Goal: Contribute content: Add original content to the website for others to see

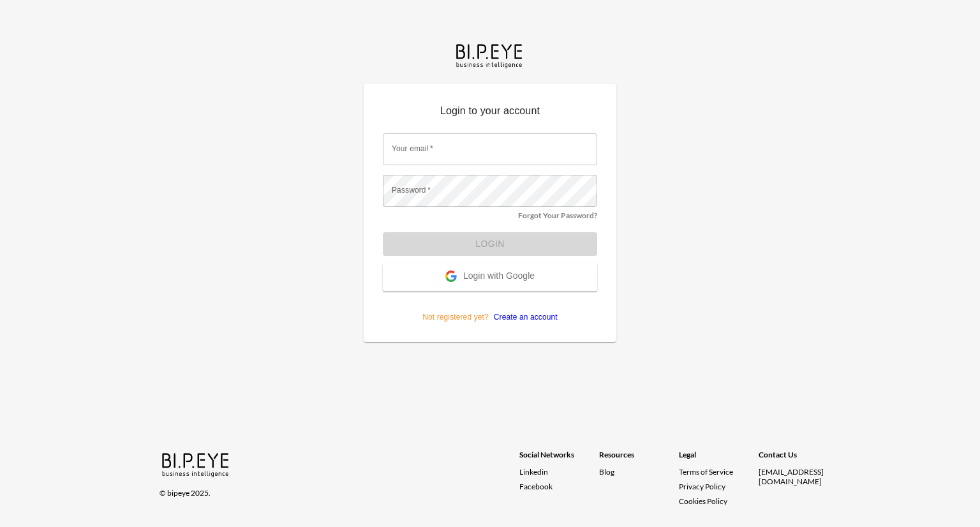
click at [505, 279] on span "Login with Google" at bounding box center [498, 277] width 71 height 13
click at [490, 273] on span "Login with Google" at bounding box center [498, 277] width 71 height 13
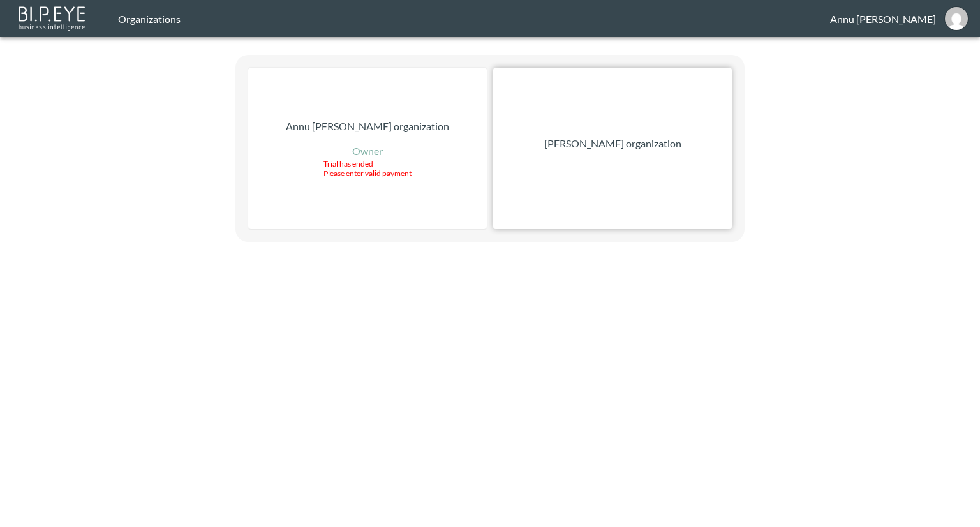
click at [638, 148] on p "[PERSON_NAME] organization" at bounding box center [612, 143] width 137 height 15
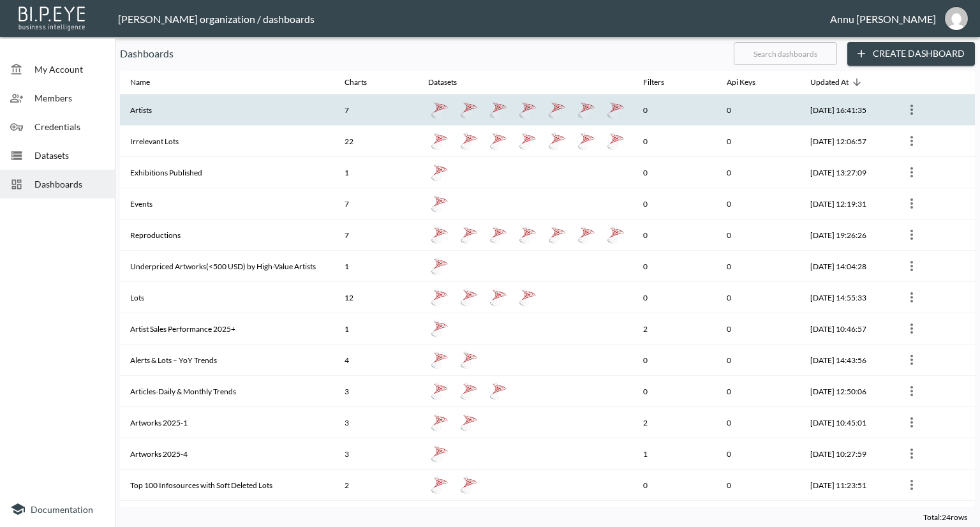
click at [141, 117] on th "Artists" at bounding box center [227, 109] width 214 height 31
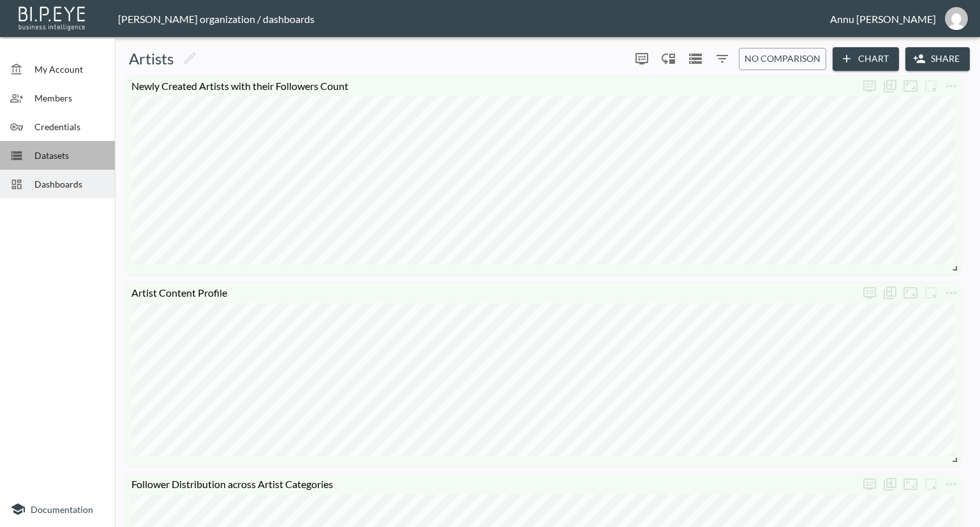
click at [61, 144] on div "Datasets" at bounding box center [57, 155] width 115 height 29
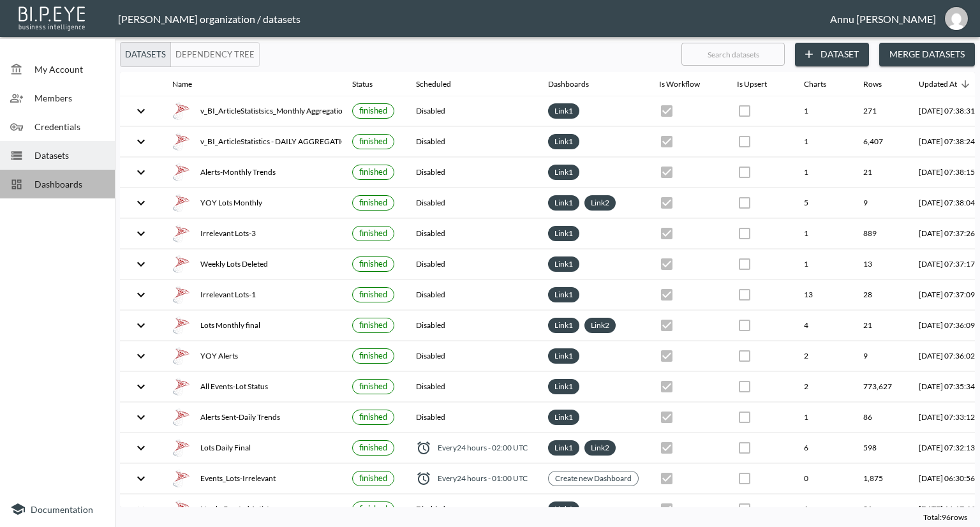
click at [66, 185] on span "Dashboards" at bounding box center [69, 183] width 70 height 13
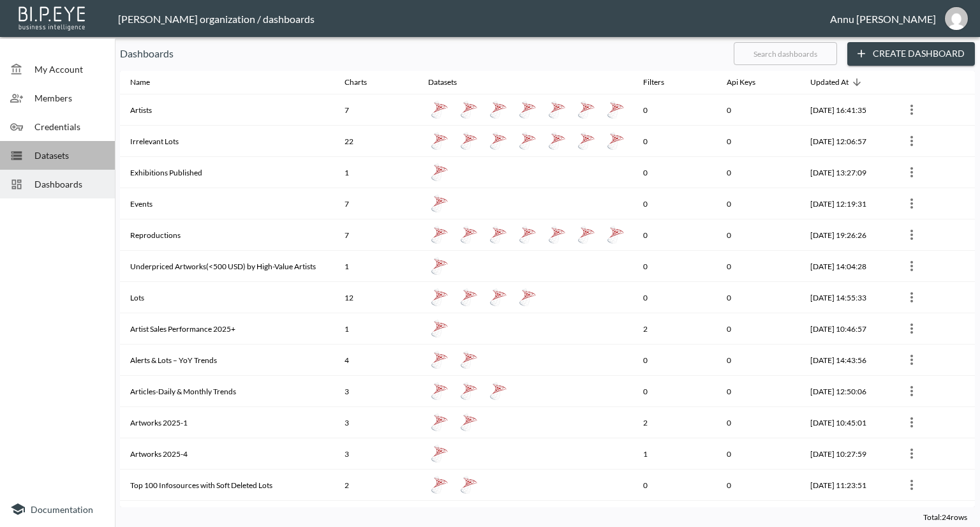
click at [64, 154] on span "Datasets" at bounding box center [69, 155] width 70 height 13
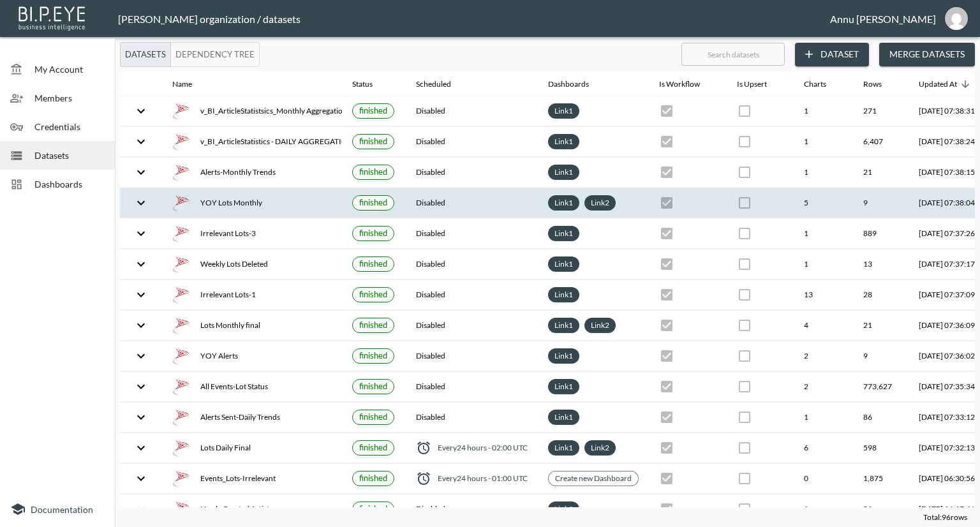
click at [279, 213] on th "YOY Lots Monthly" at bounding box center [252, 203] width 180 height 30
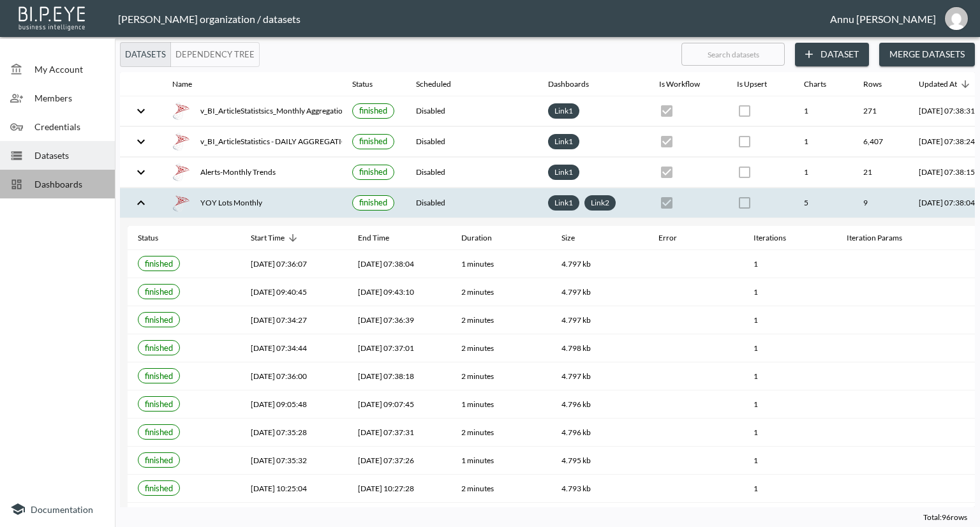
click at [64, 187] on span "Dashboards" at bounding box center [69, 183] width 70 height 13
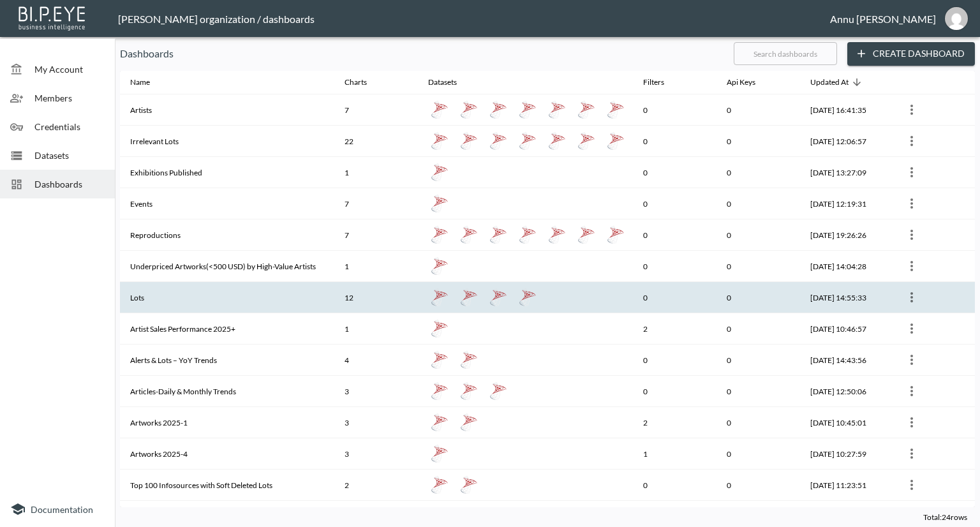
click at [184, 289] on th "Lots" at bounding box center [227, 297] width 214 height 31
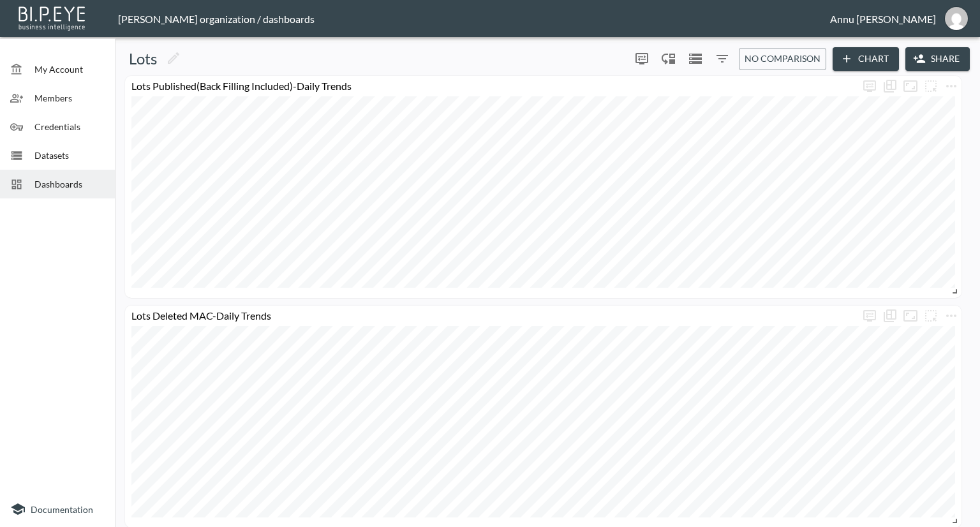
click at [70, 192] on div "Dashboards" at bounding box center [57, 184] width 115 height 29
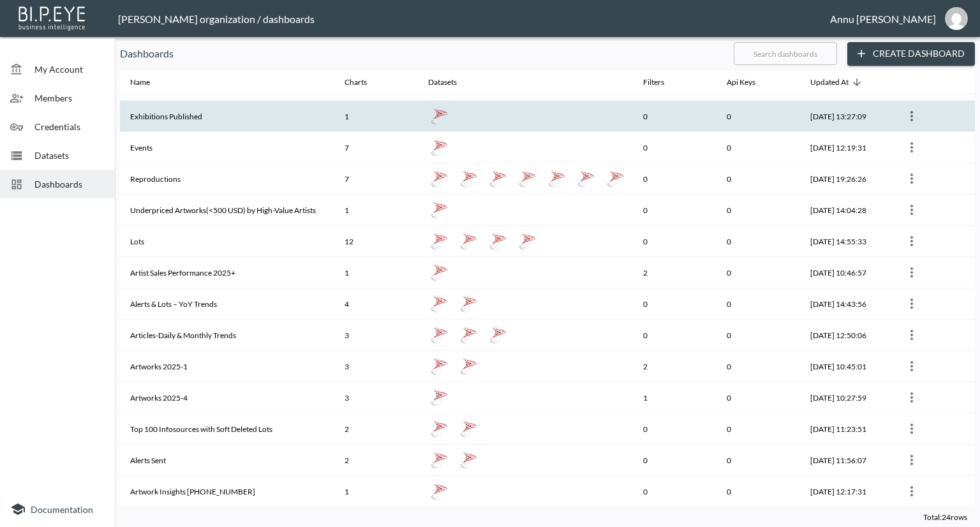
scroll to position [128, 0]
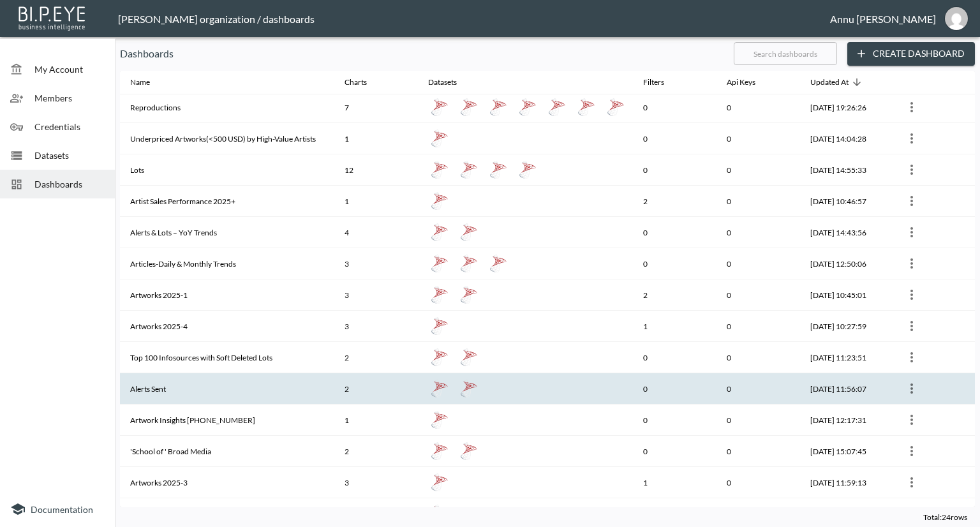
click at [174, 391] on th "Alerts Sent" at bounding box center [227, 388] width 214 height 31
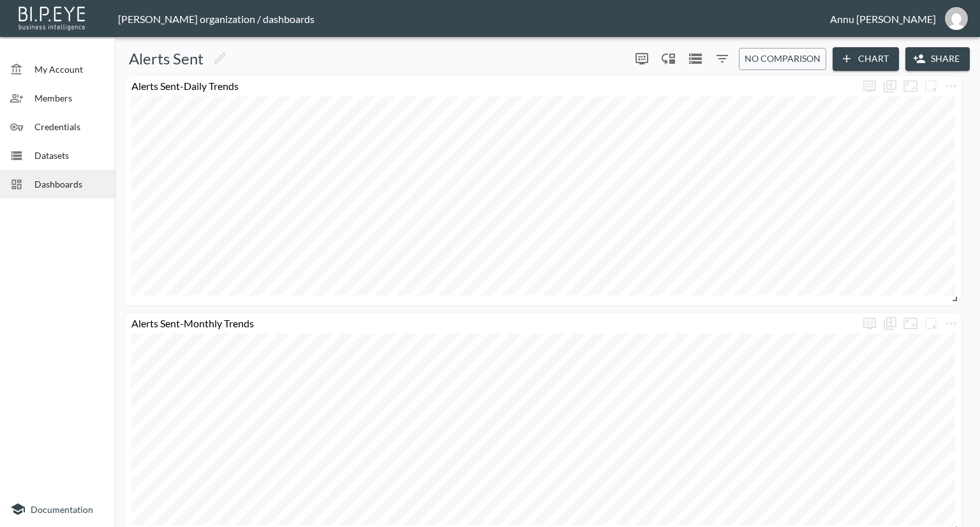
scroll to position [18, 0]
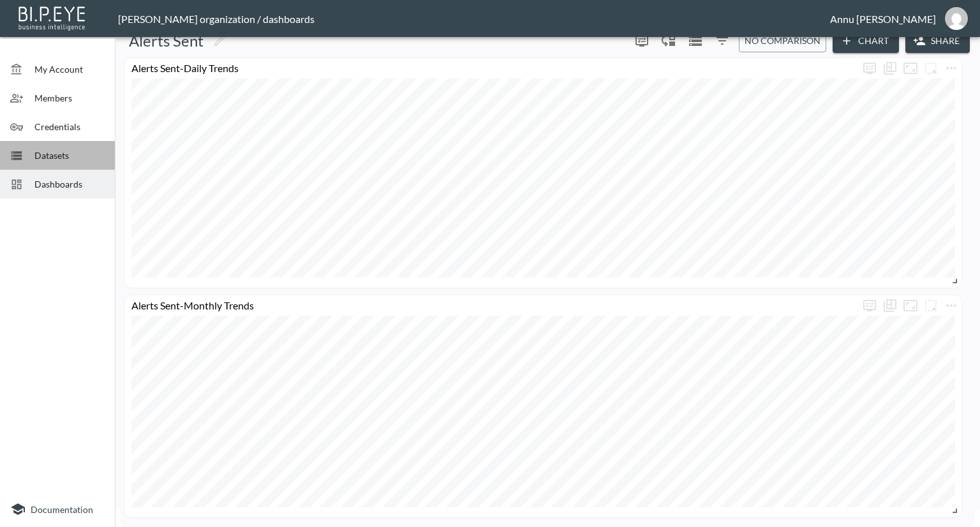
click at [50, 153] on span "Datasets" at bounding box center [69, 155] width 70 height 13
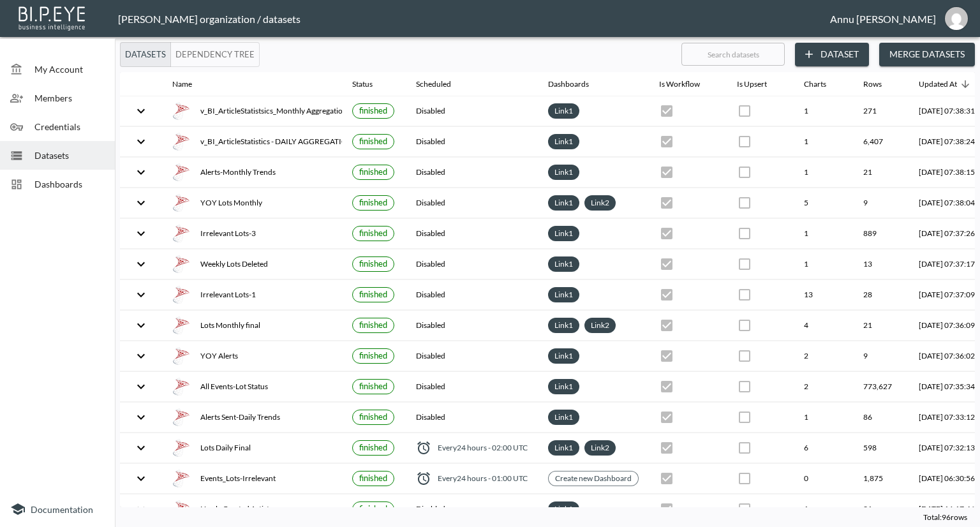
click at [97, 180] on span "Dashboards" at bounding box center [69, 183] width 70 height 13
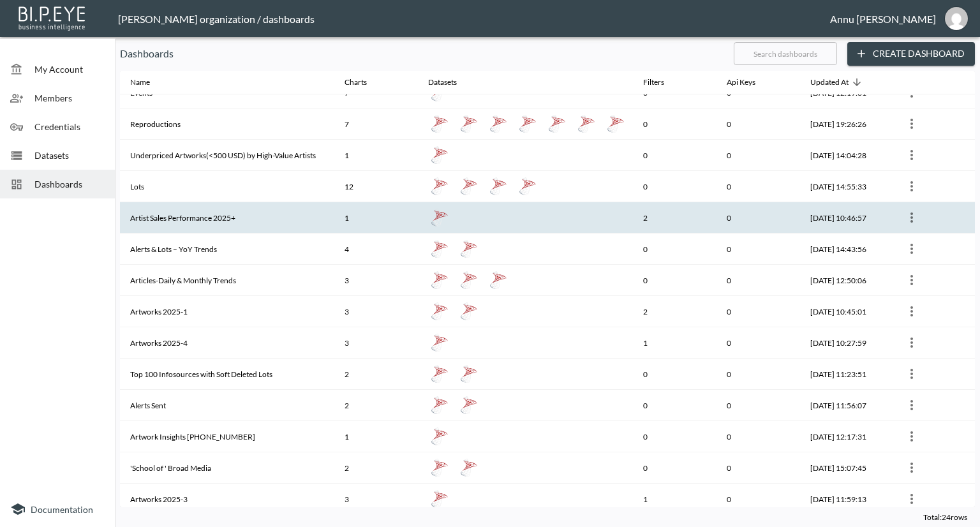
scroll to position [128, 0]
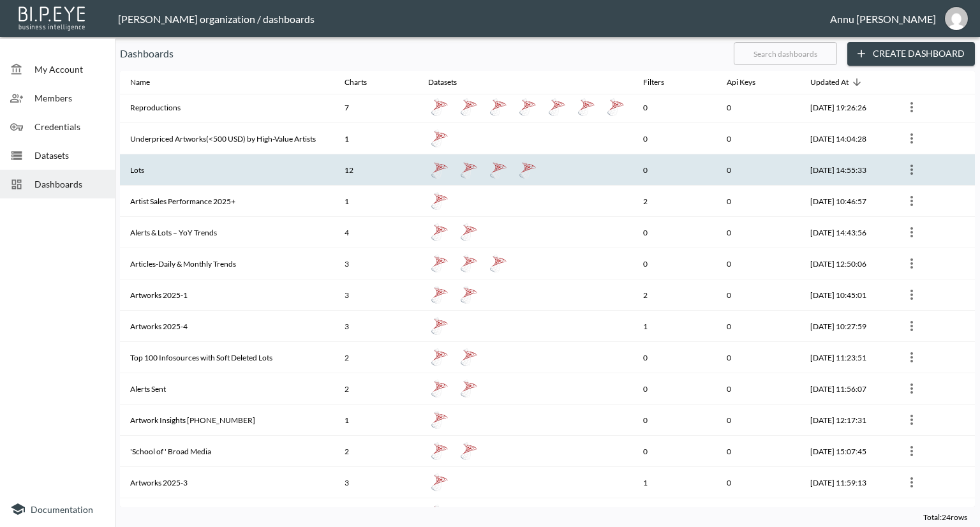
click at [166, 174] on th "Lots" at bounding box center [227, 169] width 214 height 31
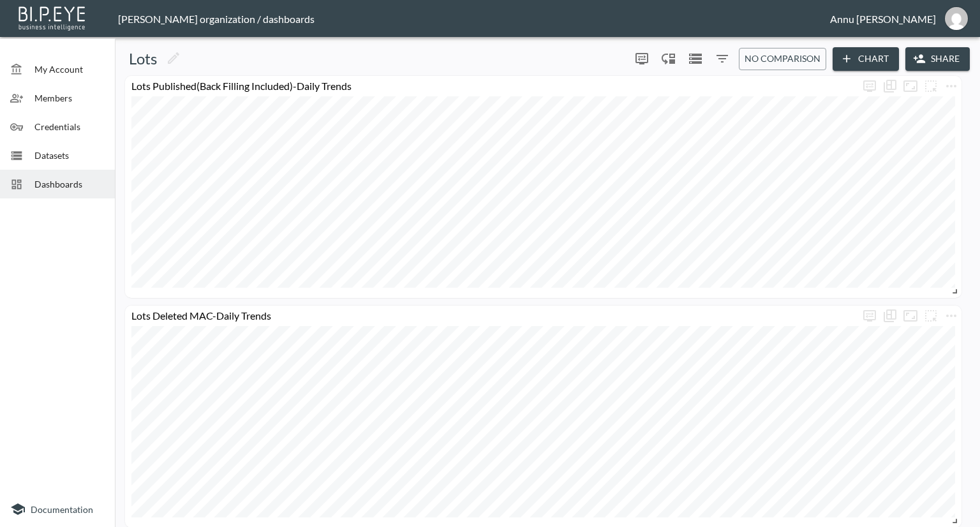
click at [51, 176] on div "Dashboards" at bounding box center [57, 184] width 115 height 29
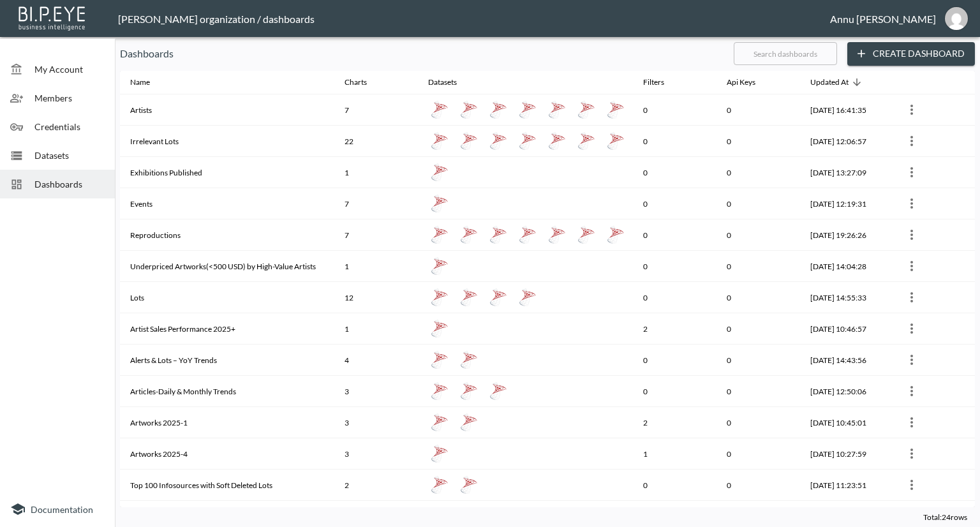
click at [58, 155] on span "Datasets" at bounding box center [69, 155] width 70 height 13
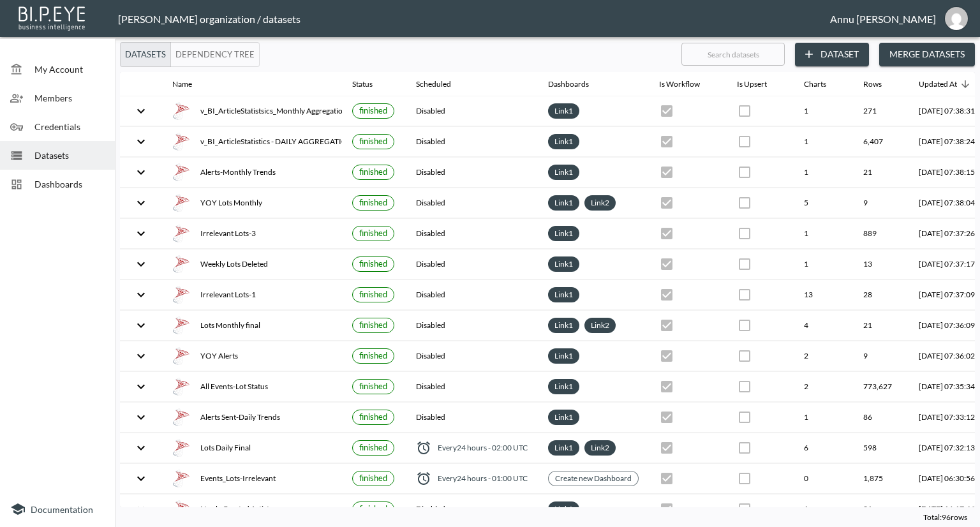
click at [87, 187] on span "Dashboards" at bounding box center [69, 183] width 70 height 13
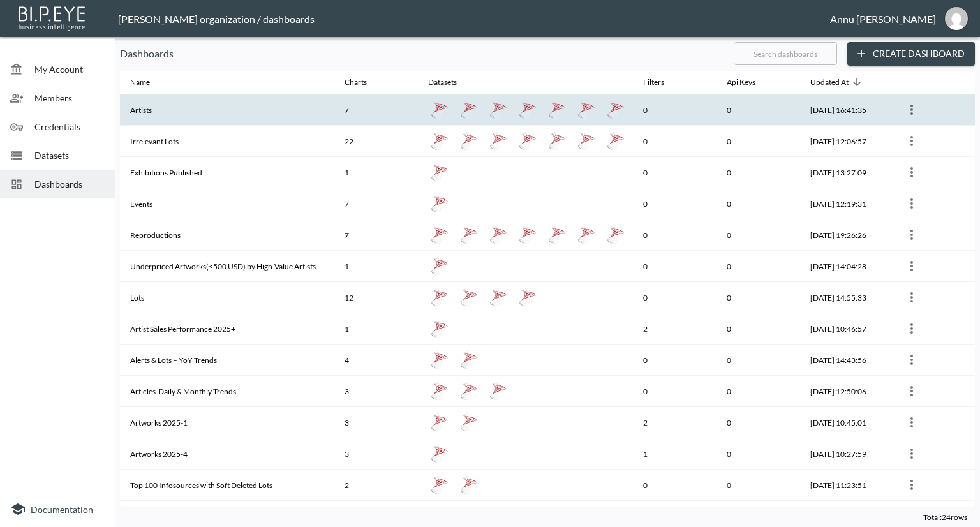
click at [216, 117] on th "Artists" at bounding box center [227, 109] width 214 height 31
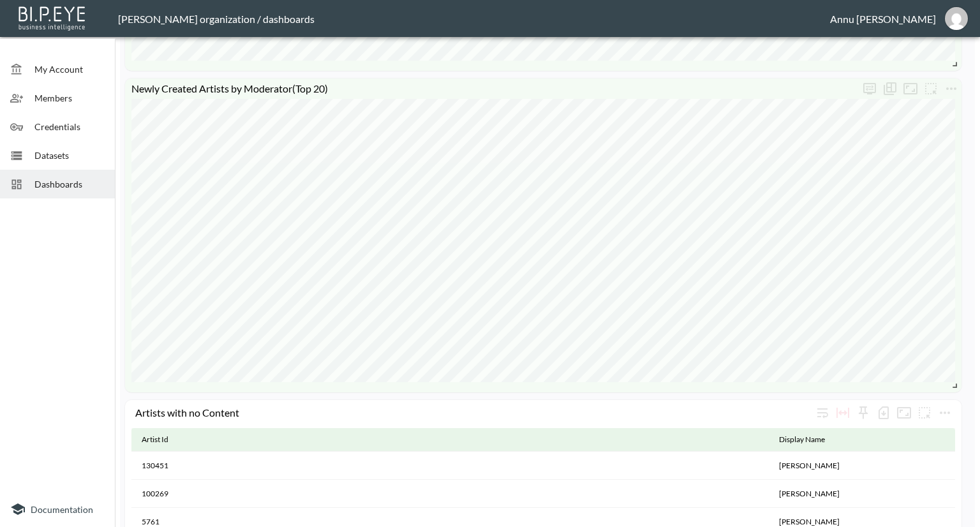
scroll to position [574, 0]
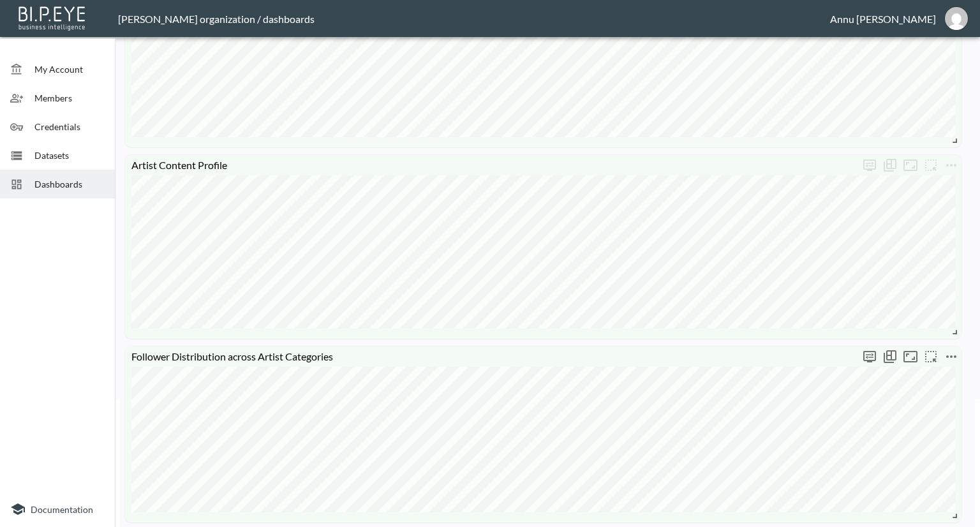
scroll to position [0, 0]
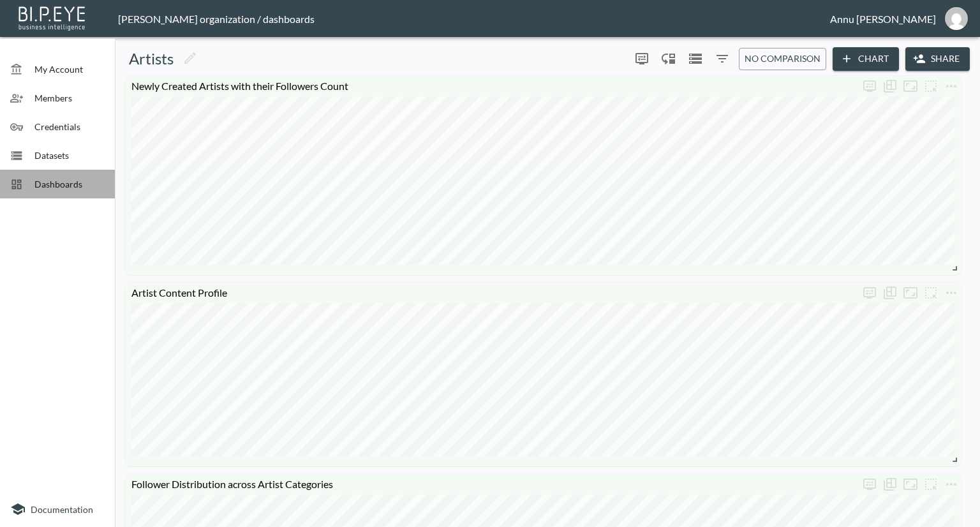
click at [74, 174] on div "Dashboards" at bounding box center [57, 184] width 115 height 29
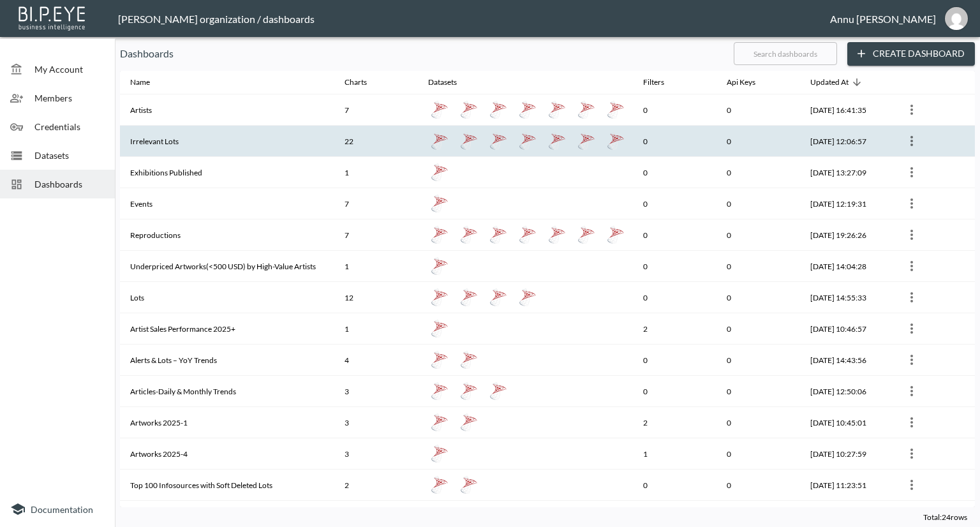
click at [164, 149] on th "Irrelevant Lots" at bounding box center [227, 141] width 214 height 31
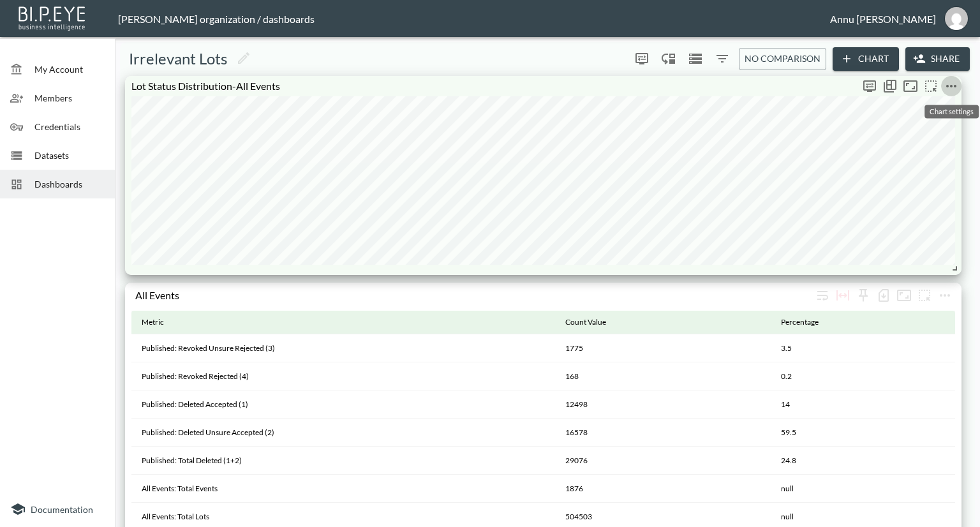
click at [957, 84] on icon "more" at bounding box center [951, 85] width 15 height 15
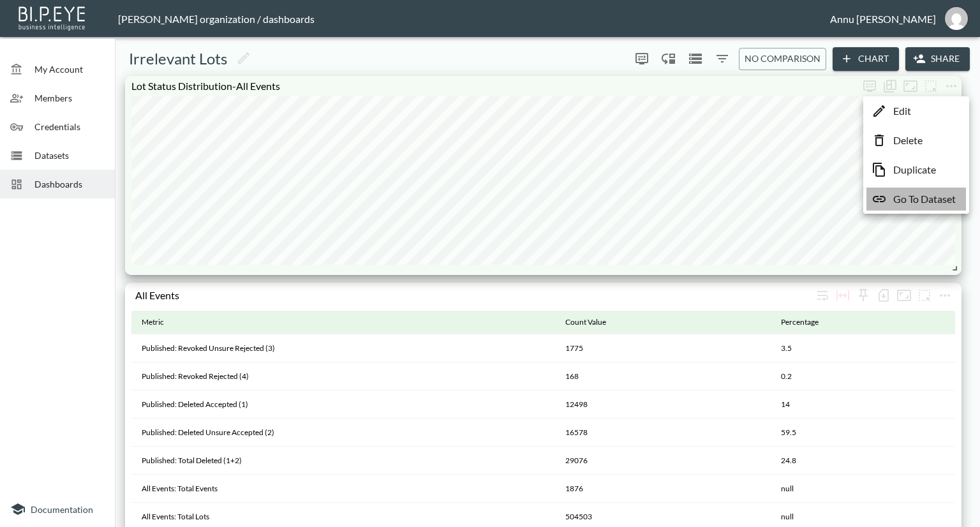
click at [921, 203] on p "Go To Dataset" at bounding box center [924, 198] width 63 height 15
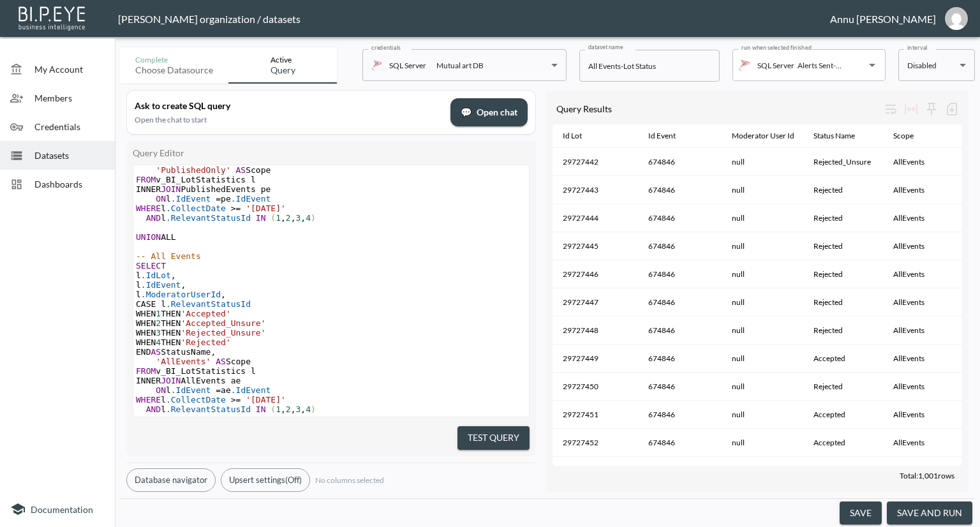
scroll to position [252, 0]
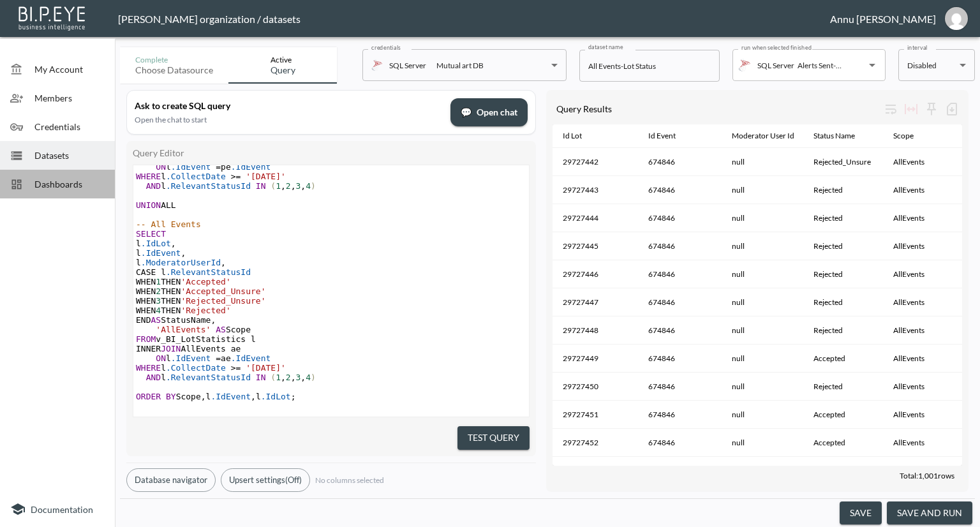
click at [72, 177] on div "Dashboards" at bounding box center [57, 184] width 115 height 29
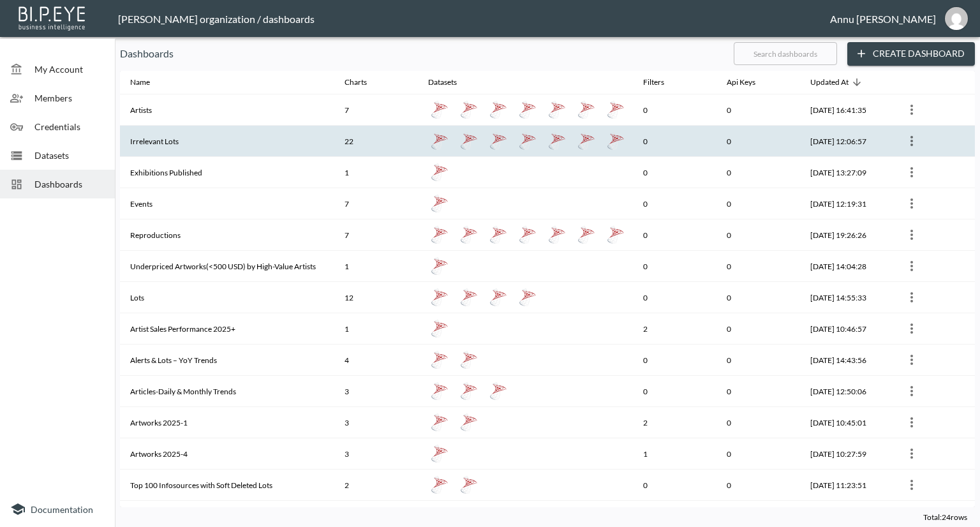
click at [175, 141] on th "Irrelevant Lots" at bounding box center [227, 141] width 214 height 31
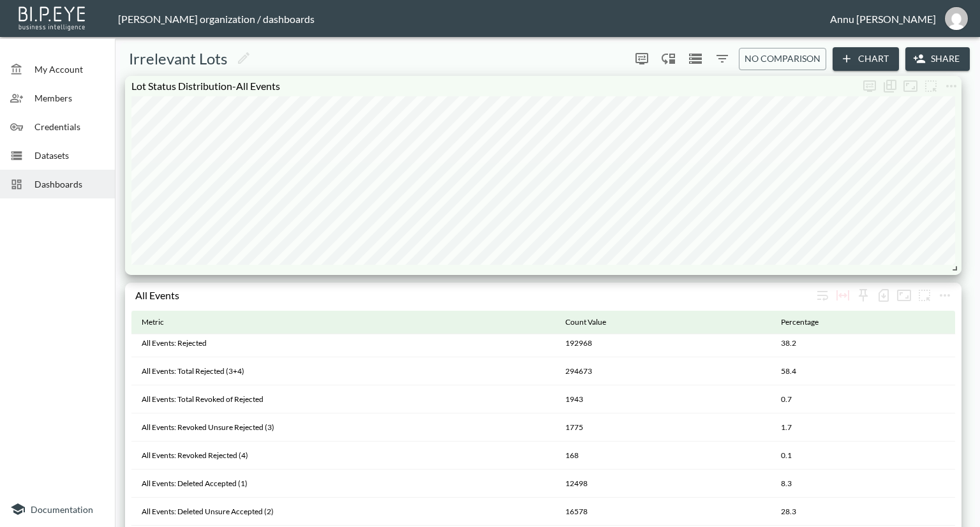
click at [69, 186] on span "Dashboards" at bounding box center [69, 183] width 70 height 13
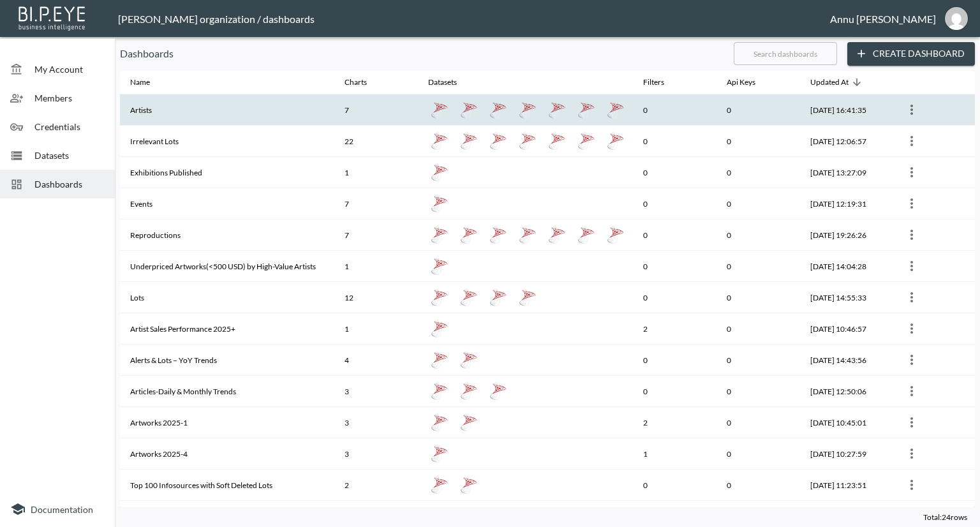
click at [156, 108] on th "Artists" at bounding box center [227, 109] width 214 height 31
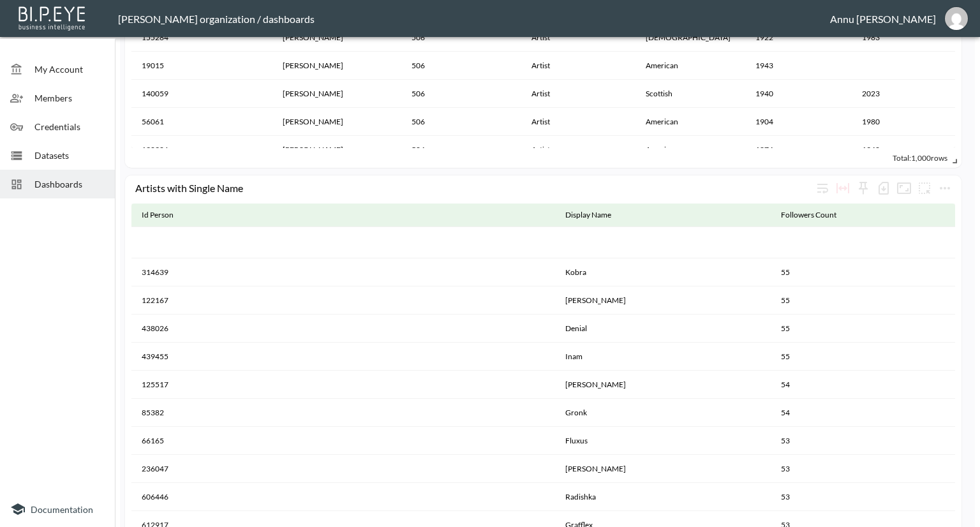
scroll to position [4786, 0]
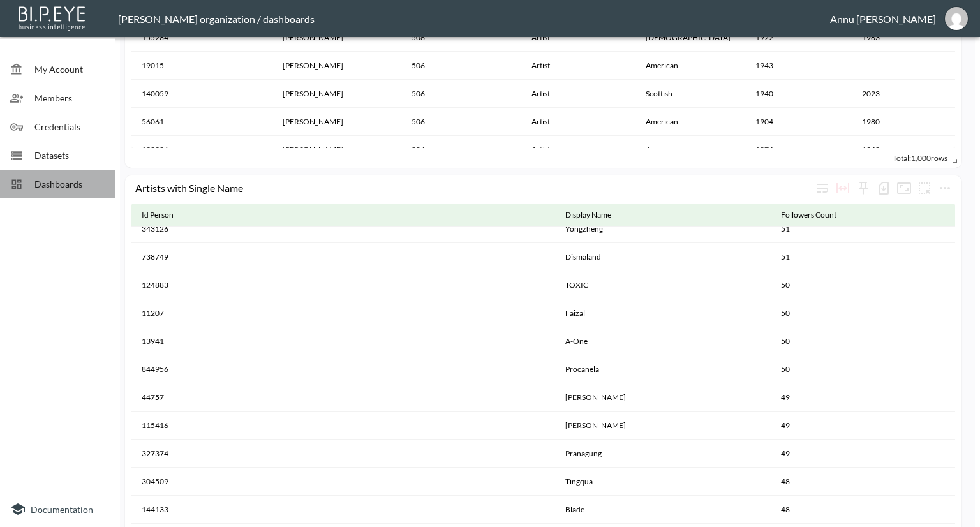
click at [77, 188] on span "Dashboards" at bounding box center [69, 183] width 70 height 13
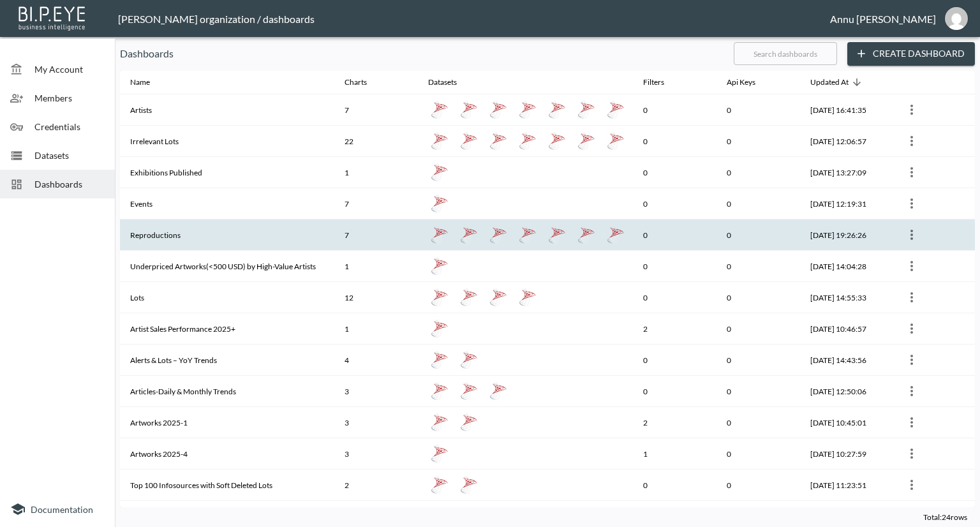
click at [159, 225] on th "Reproductions" at bounding box center [227, 235] width 214 height 31
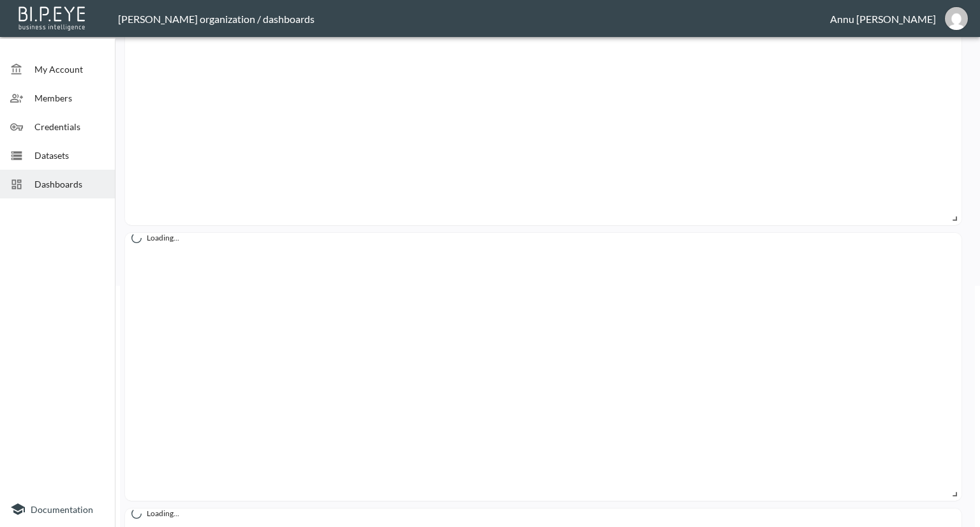
scroll to position [255, 0]
click at [94, 183] on span "Dashboards" at bounding box center [69, 183] width 70 height 13
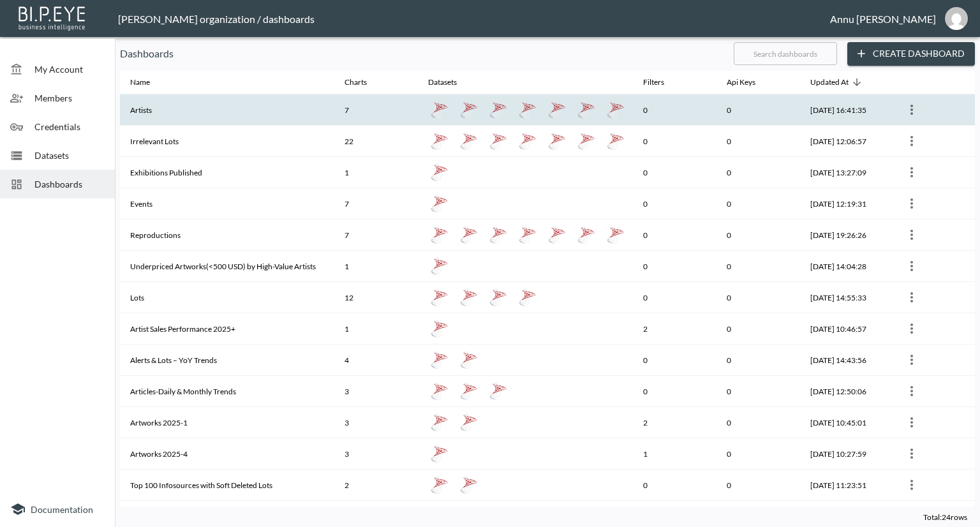
click at [159, 113] on th "Artists" at bounding box center [227, 109] width 214 height 31
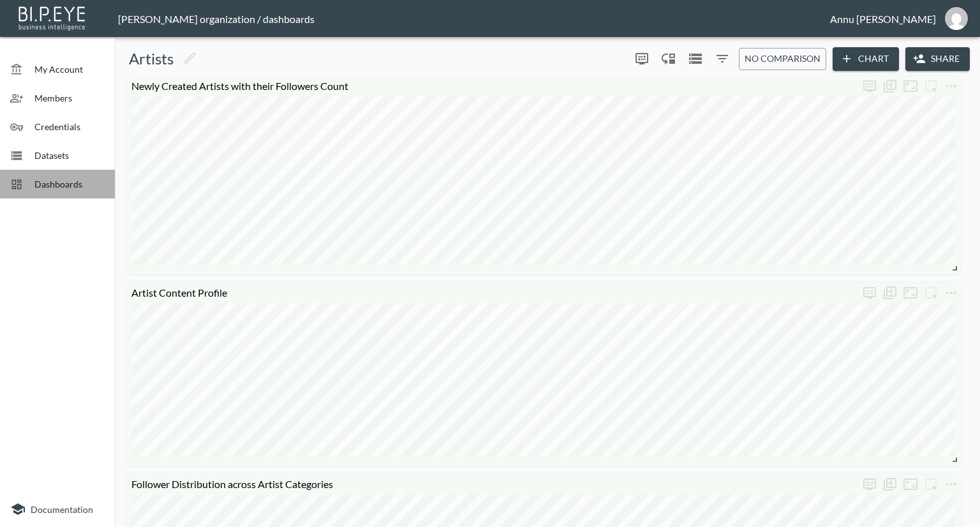
click at [92, 192] on div "Dashboards" at bounding box center [57, 184] width 115 height 29
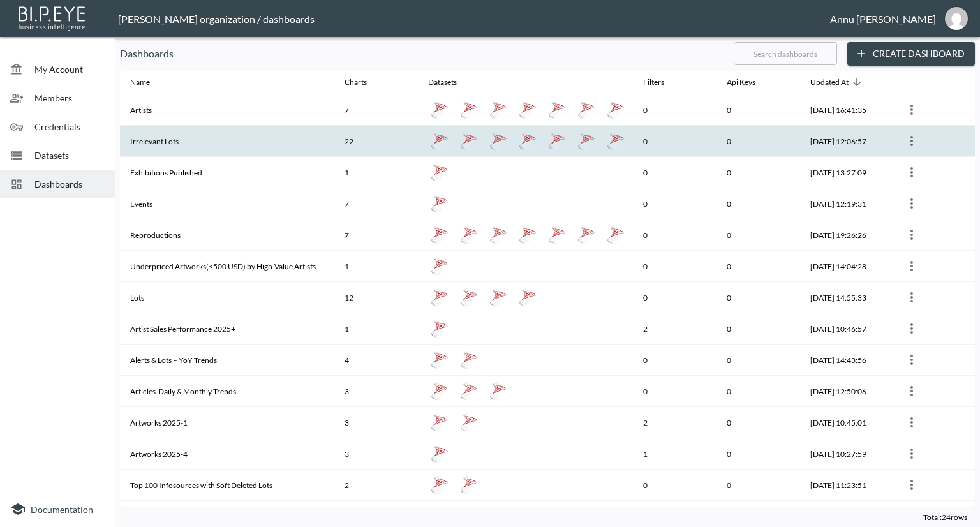
click at [167, 151] on th "Irrelevant Lots" at bounding box center [227, 141] width 214 height 31
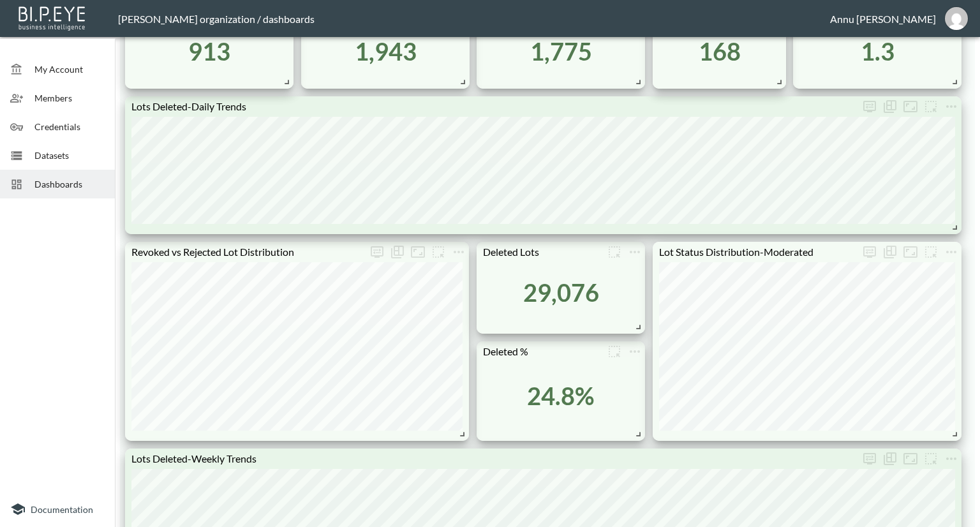
scroll to position [830, 0]
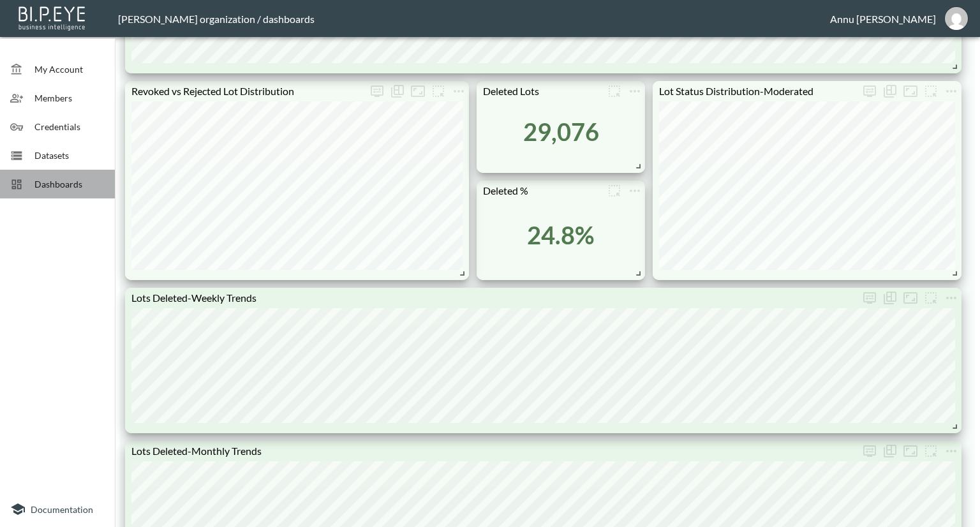
click at [93, 184] on span "Dashboards" at bounding box center [69, 183] width 70 height 13
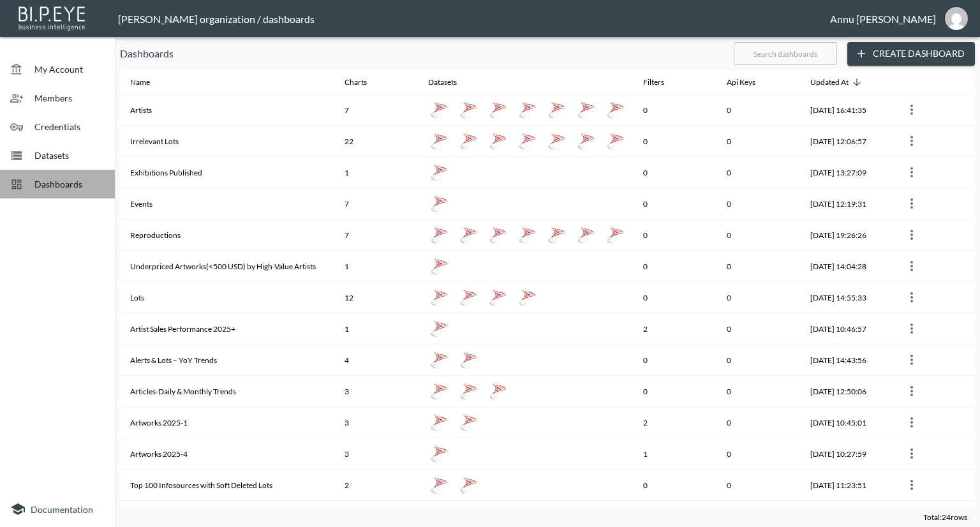
click at [79, 176] on div "Dashboards" at bounding box center [57, 184] width 115 height 29
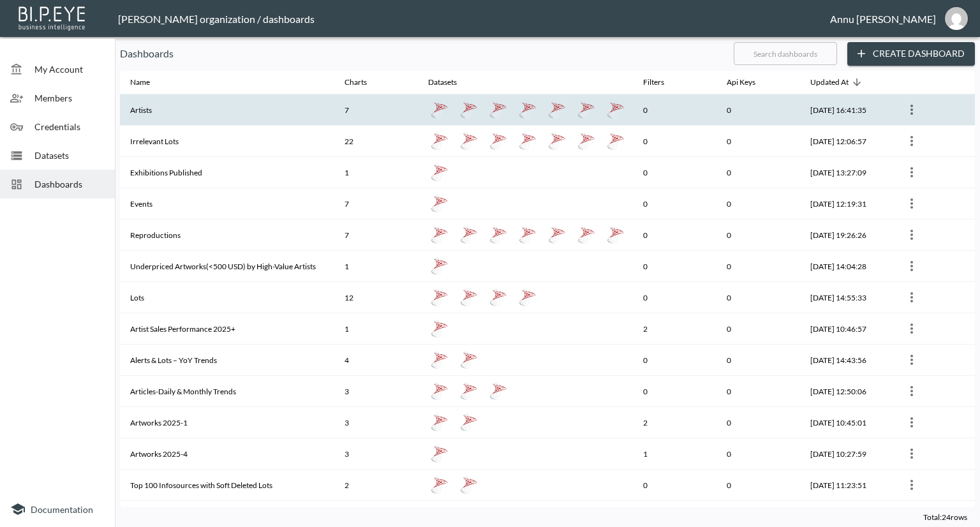
click at [173, 116] on th "Artists" at bounding box center [227, 109] width 214 height 31
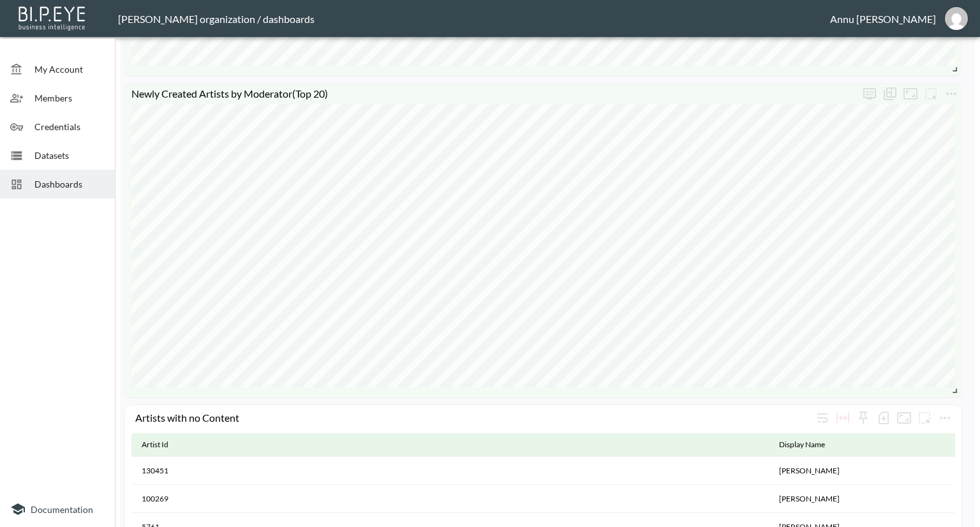
scroll to position [893, 0]
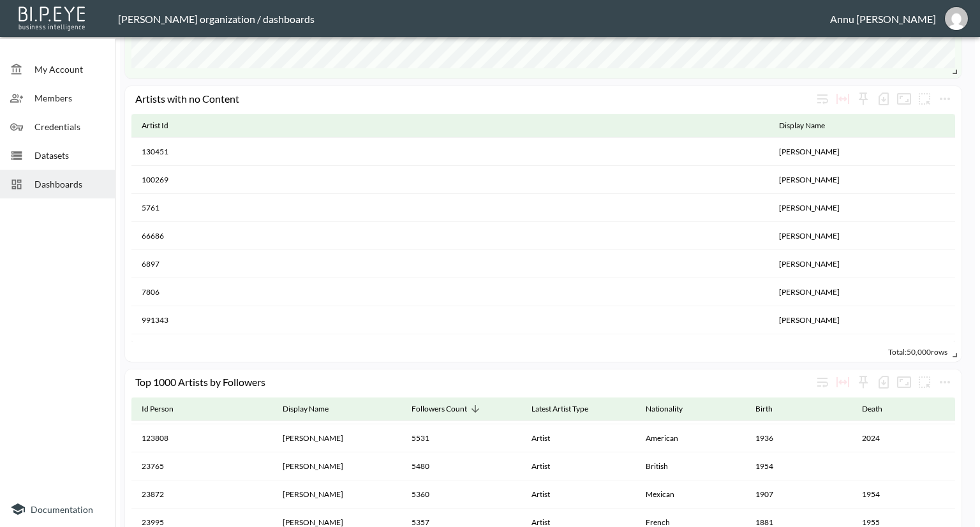
click at [70, 151] on span "Datasets" at bounding box center [69, 155] width 70 height 13
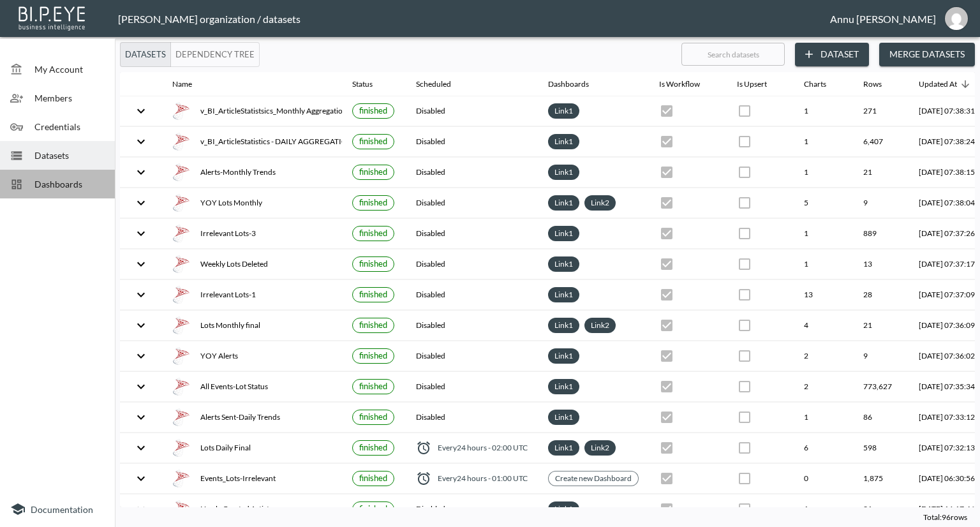
click at [100, 182] on span "Dashboards" at bounding box center [69, 183] width 70 height 13
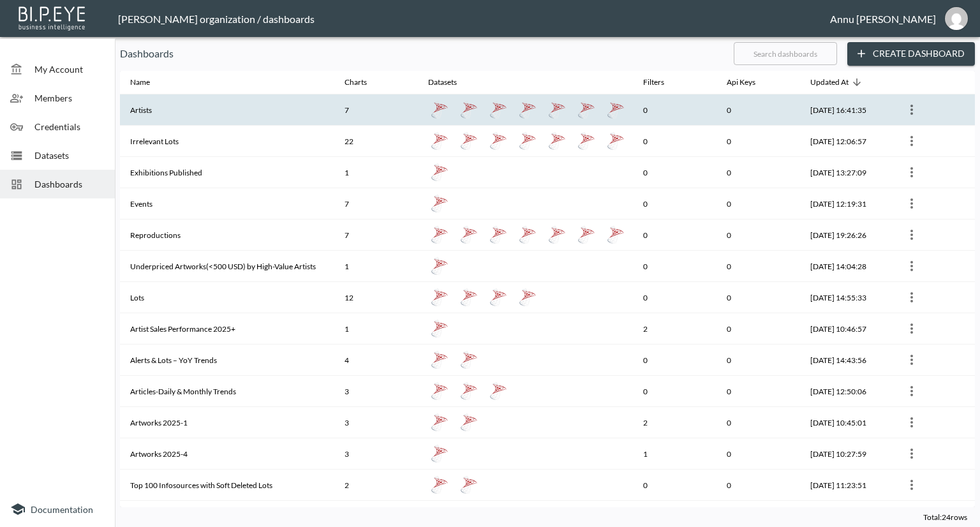
click at [912, 113] on icon "more" at bounding box center [911, 109] width 15 height 15
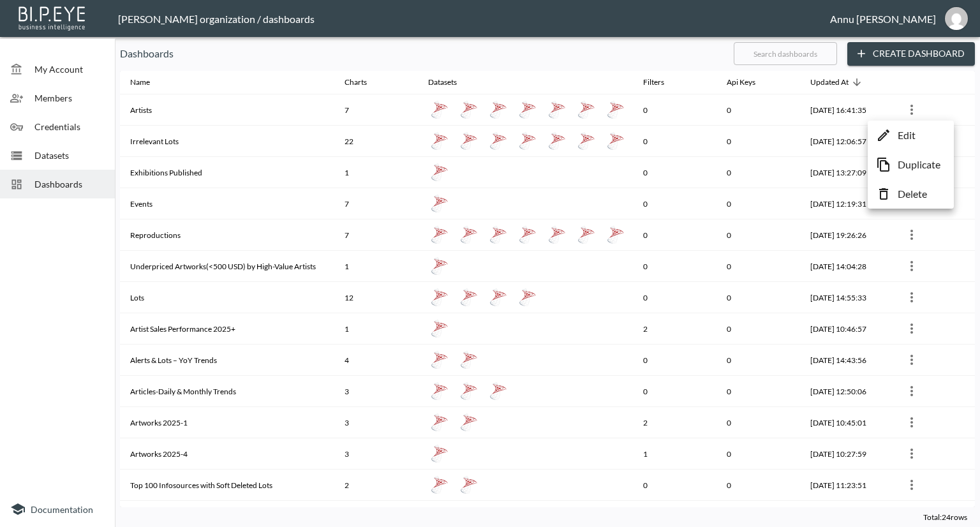
click at [569, 176] on div at bounding box center [490, 263] width 980 height 527
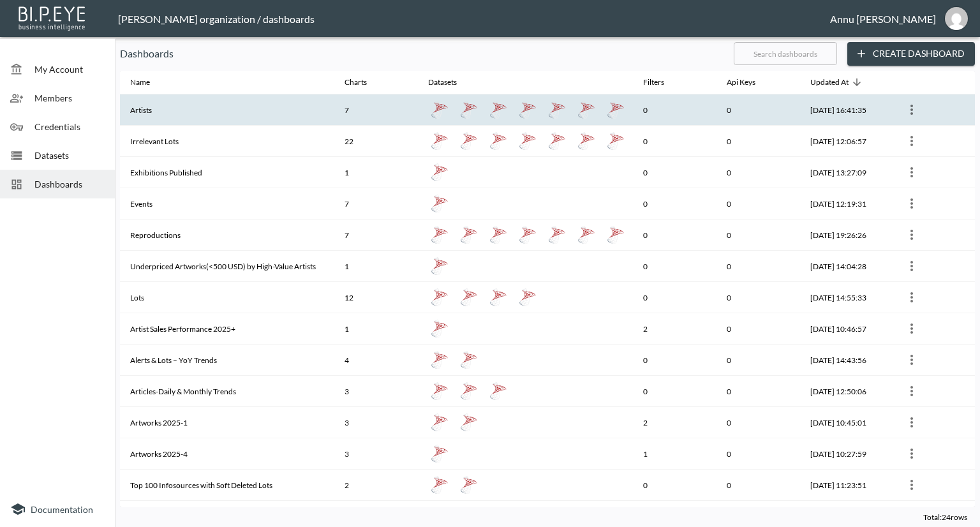
click at [921, 108] on button "more" at bounding box center [912, 110] width 20 height 20
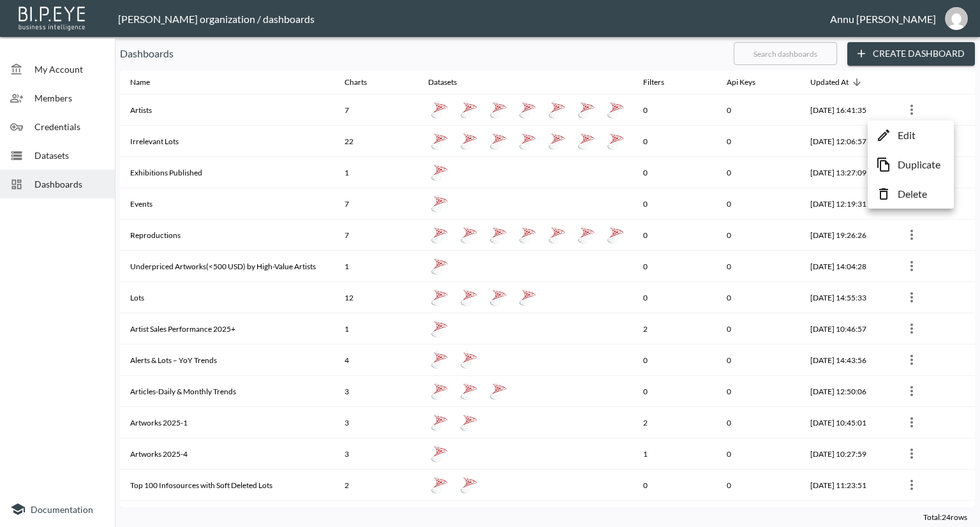
click at [911, 128] on p "Edit" at bounding box center [907, 135] width 18 height 15
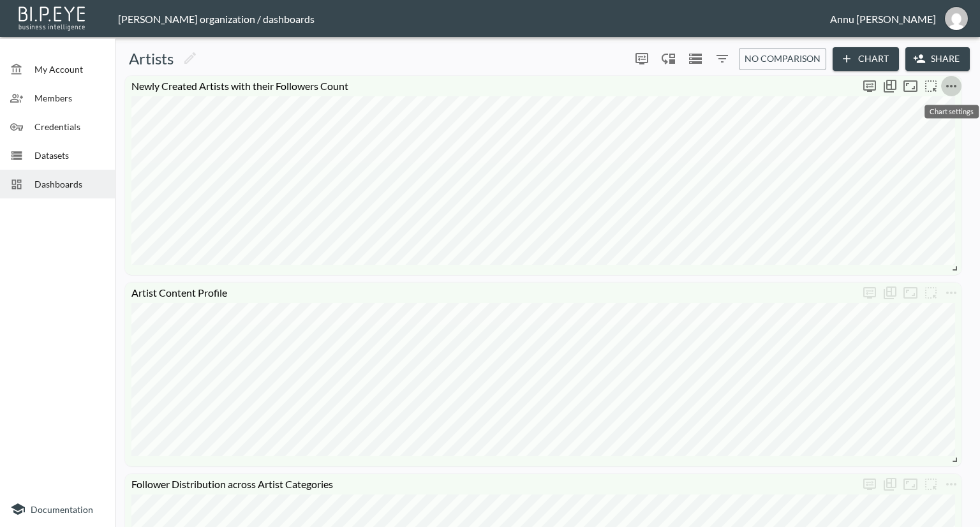
click at [950, 89] on icon "more" at bounding box center [951, 85] width 15 height 15
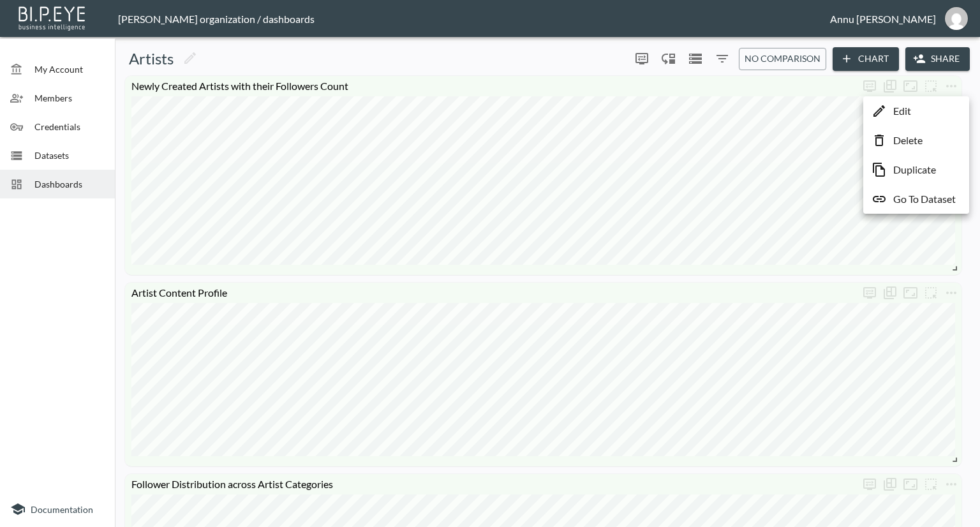
click at [941, 197] on p "Go To Dataset" at bounding box center [924, 198] width 63 height 15
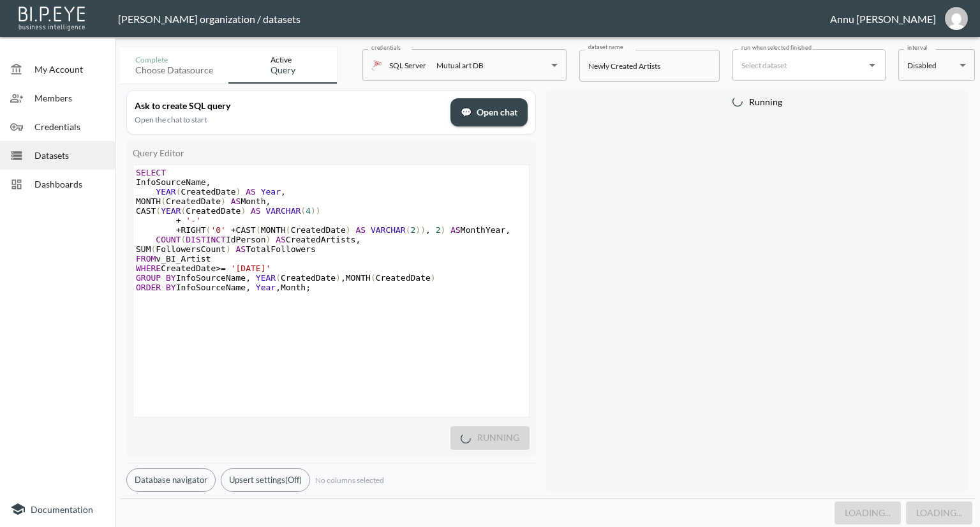
click at [66, 157] on span "Datasets" at bounding box center [69, 155] width 70 height 13
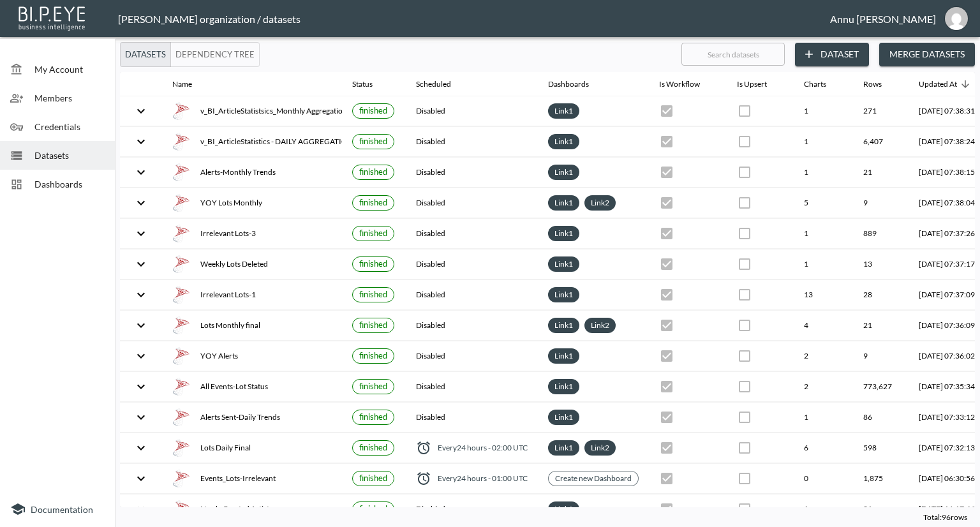
click at [820, 56] on button "Dataset" at bounding box center [832, 55] width 74 height 24
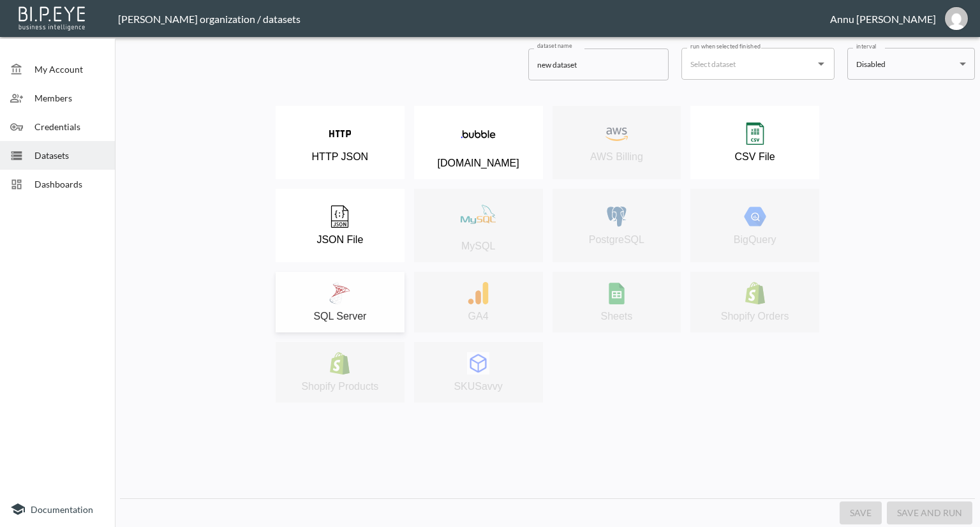
click at [345, 288] on img at bounding box center [340, 293] width 22 height 22
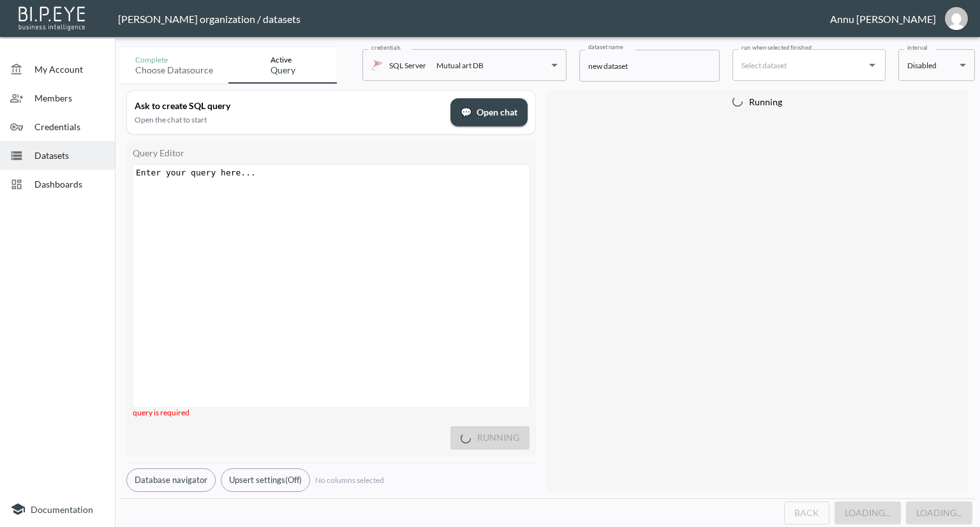
click at [341, 192] on div "Enter your query here... xxxxxxxxxx ​" at bounding box center [347, 302] width 428 height 274
click at [321, 174] on pre "​" at bounding box center [332, 173] width 399 height 10
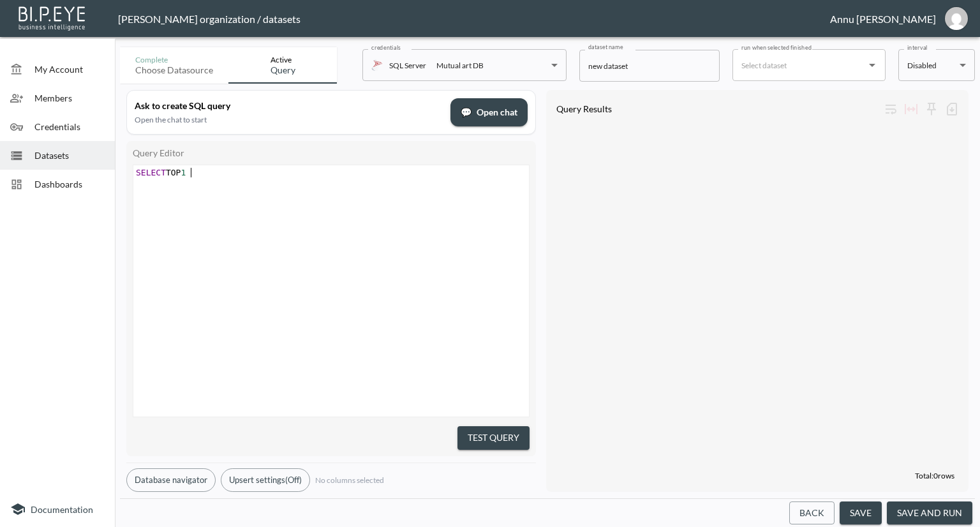
scroll to position [0, 59]
type textarea "SELECT TOP 1 %"
type textarea "* FROM V"
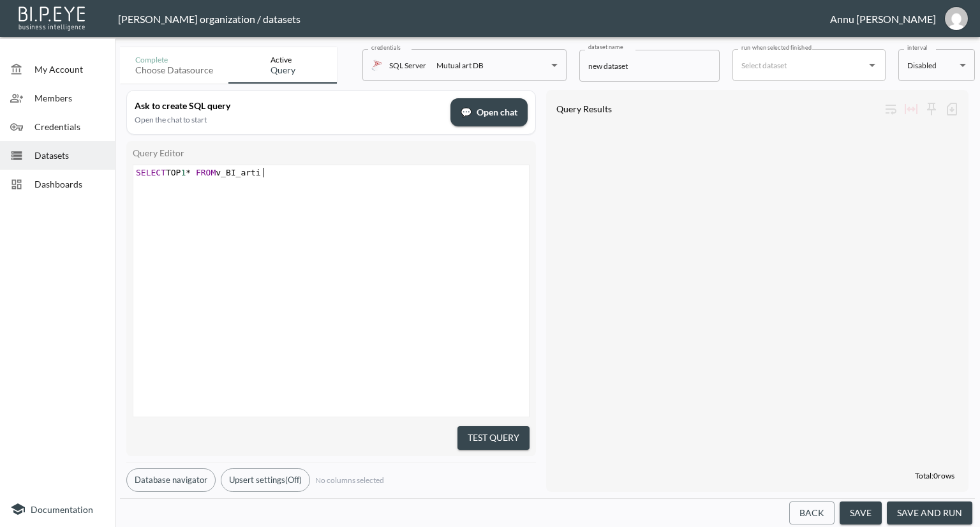
type textarea "v_BI_artist"
drag, startPoint x: 250, startPoint y: 172, endPoint x: 283, endPoint y: 156, distance: 37.1
click at [251, 172] on span "SELECT TOP 1 * FROM v_BI_artist" at bounding box center [203, 173] width 135 height 10
type textarea "A"
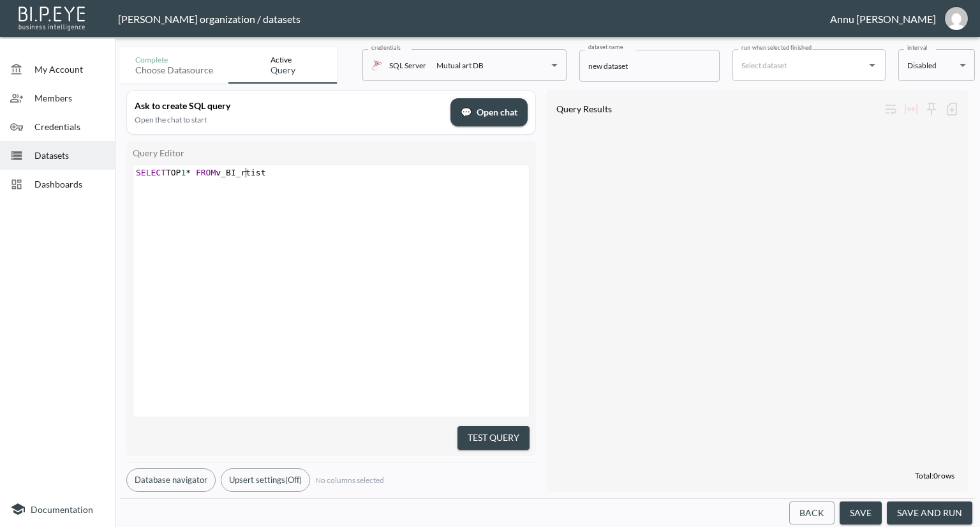
scroll to position [0, 5]
click at [186, 174] on span "1" at bounding box center [183, 173] width 5 height 10
type textarea "0"
click at [380, 256] on div "xxxxxxxxxx SELECT TOP 10 * FROM v_BI_Artist" at bounding box center [347, 306] width 428 height 283
click at [516, 435] on button "Test Query" at bounding box center [494, 438] width 72 height 24
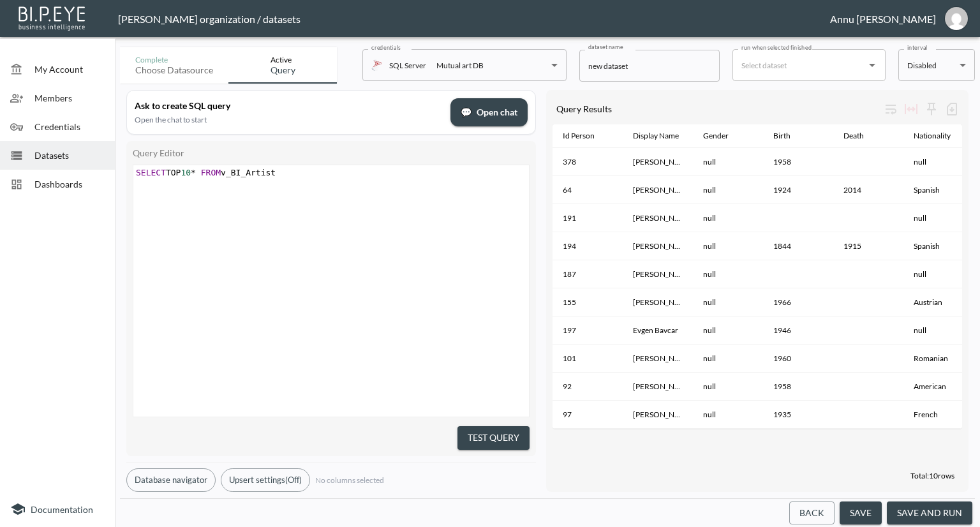
drag, startPoint x: 673, startPoint y: 437, endPoint x: 967, endPoint y: 442, distance: 293.6
click at [967, 442] on div "Query Results Id Person Display Name Gender Birth Death Nationality Followers C…" at bounding box center [757, 291] width 422 height 402
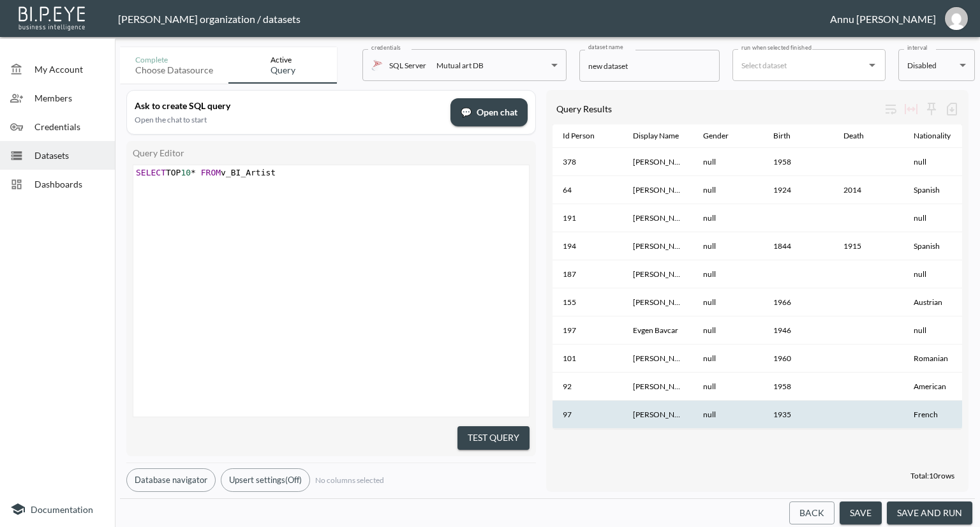
click at [702, 426] on th "null" at bounding box center [728, 415] width 70 height 28
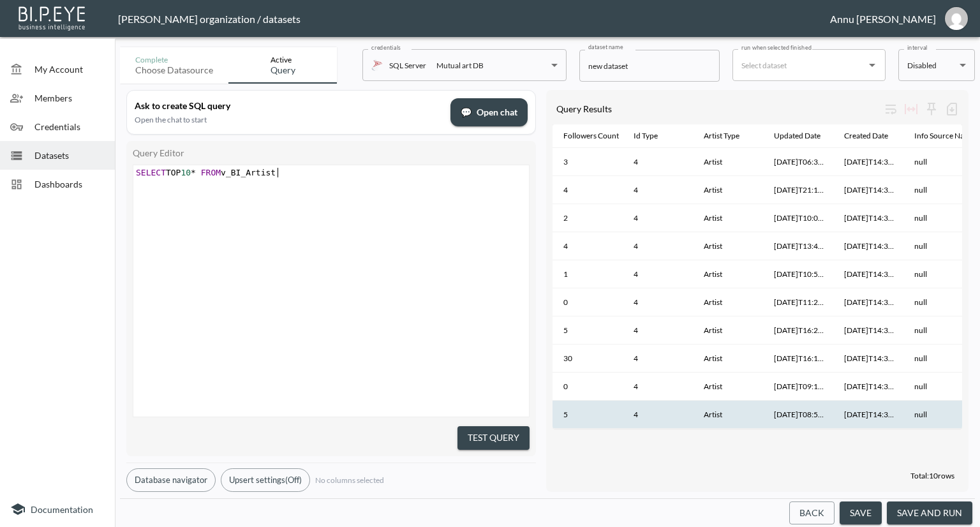
scroll to position [0, 0]
type textarea "SELECT TOP 10* FROM v_BI_Artist"
drag, startPoint x: 339, startPoint y: 178, endPoint x: 89, endPoint y: 167, distance: 250.4
click at [89, 167] on div "My Account Members Credentials Datasets Dashboards Documentation Complete Choos…" at bounding box center [490, 263] width 980 height 527
paste textarea
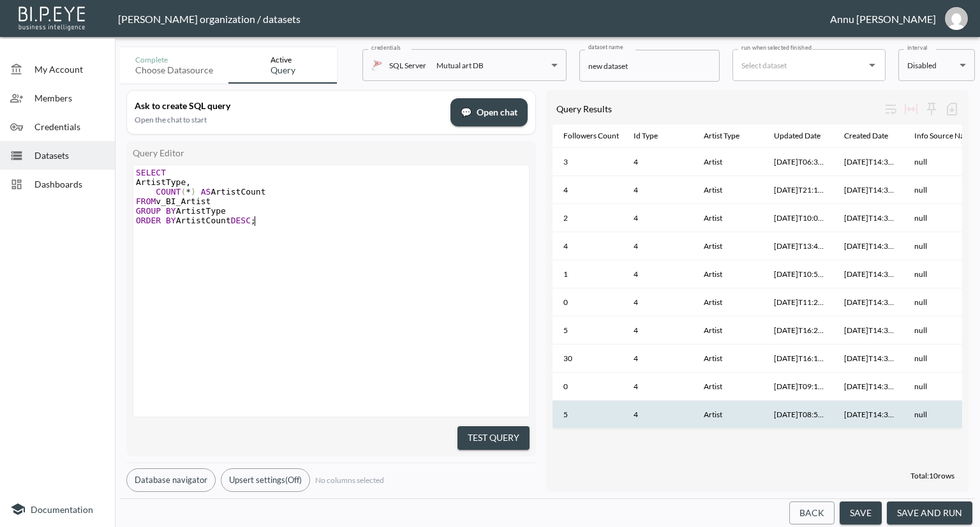
click at [370, 225] on pre "​" at bounding box center [332, 230] width 399 height 10
click at [482, 427] on button "Test Query" at bounding box center [494, 438] width 72 height 24
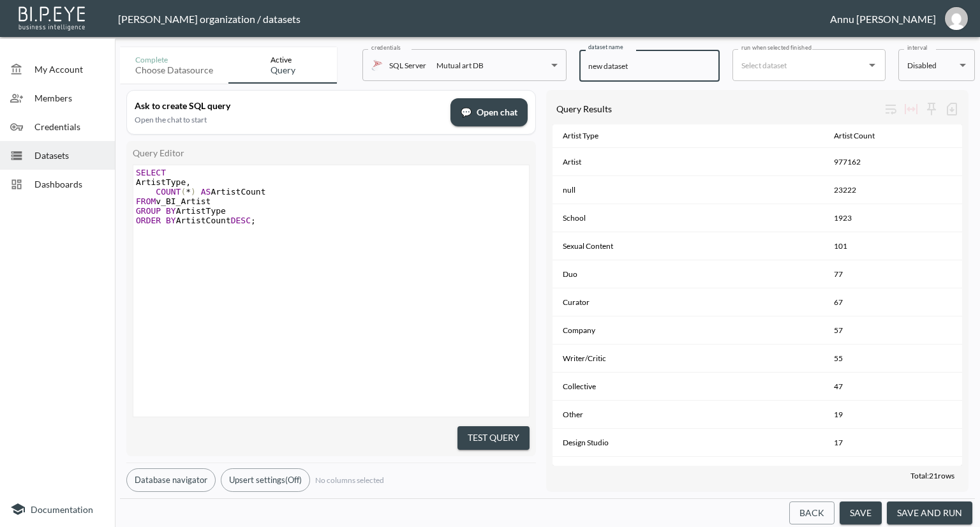
drag, startPoint x: 663, startPoint y: 72, endPoint x: 558, endPoint y: 68, distance: 105.4
click at [558, 68] on div "Complete Choose datasource Active Query credentials SQL Server Mutual art DB 82…" at bounding box center [547, 62] width 855 height 41
click at [611, 68] on input "Artisttypes" at bounding box center [649, 66] width 140 height 32
type input "ArtistTypes"
click at [905, 507] on button "save and run" at bounding box center [930, 514] width 86 height 24
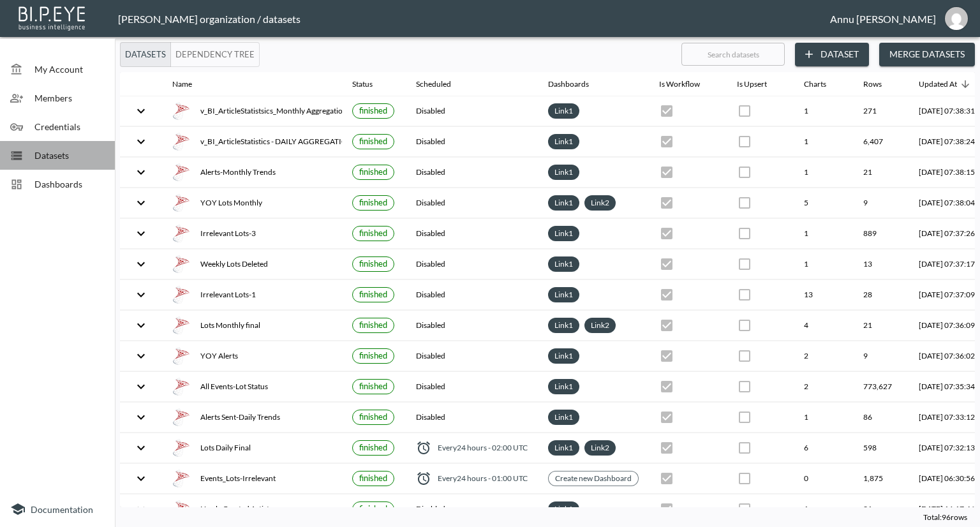
click at [84, 156] on span "Datasets" at bounding box center [69, 155] width 70 height 13
click at [78, 179] on span "Dashboards" at bounding box center [69, 183] width 70 height 13
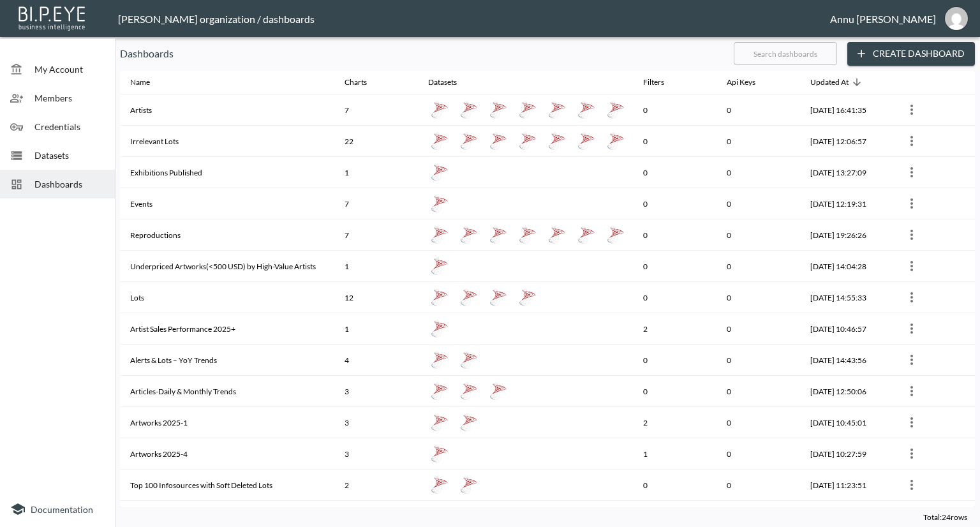
click at [77, 160] on span "Datasets" at bounding box center [69, 155] width 70 height 13
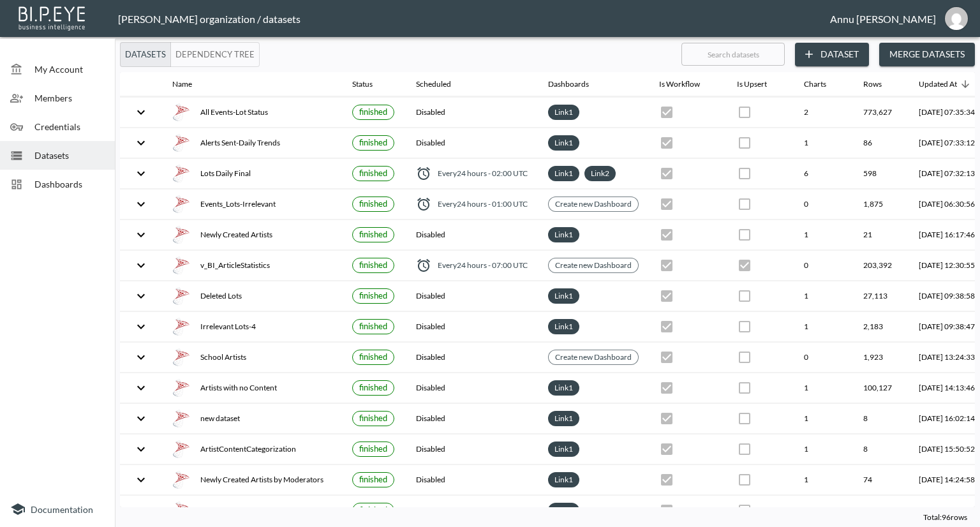
scroll to position [319, 0]
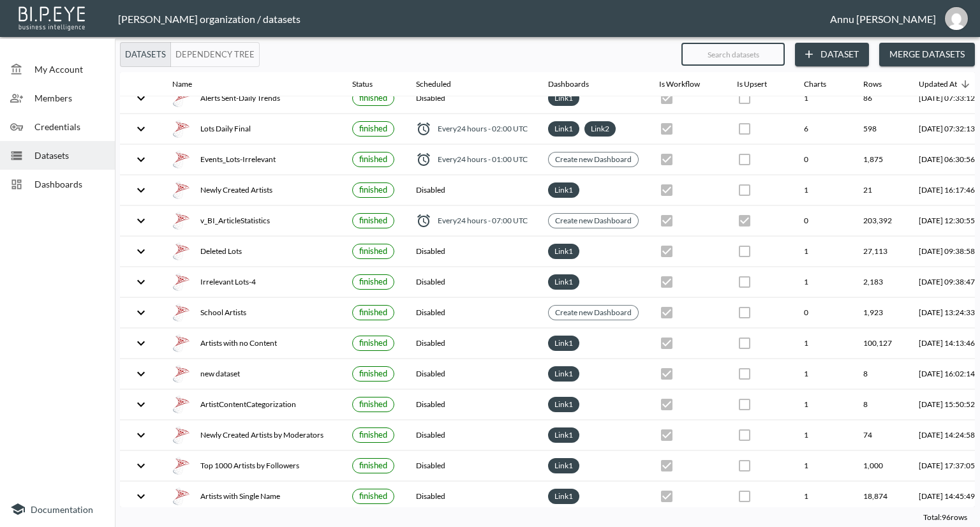
click at [734, 49] on input "text" at bounding box center [733, 54] width 103 height 32
type input "Ar"
checkbox input "true"
checkbox input "false"
checkbox input "true"
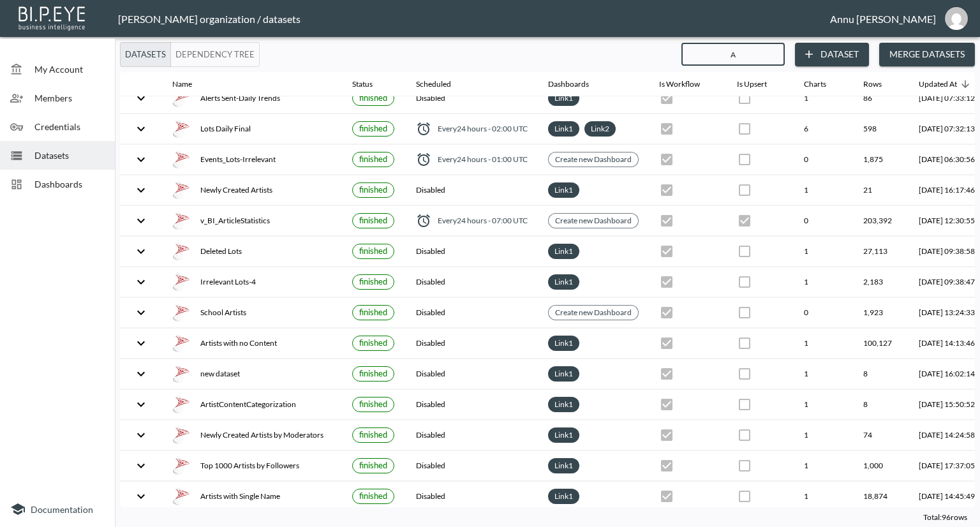
checkbox input "true"
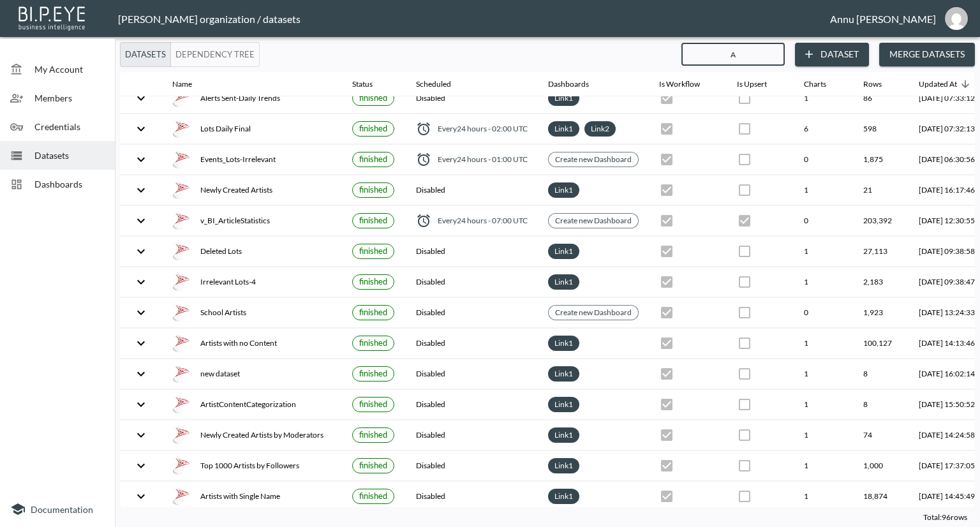
checkbox input "true"
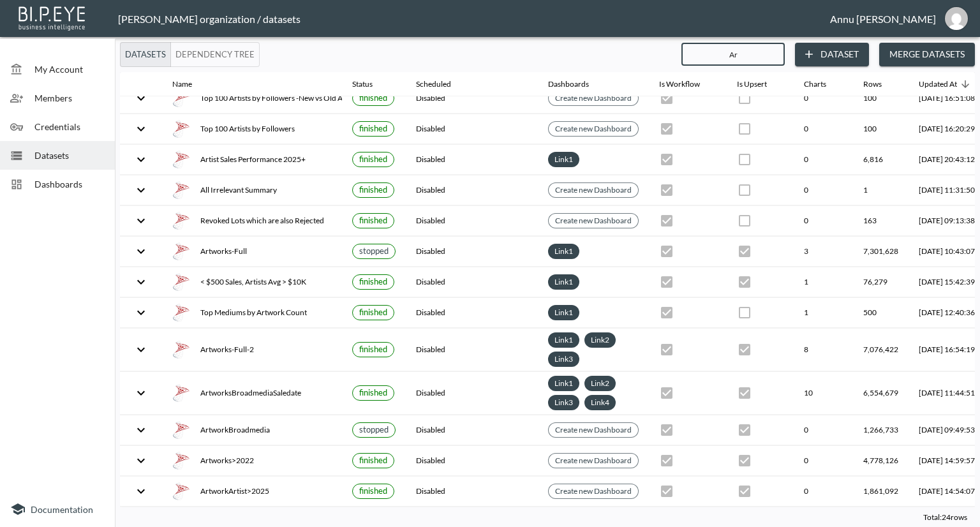
type input "Art"
checkbox input "true"
checkbox input "false"
checkbox input "true"
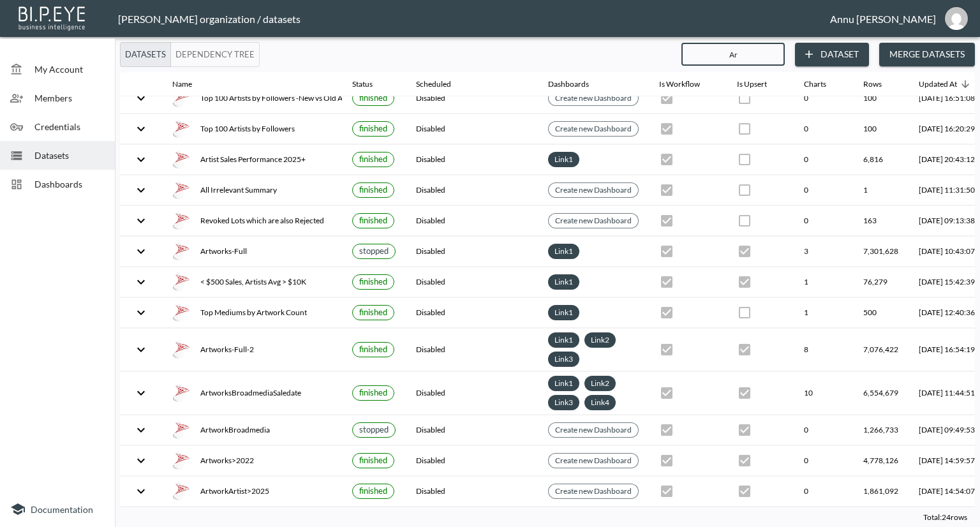
checkbox input "false"
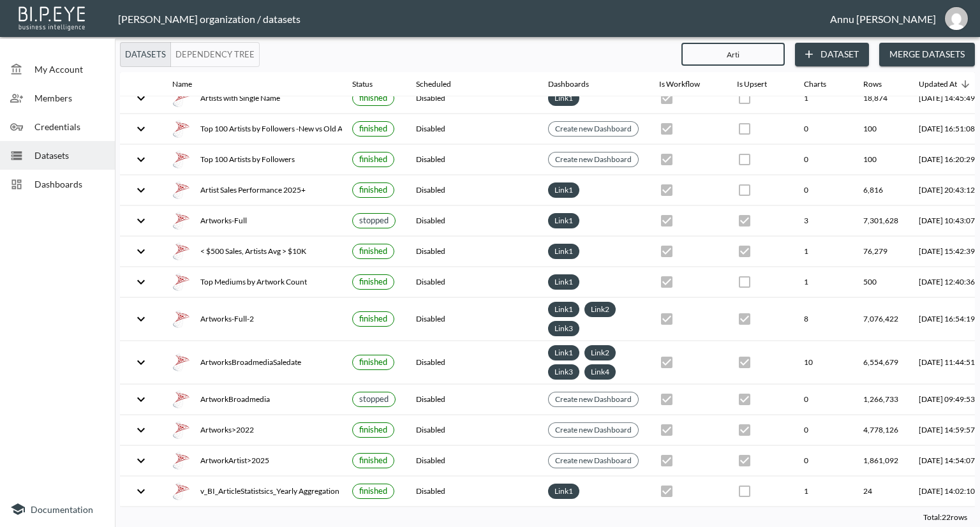
scroll to position [80, 0]
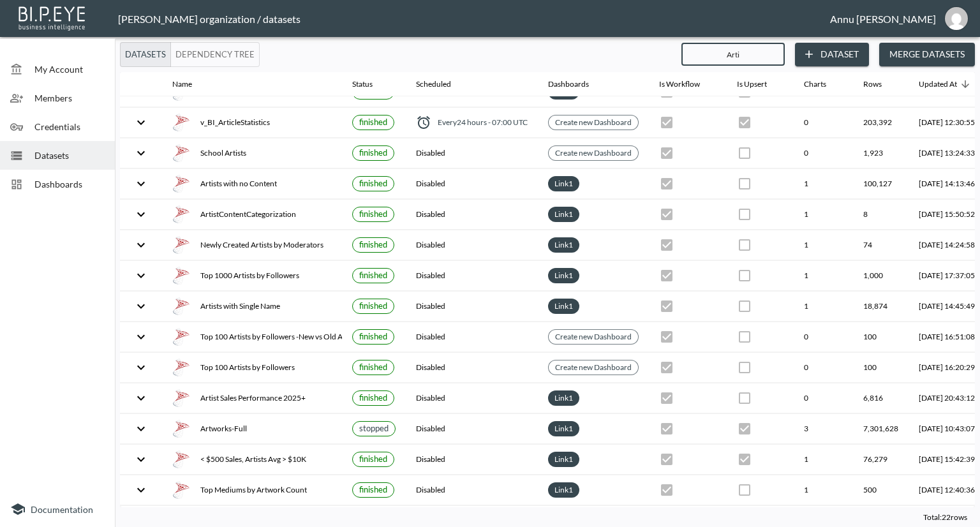
type input "[PERSON_NAME]"
checkbox input "false"
checkbox input "true"
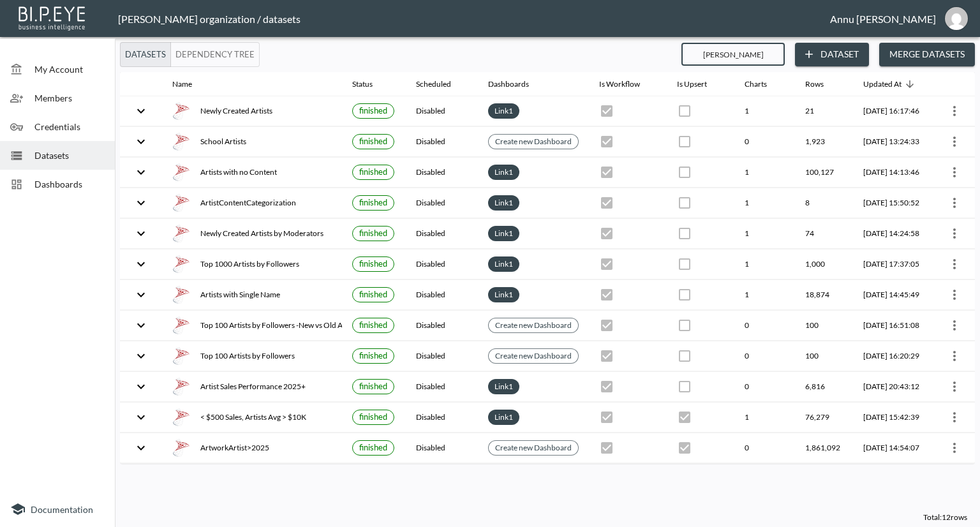
scroll to position [0, 0]
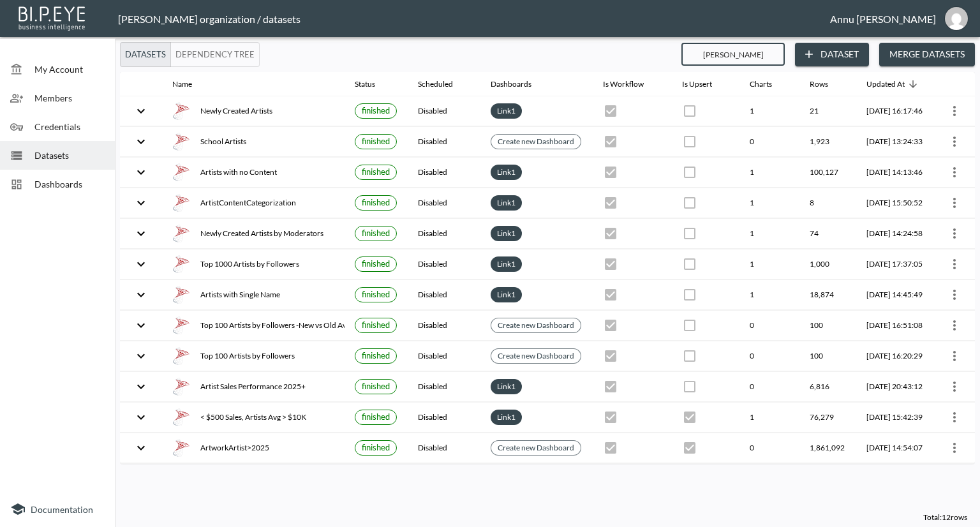
type input "Arti"
checkbox input "true"
checkbox input "false"
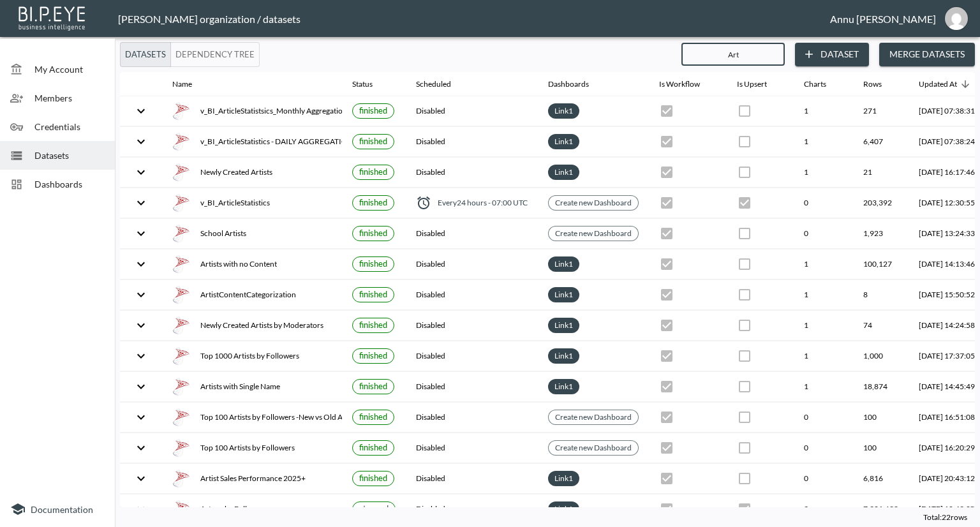
type input "Ar"
checkbox input "false"
checkbox input "true"
checkbox input "false"
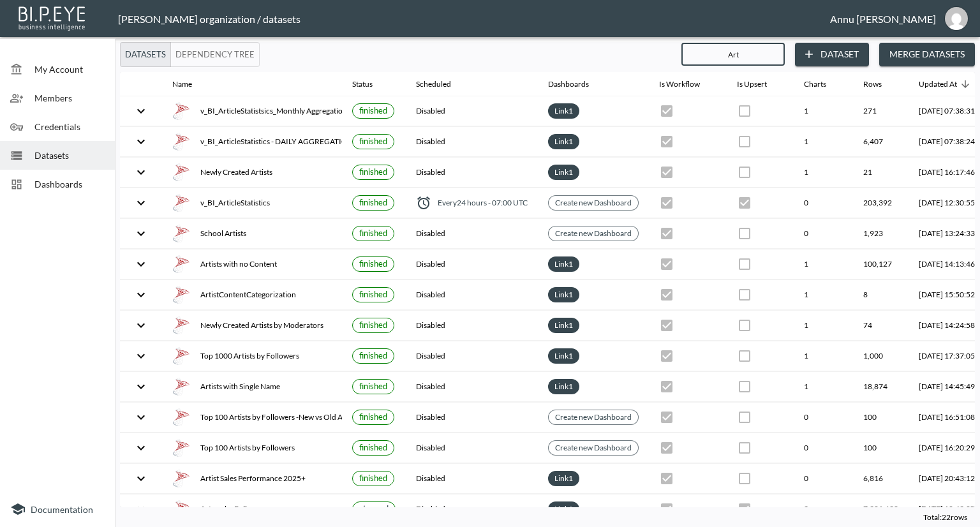
checkbox input "true"
type input "Ar"
click at [57, 161] on span "Datasets" at bounding box center [69, 155] width 70 height 13
drag, startPoint x: 757, startPoint y: 52, endPoint x: 703, endPoint y: 56, distance: 53.7
click at [703, 56] on input "Ar" at bounding box center [733, 54] width 103 height 32
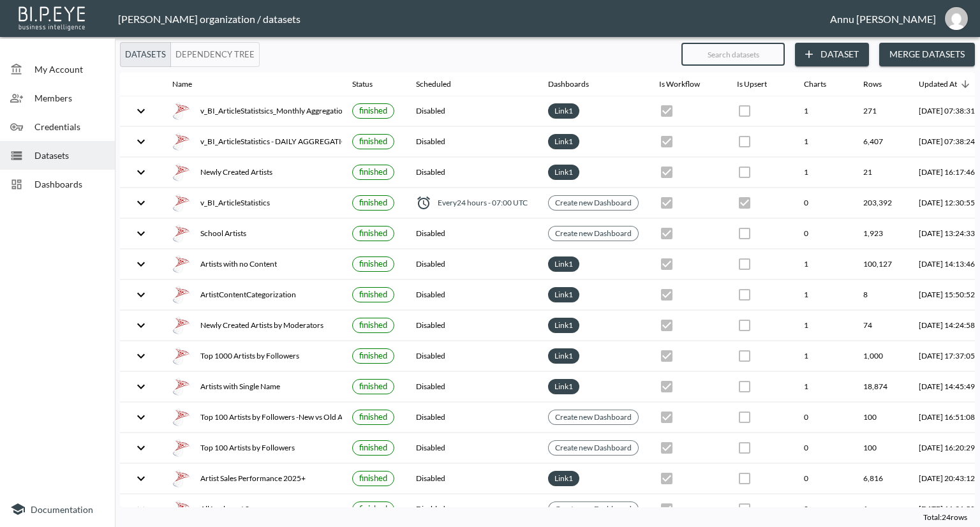
checkbox input "false"
checkbox input "true"
checkbox input "false"
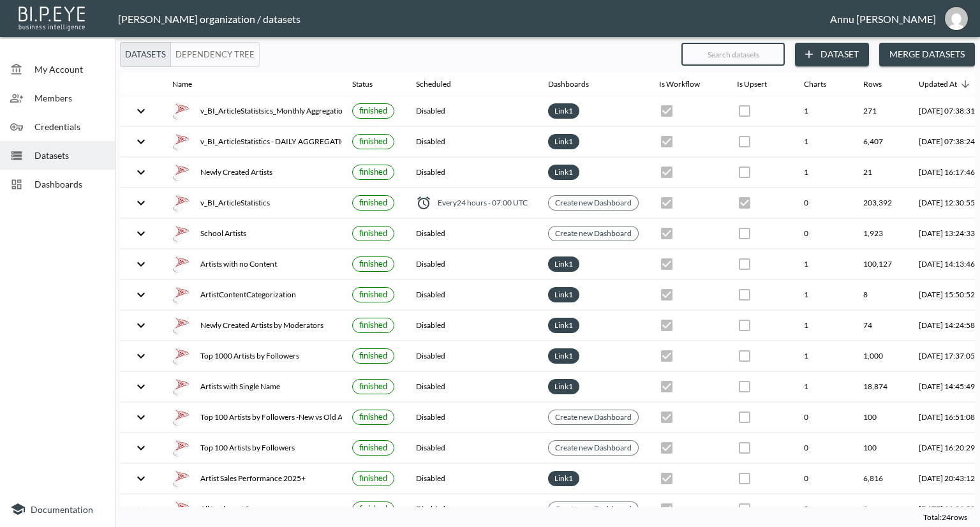
checkbox input "false"
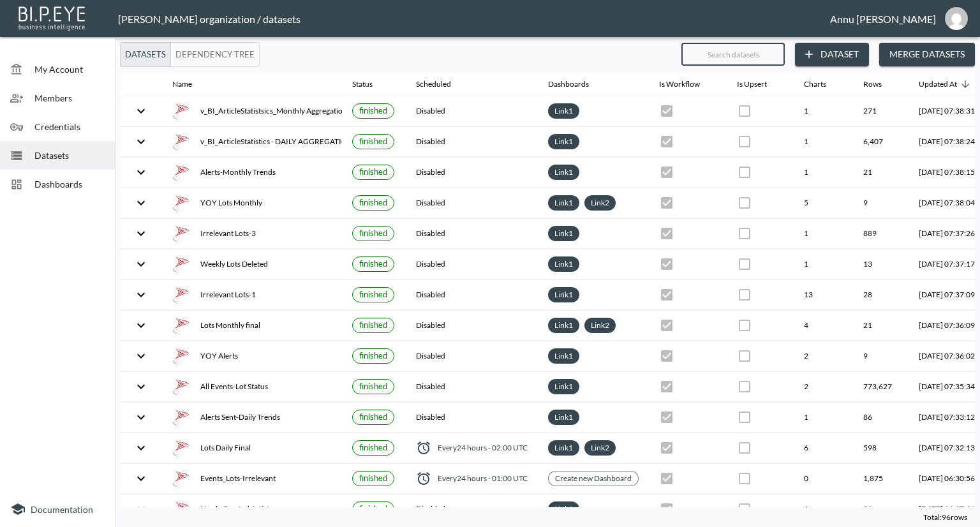
click at [825, 61] on button "Dataset" at bounding box center [832, 55] width 74 height 24
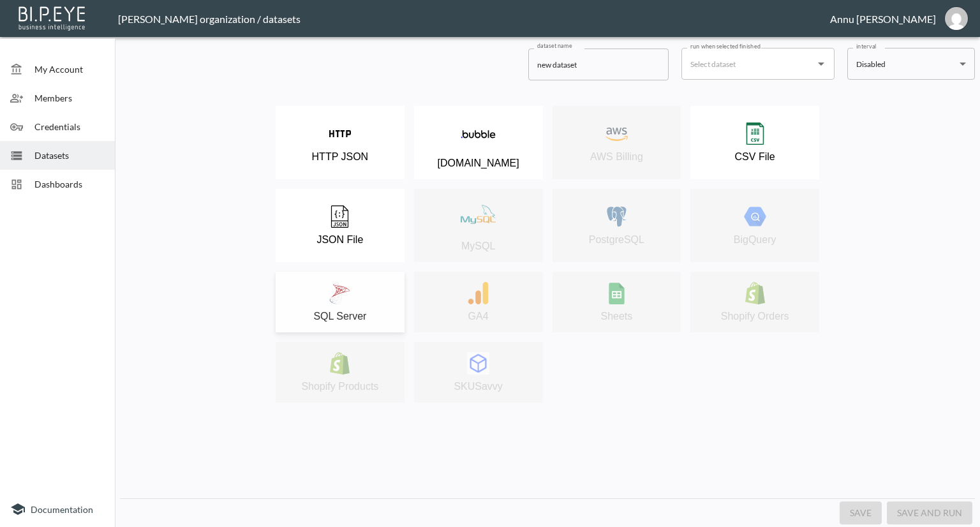
click at [350, 297] on img at bounding box center [340, 293] width 22 height 22
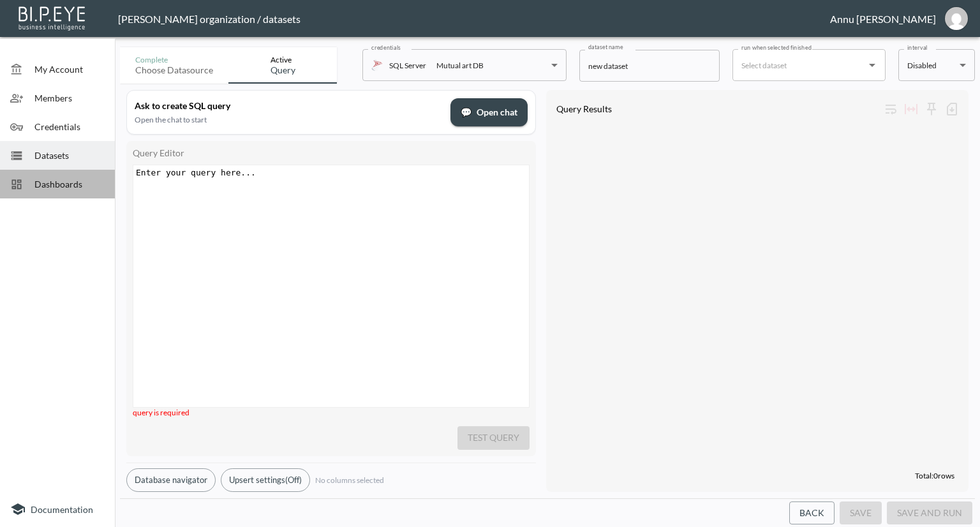
click at [92, 182] on span "Dashboards" at bounding box center [69, 183] width 70 height 13
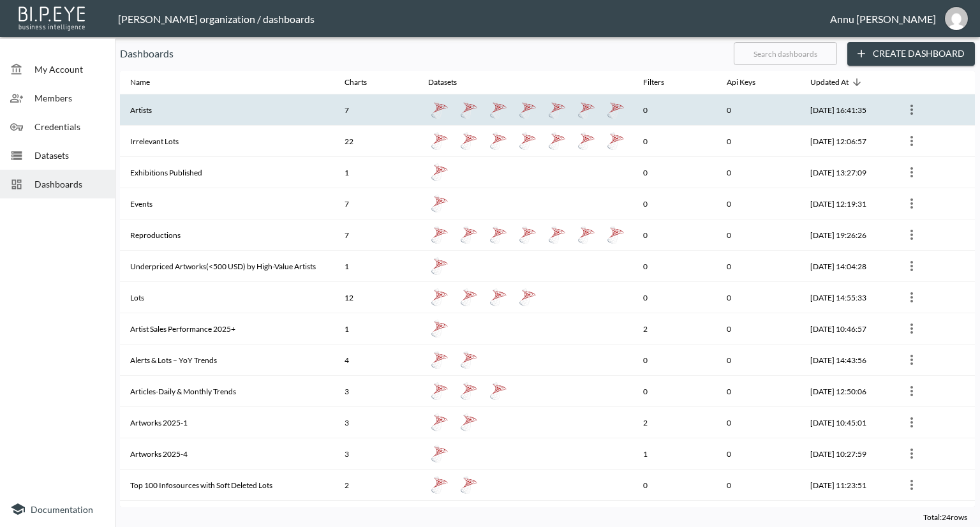
click at [260, 110] on th "Artists" at bounding box center [227, 109] width 214 height 31
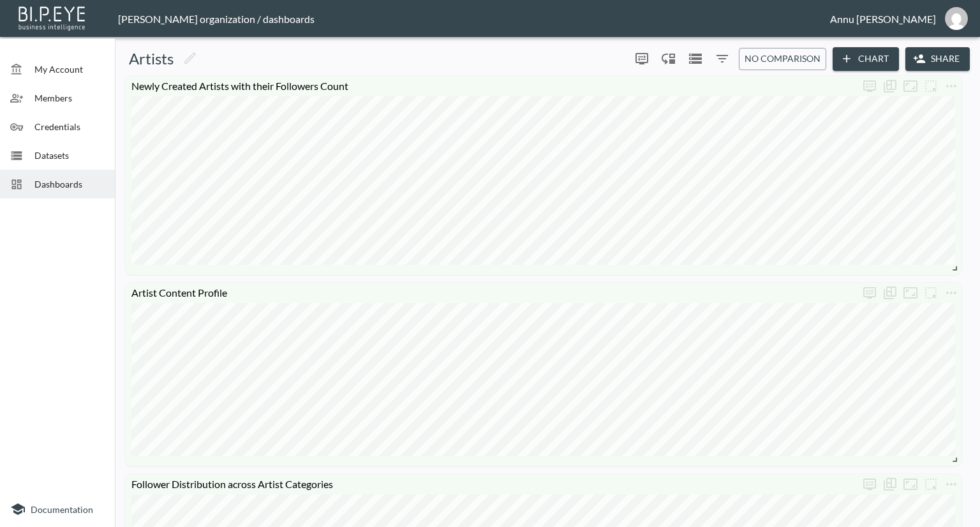
click at [91, 152] on span "Datasets" at bounding box center [69, 155] width 70 height 13
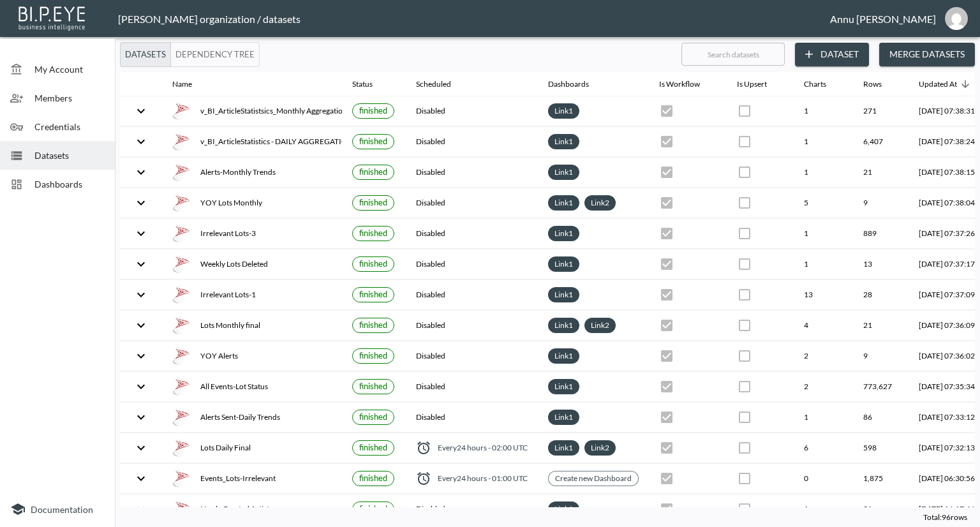
click at [818, 54] on button "Dataset" at bounding box center [832, 55] width 74 height 24
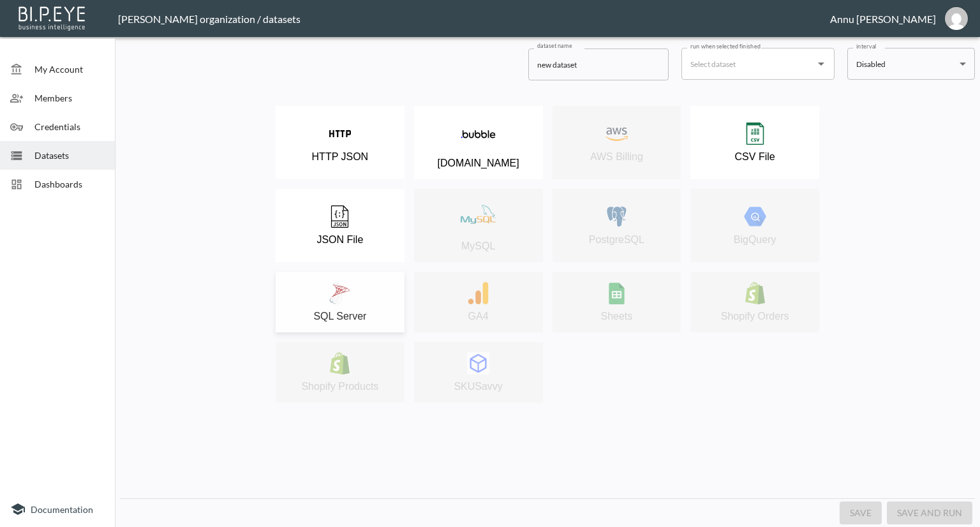
click at [345, 283] on img at bounding box center [340, 293] width 22 height 22
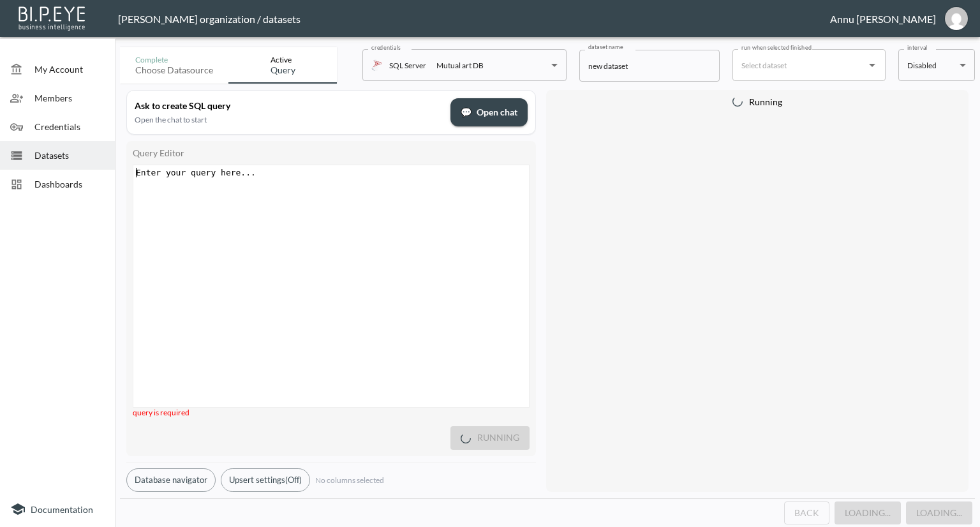
click at [306, 183] on div "Enter your query here... xxxxxxxxxx ​" at bounding box center [347, 302] width 428 height 274
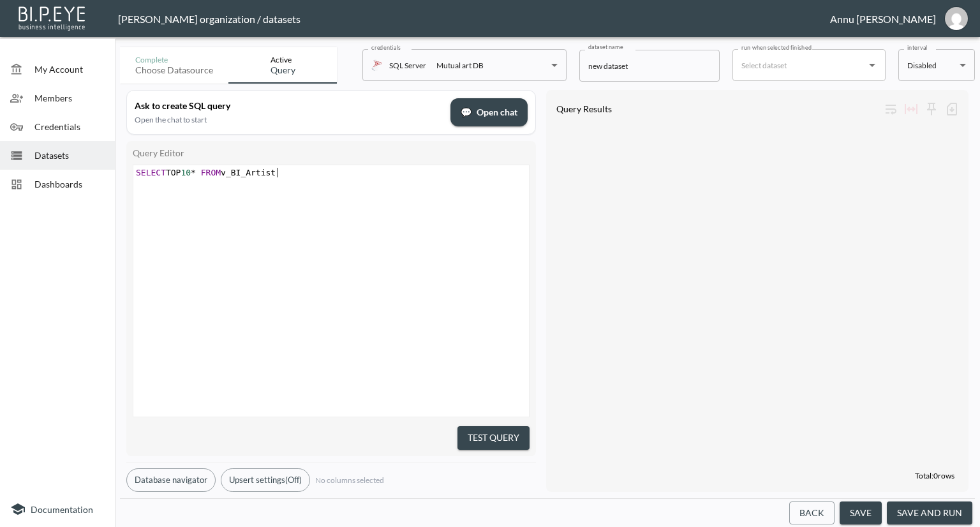
scroll to position [0, 144]
click at [334, 242] on div "xxxxxxxxxx SELECT TOP 10 * FROM v_BI_Artist" at bounding box center [347, 306] width 428 height 283
type textarea "SELECT TOP 10* FROM v_BI_Artist"
click at [506, 432] on button "Test Query" at bounding box center [494, 438] width 72 height 24
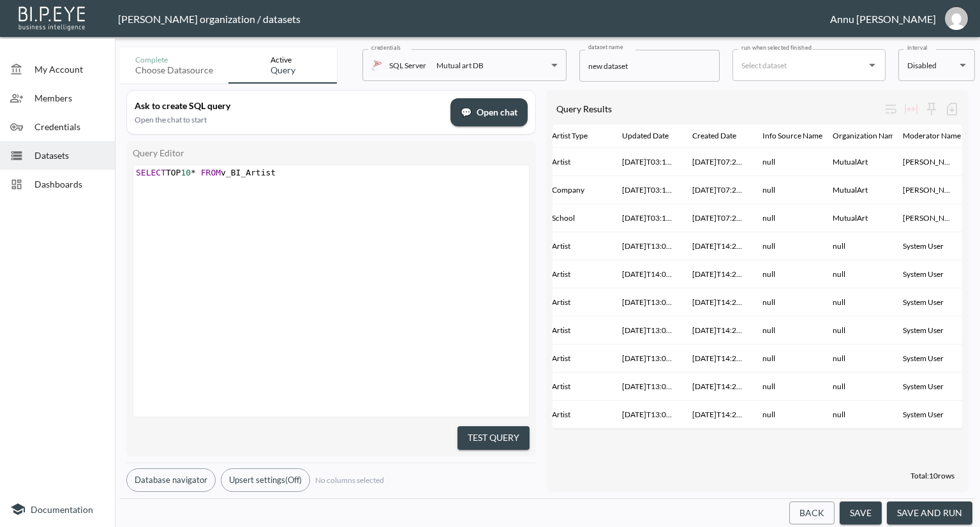
scroll to position [0, 587]
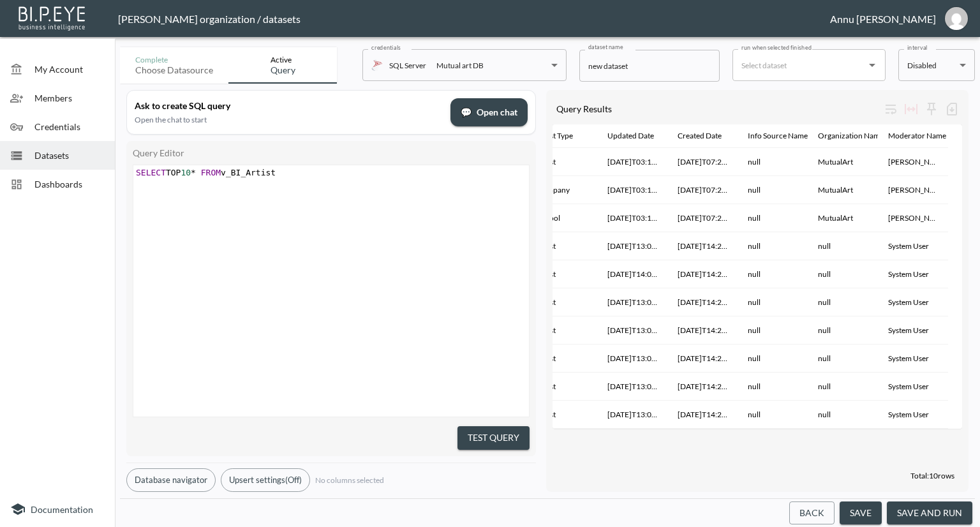
type textarea "SELECT TOP 10* FROM v_BI_Artist"
drag, startPoint x: 306, startPoint y: 172, endPoint x: 47, endPoint y: 169, distance: 258.5
click at [47, 169] on div "My Account Members Credentials Datasets Dashboards Documentation Complete Choos…" at bounding box center [490, 263] width 980 height 527
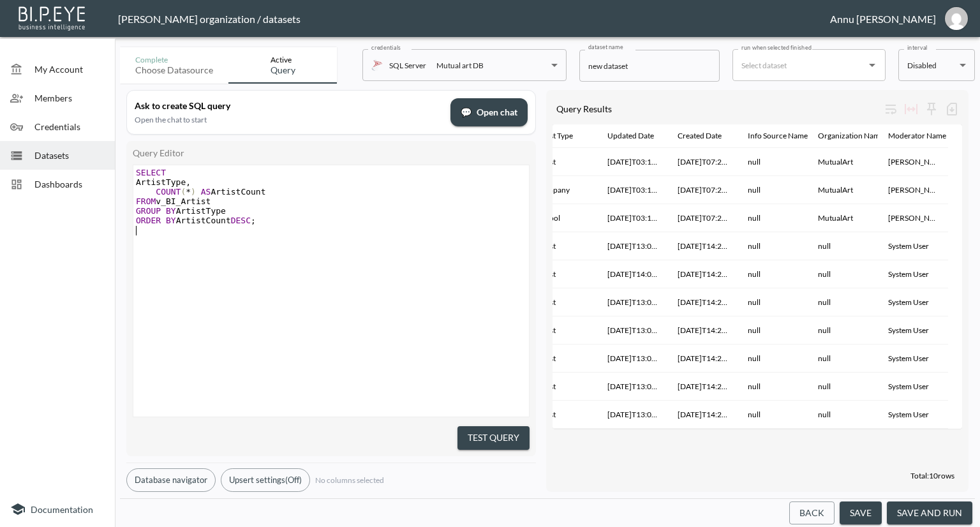
click at [408, 267] on div "x SELECT ArtistType , COUNT ( * ) AS ArtistCount FROM v_BI_Artist GROUP BY Arti…" at bounding box center [347, 306] width 428 height 283
click at [514, 435] on button "Test Query" at bounding box center [494, 438] width 72 height 24
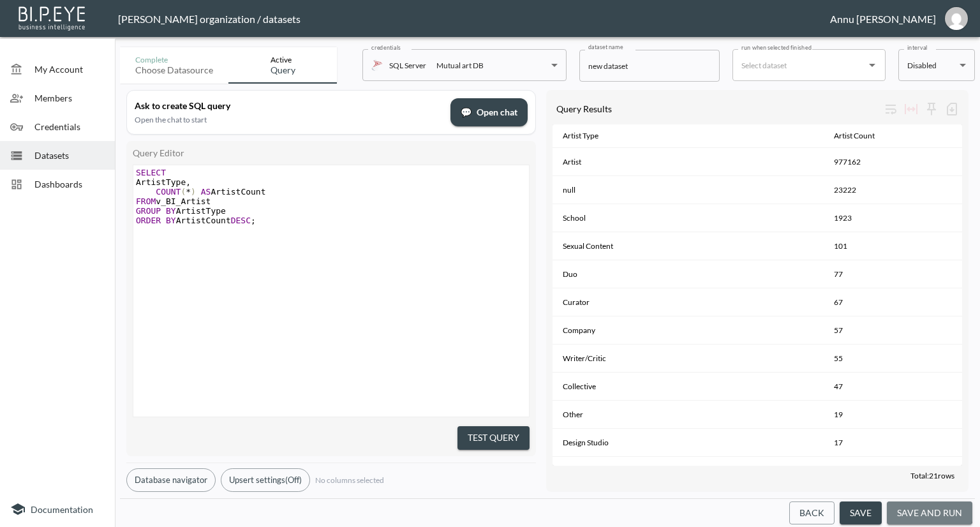
click at [925, 509] on button "save and run" at bounding box center [930, 514] width 86 height 24
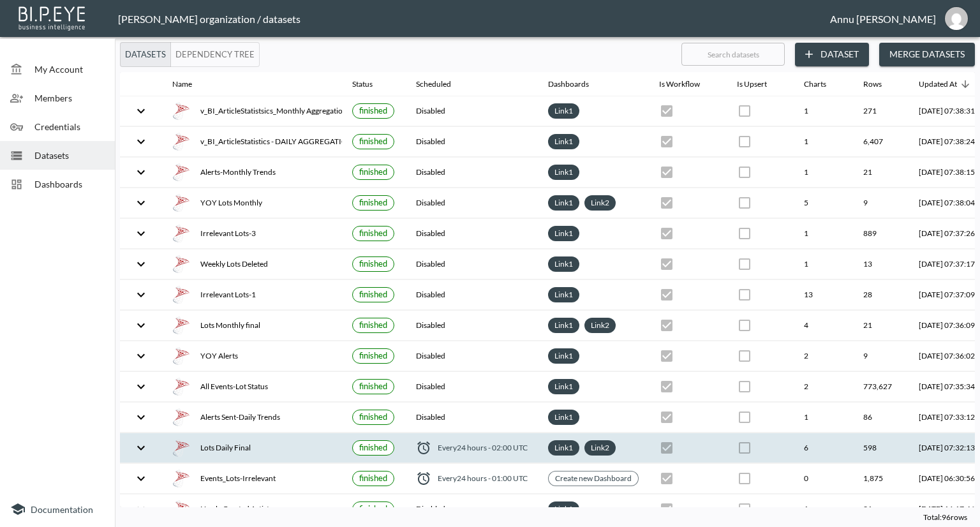
click at [913, 449] on th "[DATE] 07:32:13" at bounding box center [947, 448] width 77 height 30
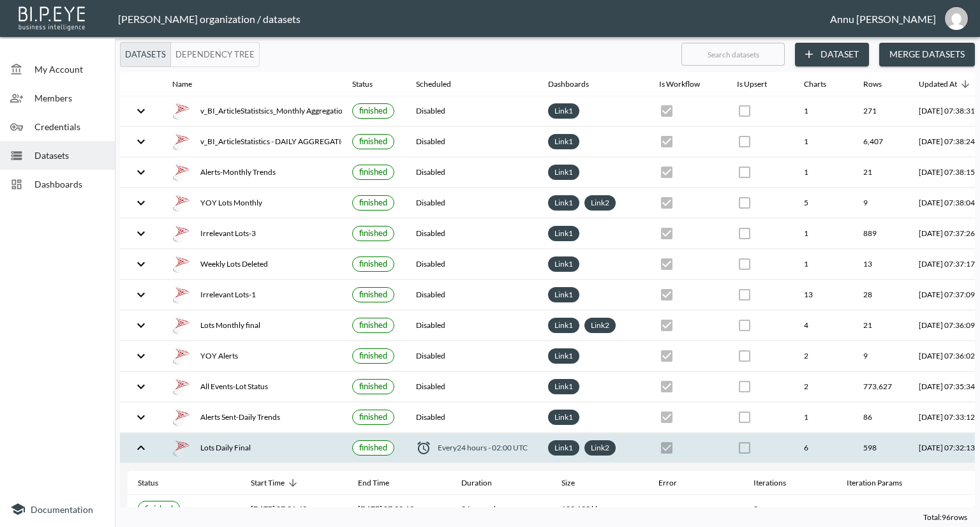
click at [62, 181] on span "Dashboards" at bounding box center [69, 183] width 70 height 13
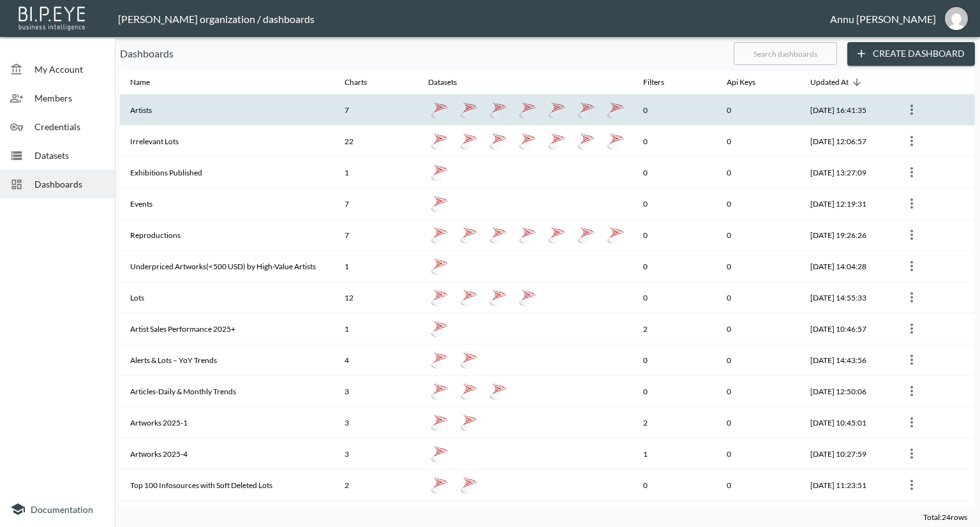
click at [151, 112] on th "Artists" at bounding box center [227, 109] width 214 height 31
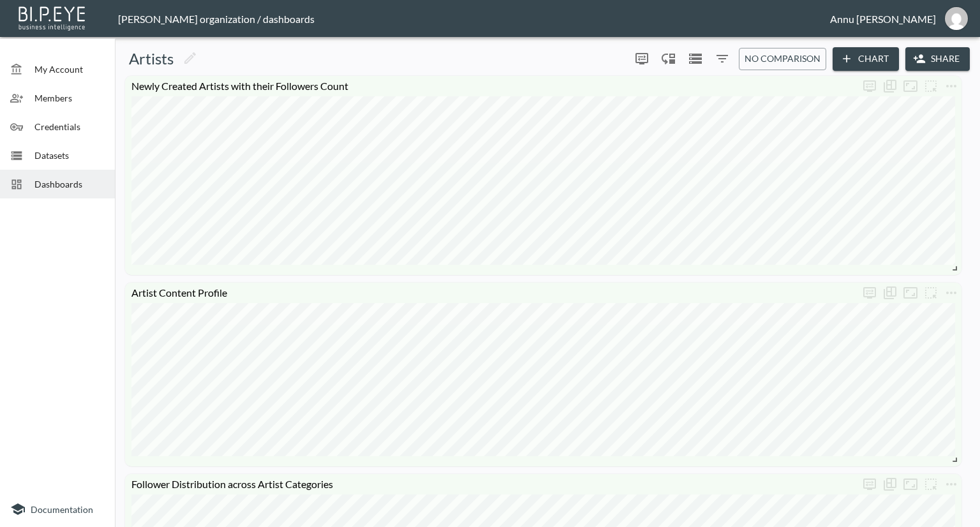
click at [43, 286] on div at bounding box center [57, 348] width 115 height 288
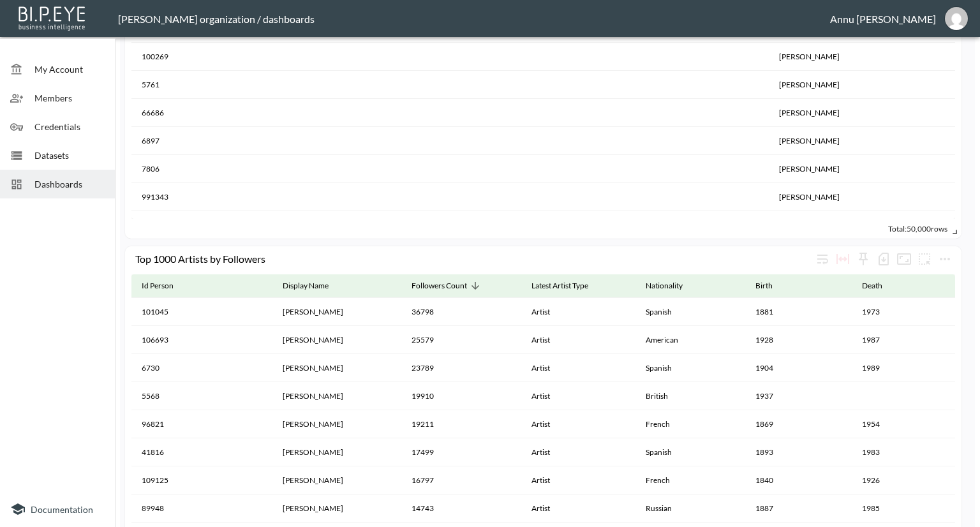
scroll to position [1213, 0]
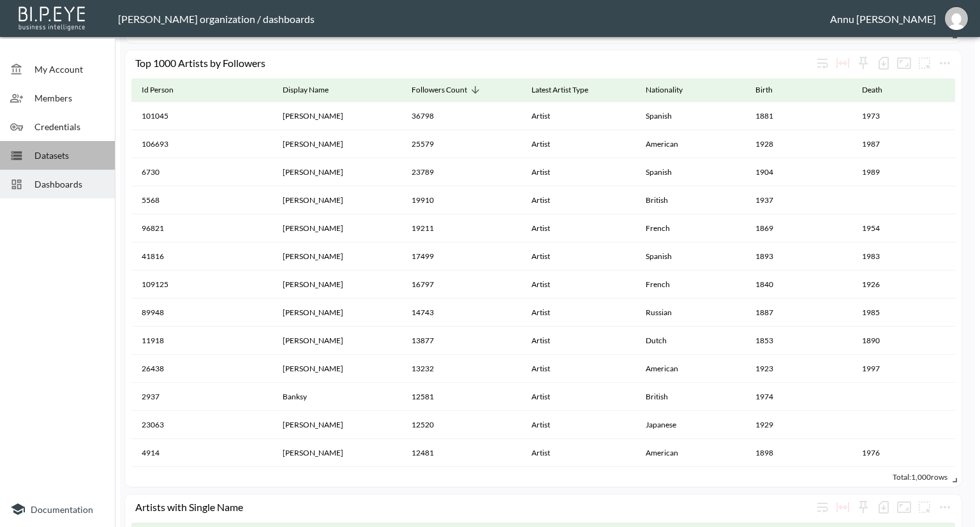
click at [71, 157] on span "Datasets" at bounding box center [69, 155] width 70 height 13
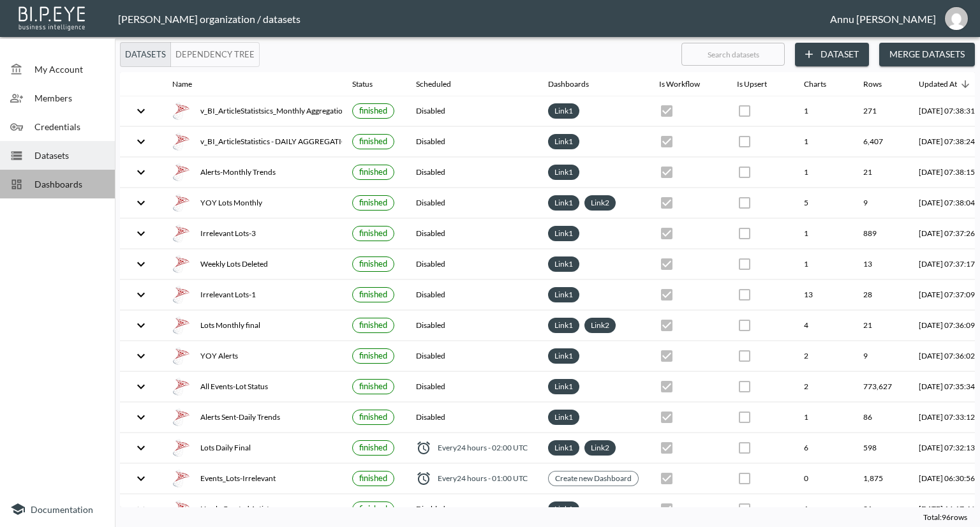
click at [71, 184] on span "Dashboards" at bounding box center [69, 183] width 70 height 13
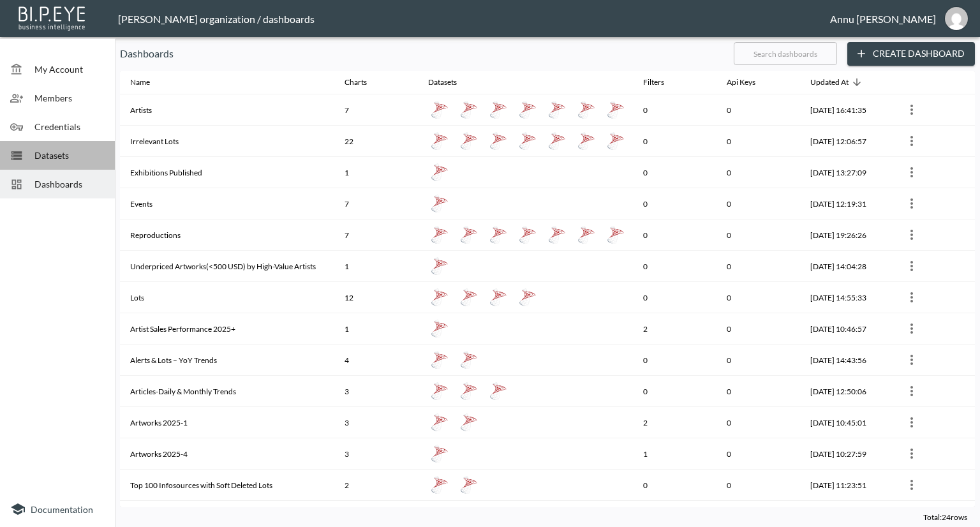
click at [59, 147] on div "Datasets" at bounding box center [57, 155] width 115 height 29
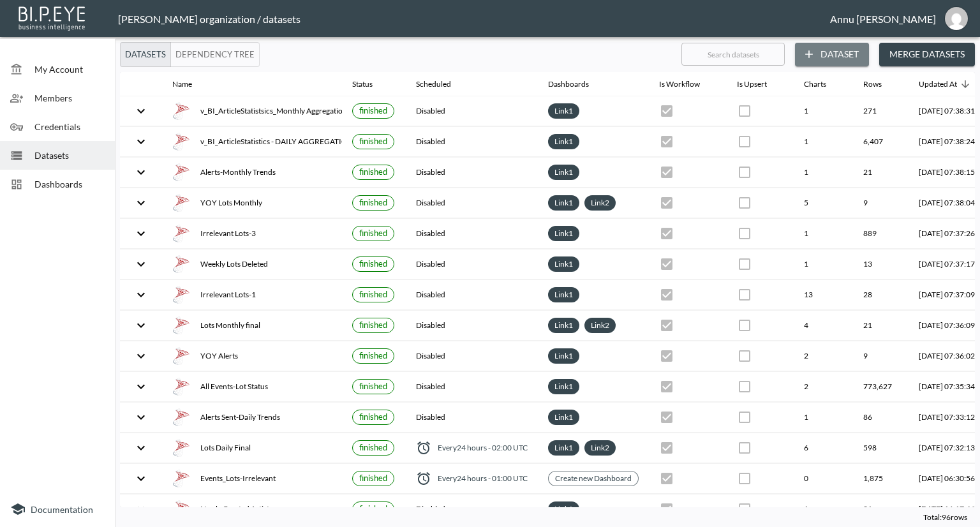
click at [820, 50] on button "Dataset" at bounding box center [832, 55] width 74 height 24
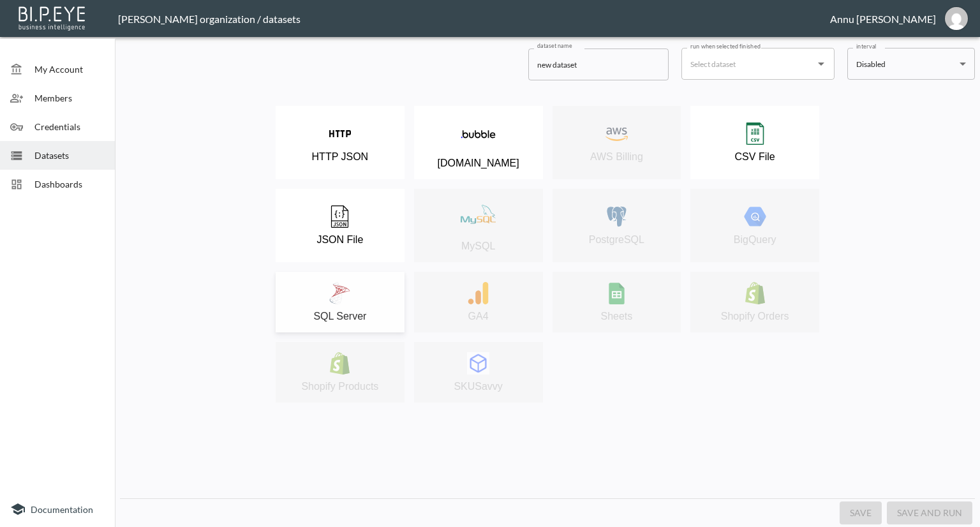
click at [368, 296] on div "SQL Server" at bounding box center [340, 302] width 116 height 40
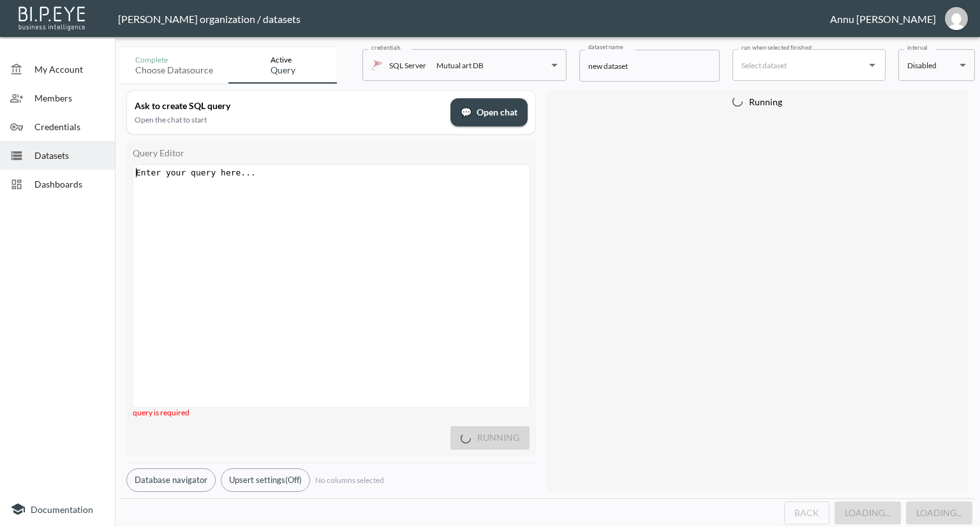
click at [304, 186] on div "Enter your query here... xxxxxxxxxx ​" at bounding box center [347, 302] width 428 height 274
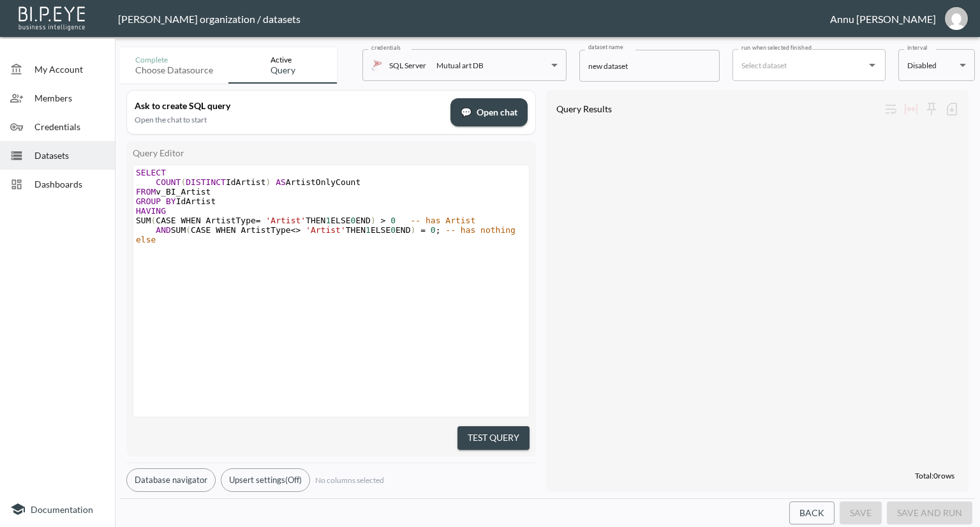
click at [452, 305] on div "xxxxxxxxxx SELECT COUNT ( DISTINCT IdArtist ) AS ArtistOnlyCount FROM v_BI_Arti…" at bounding box center [347, 306] width 428 height 283
click at [484, 431] on button "Test Query" at bounding box center [494, 438] width 72 height 24
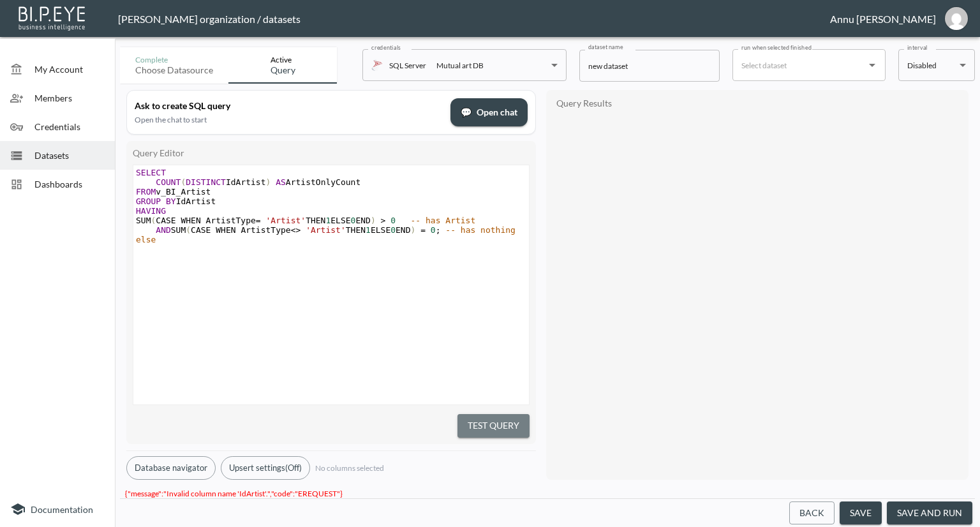
click at [495, 419] on button "Test Query" at bounding box center [494, 426] width 72 height 24
click at [213, 202] on pre "GROUP BY IdArtist" at bounding box center [332, 202] width 399 height 10
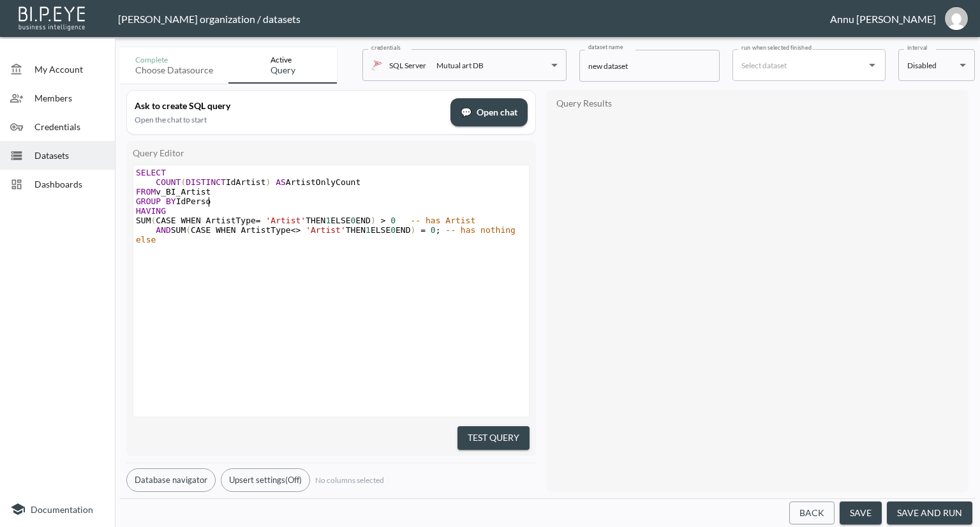
type textarea "Person"
click at [206, 304] on div "xxxxxxxxxx SELECT COUNT ( DISTINCT IdArtist ) AS ArtistOnlyCount FROM v_BI_Arti…" at bounding box center [347, 306] width 428 height 283
click at [498, 427] on button "Test Query" at bounding box center [494, 438] width 72 height 24
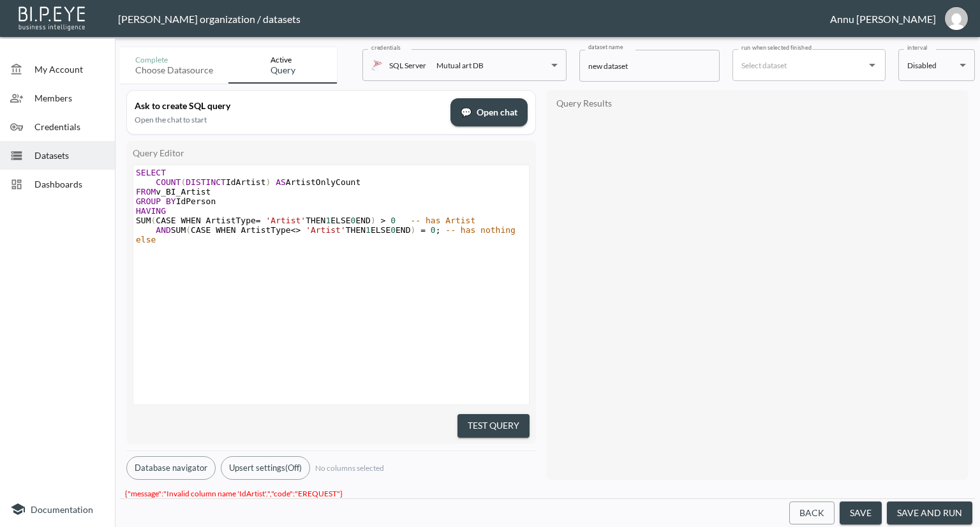
scroll to position [0, 0]
click at [257, 183] on span "COUNT ( DISTINCT IdArtist ) AS ArtistOnlyCount" at bounding box center [248, 182] width 225 height 10
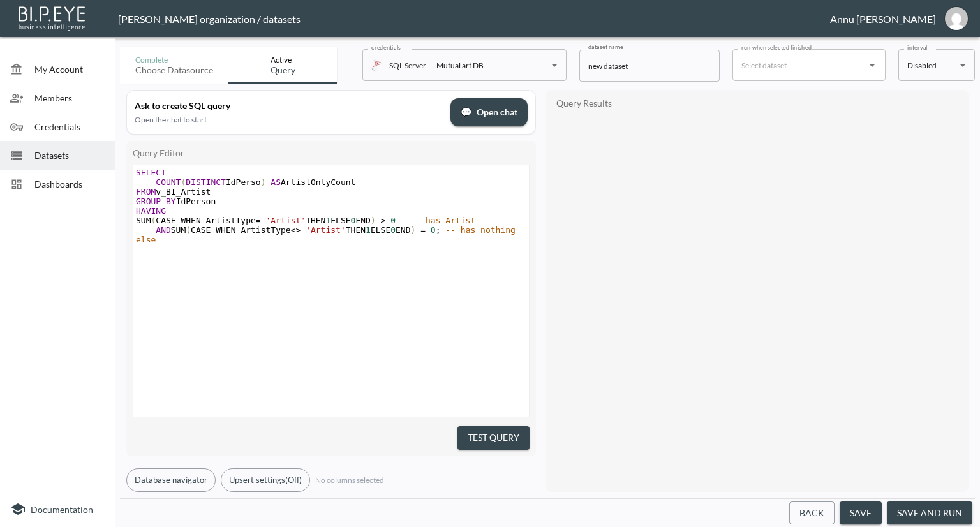
type textarea "Person"
click at [306, 302] on div "xxxxxxxxxx SELECT COUNT ( DISTINCT IdPerson ) AS ArtistOnlyCount FROM v_BI_Arti…" at bounding box center [347, 306] width 428 height 283
click at [472, 430] on button "Test Query" at bounding box center [494, 438] width 72 height 24
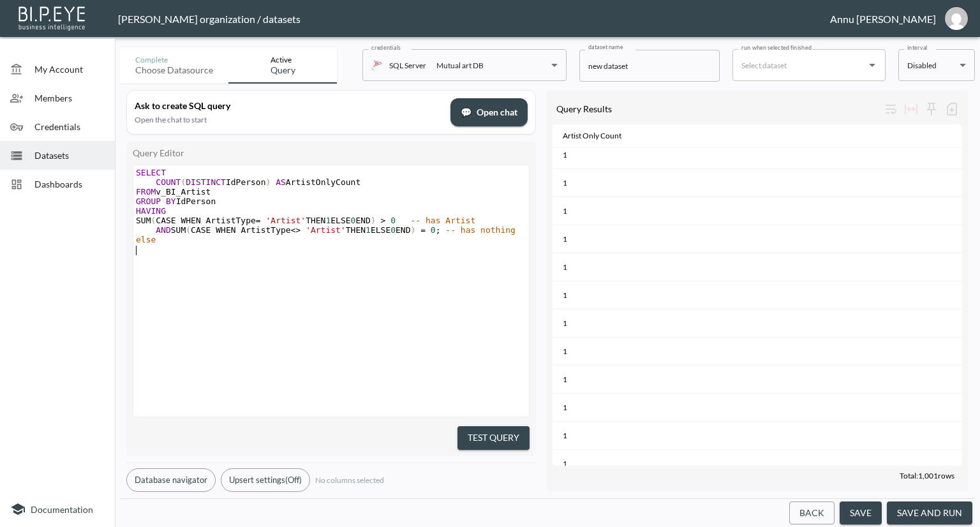
scroll to position [0, 0]
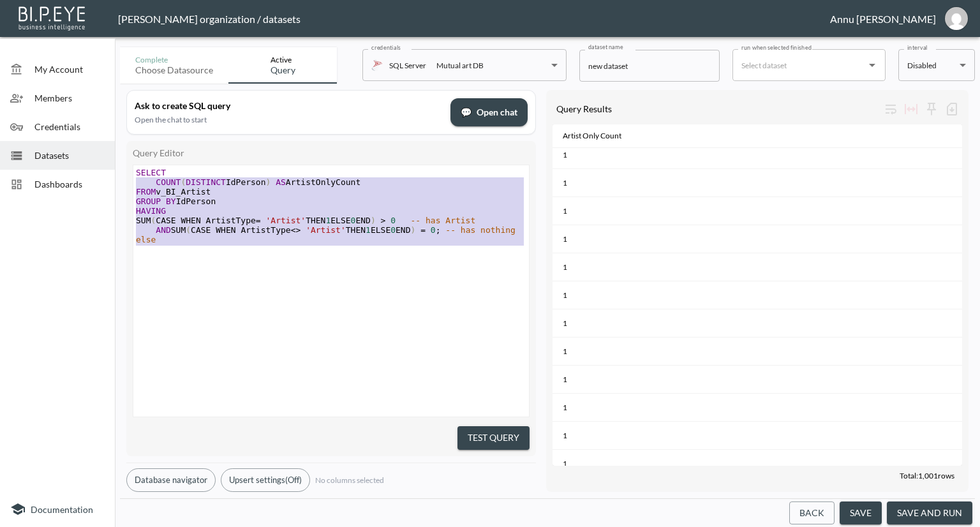
type textarea "SELECT COUNT(DISTINCT IdPerson) AS ArtistOnlyCount FROM v_BI_Artist GROUP BY [P…"
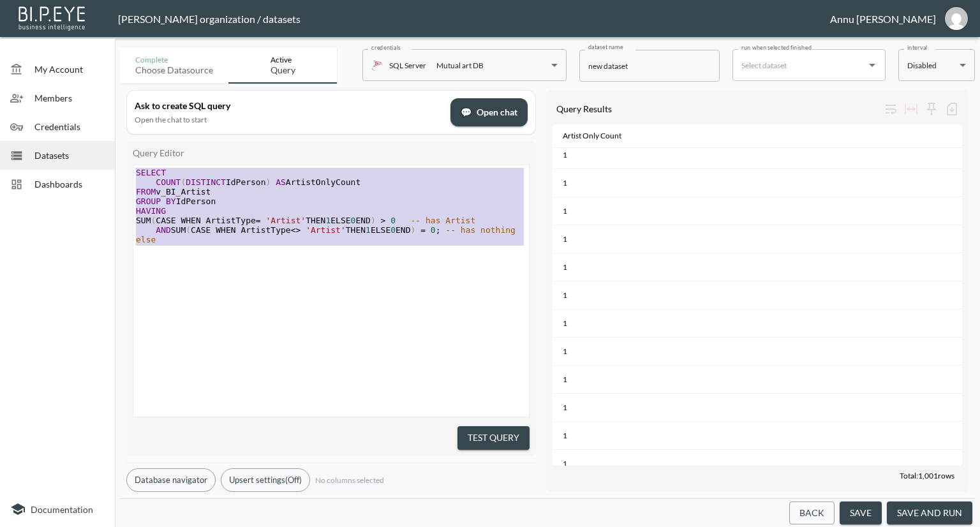
drag, startPoint x: 220, startPoint y: 251, endPoint x: 126, endPoint y: 151, distance: 136.8
click at [126, 151] on div "Query Editor SELECT COUNT(DISTINCT IdPerson) AS ArtistOnlyCount FROM v_BI_Artis…" at bounding box center [331, 298] width 410 height 315
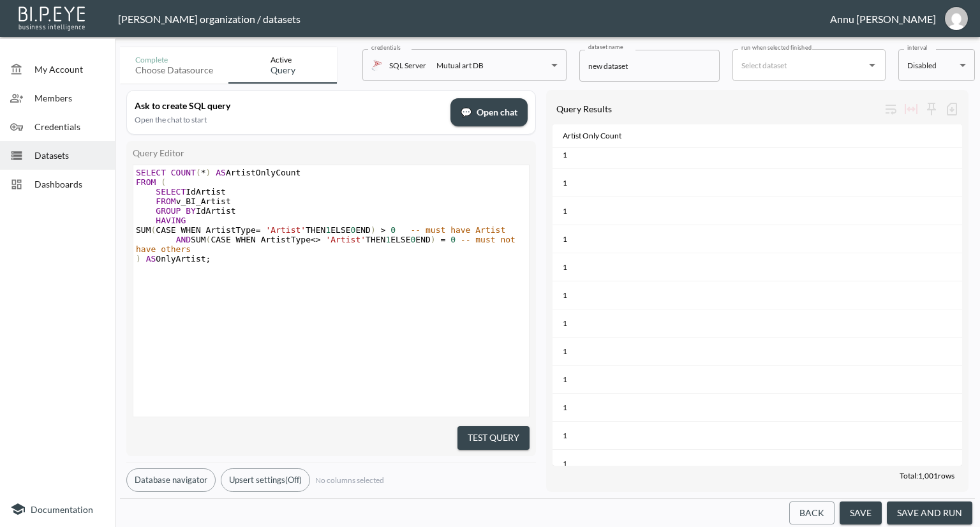
click at [300, 298] on div "x SELECT COUNT ( * ) AS ArtistOnlyCount FROM ( SELECT IdArtist FROM v_BI_Artist…" at bounding box center [347, 306] width 428 height 283
click at [488, 432] on button "Test Query" at bounding box center [494, 438] width 72 height 24
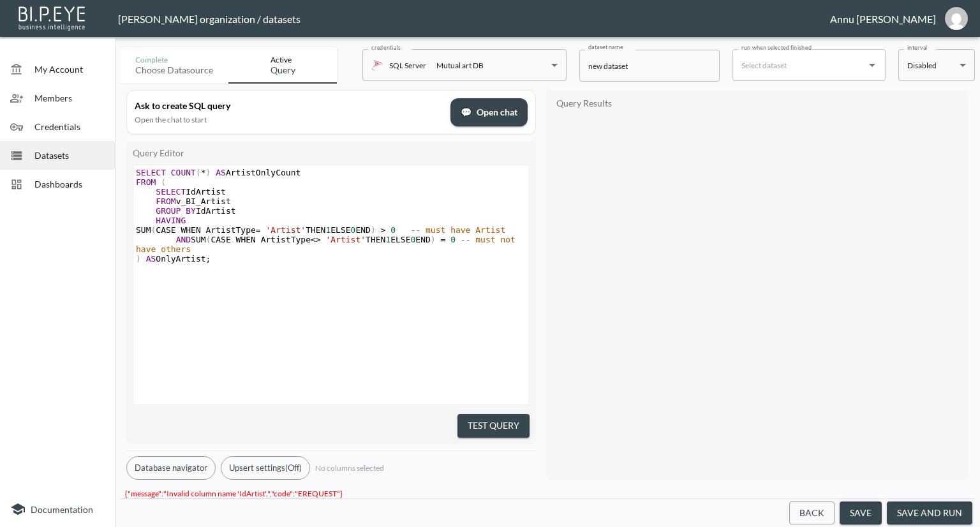
click at [224, 193] on pre "SELECT IdArtist" at bounding box center [332, 192] width 399 height 10
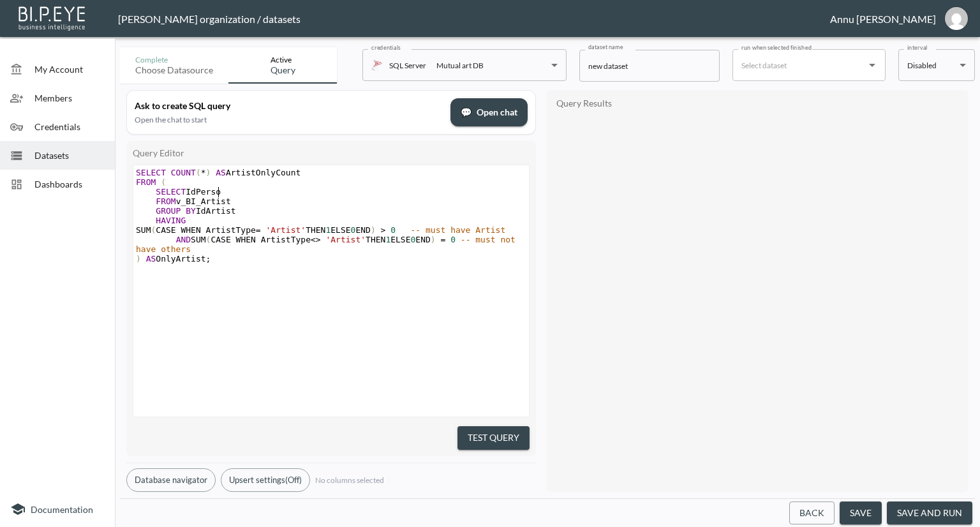
type textarea "Person"
click at [229, 211] on span "GROUP BY IdArtist" at bounding box center [186, 211] width 100 height 10
click at [235, 207] on pre "GROUP BY IdArtist" at bounding box center [332, 211] width 399 height 10
type textarea "Person"
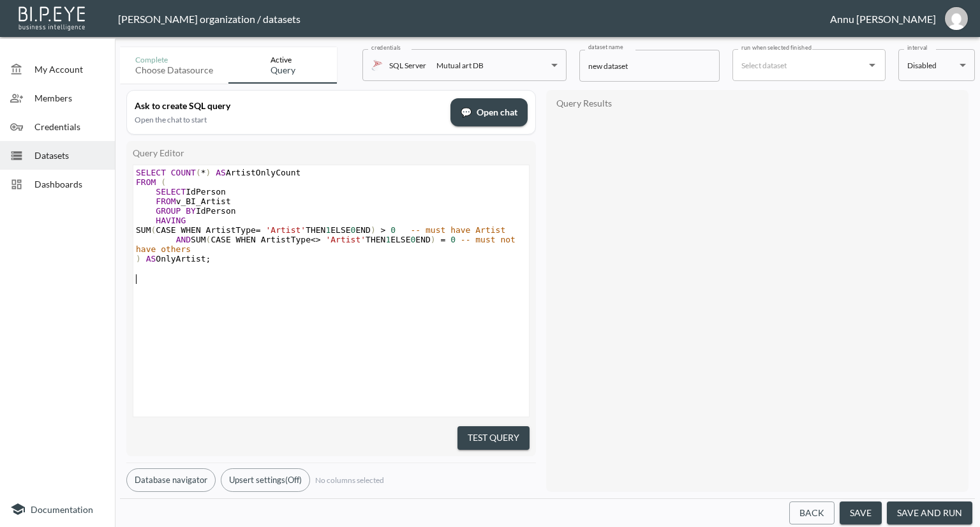
click at [296, 333] on div "x SELECT COUNT ( * ) AS ArtistOnlyCount FROM ( SELECT IdPerson FROM v_BI_Artist…" at bounding box center [347, 306] width 428 height 283
drag, startPoint x: 517, startPoint y: 429, endPoint x: 539, endPoint y: 387, distance: 47.7
click at [517, 430] on button "Test Query" at bounding box center [494, 438] width 72 height 24
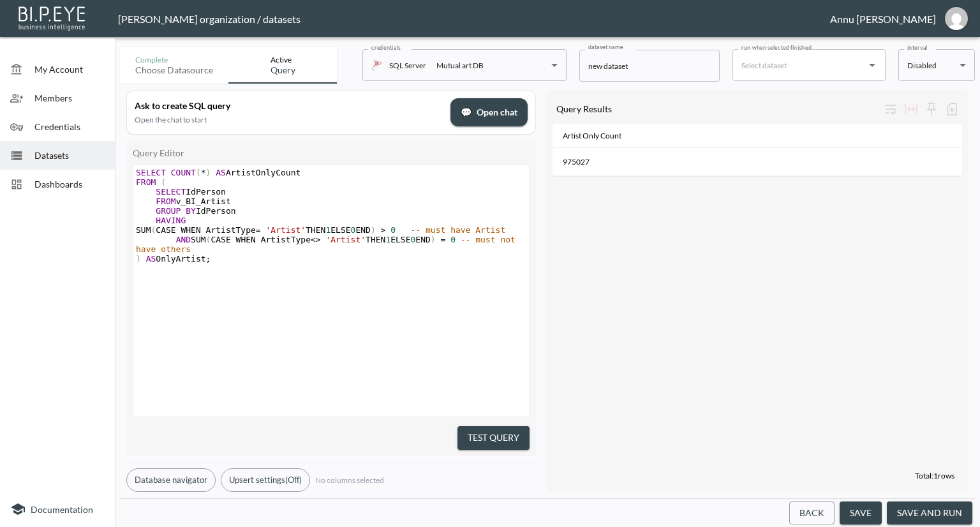
scroll to position [0, 0]
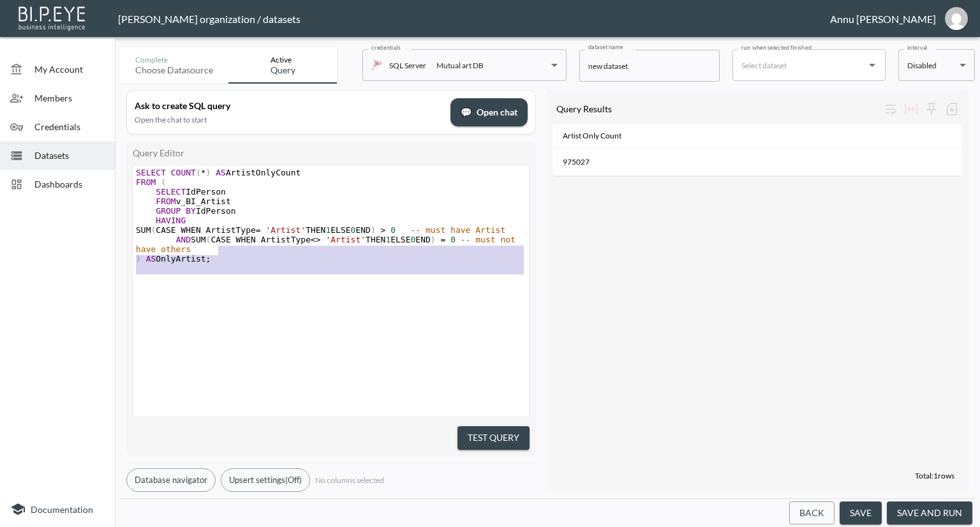
type textarea "SELECT COUNT(*) AS ArtistOnlyCount FROM ( SELECT IdPerson FROM v_BI_Artist GROU…"
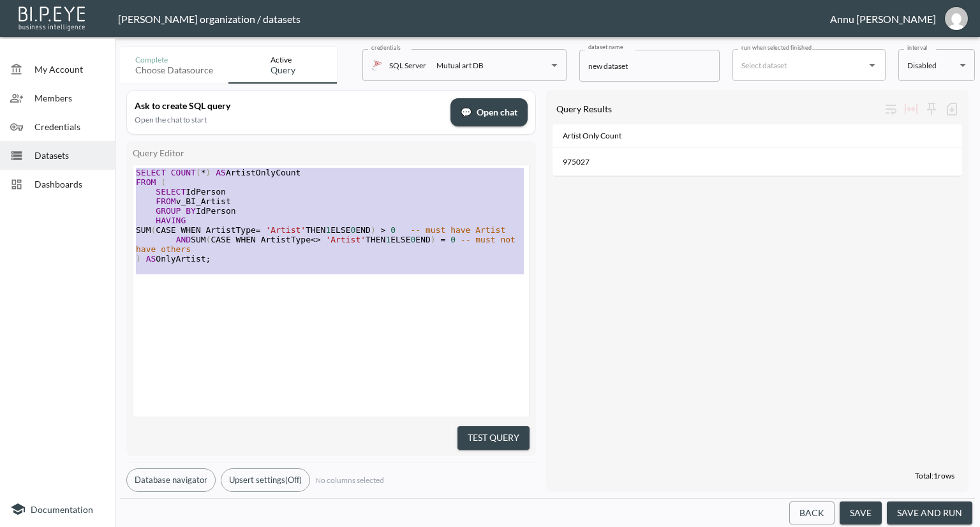
drag, startPoint x: 251, startPoint y: 278, endPoint x: 133, endPoint y: 131, distance: 188.9
click at [133, 131] on div "Ask to create SQL query Open the chat to start 💬 Open chat Query Editor SELECT …" at bounding box center [331, 291] width 410 height 402
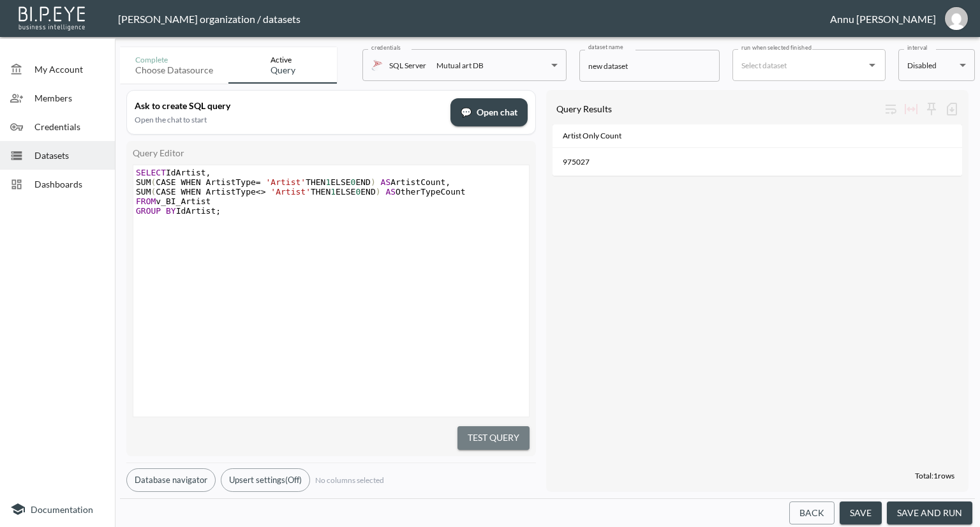
click at [479, 440] on button "Test Query" at bounding box center [494, 438] width 72 height 24
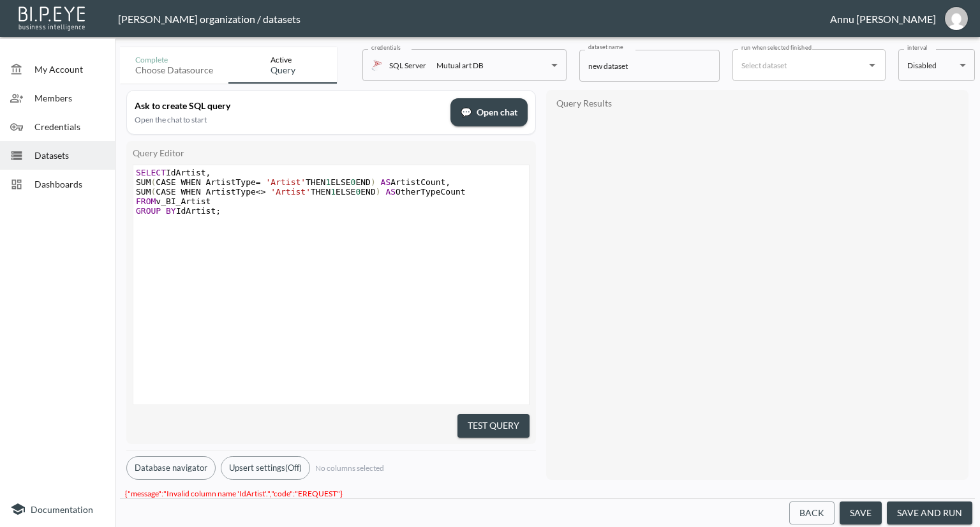
click at [204, 172] on span "SELECT IdArtist ," at bounding box center [173, 173] width 75 height 10
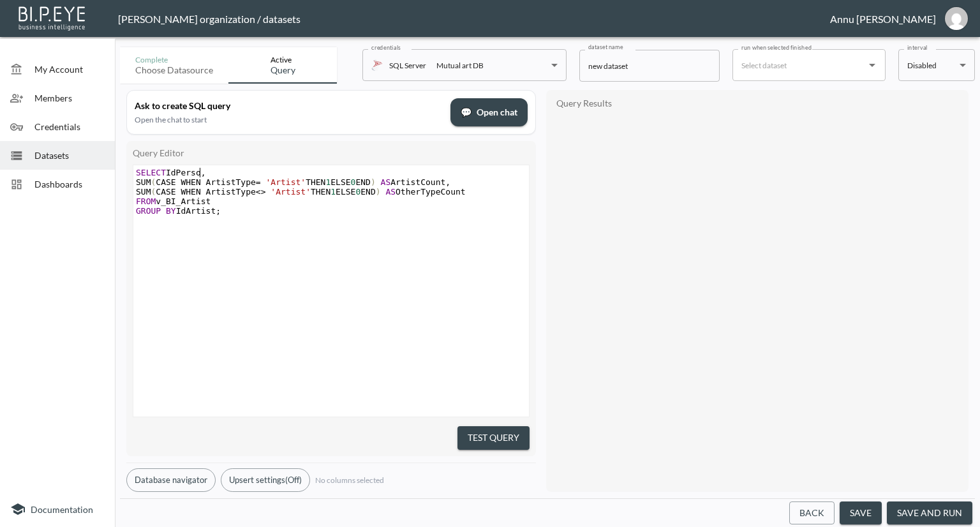
type textarea "Person"
click at [299, 230] on div "x SELECT IdPerson , SUM ( CASE WHEN ArtistType = 'Artist' THEN 1 ELSE 0 END ) A…" at bounding box center [347, 306] width 428 height 283
click at [216, 213] on span ";" at bounding box center [218, 211] width 5 height 10
type textarea "Person"
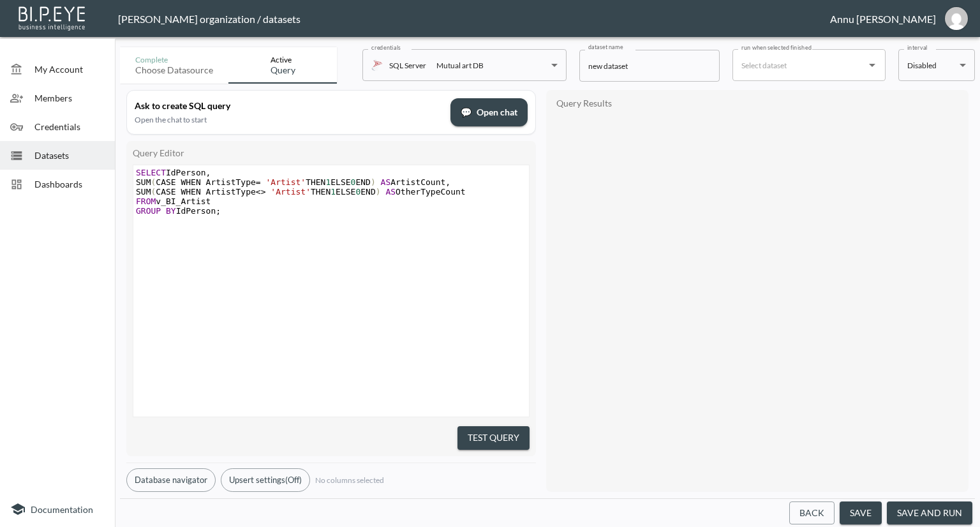
click at [337, 260] on div "x SELECT IdPerson , SUM ( CASE WHEN ArtistType = 'Artist' THEN 1 ELSE 0 END ) A…" at bounding box center [347, 306] width 428 height 283
click at [498, 428] on button "Test Query" at bounding box center [494, 438] width 72 height 24
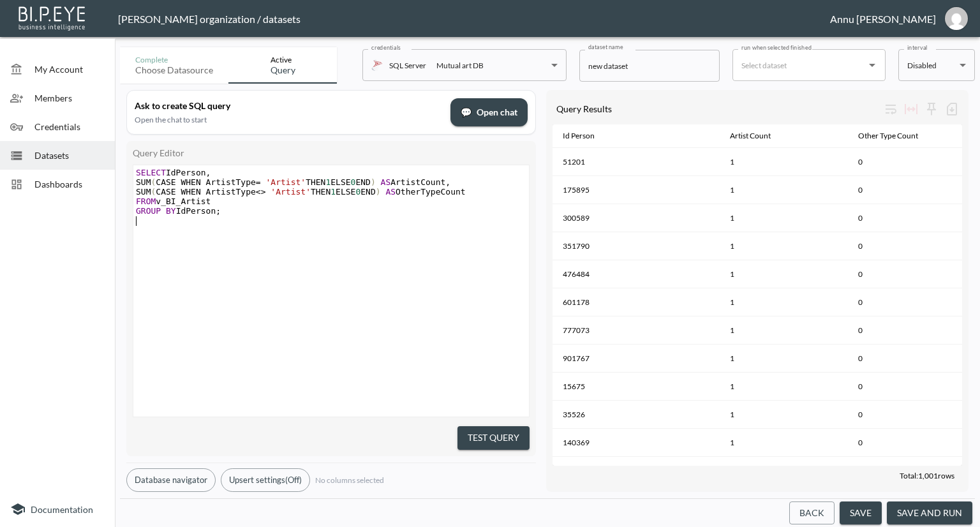
scroll to position [0, 0]
click at [481, 276] on div "x SELECT IdPerson , SUM ( CASE WHEN ArtistType = 'Artist' THEN 1 ELSE 0 END ) A…" at bounding box center [347, 306] width 428 height 283
type textarea "SELECT IdPerson, SUM(CASE WHEN ArtistType = 'Artist' THEN 1 ELSE 0 END) AS Arti…"
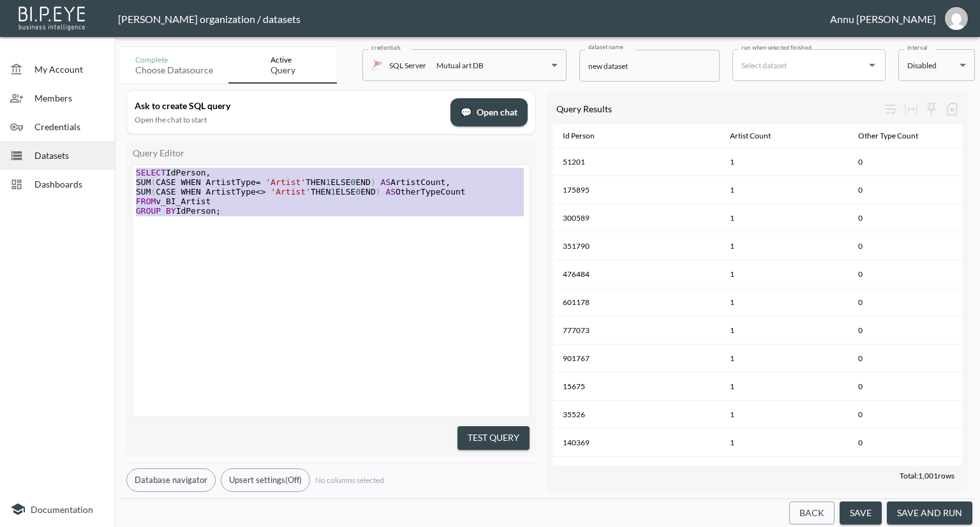
drag, startPoint x: 231, startPoint y: 218, endPoint x: 120, endPoint y: 158, distance: 125.9
click at [120, 158] on div "Ask to create SQL query Open the chat to start 💬 Open chat Query Editor SELECT …" at bounding box center [547, 291] width 855 height 415
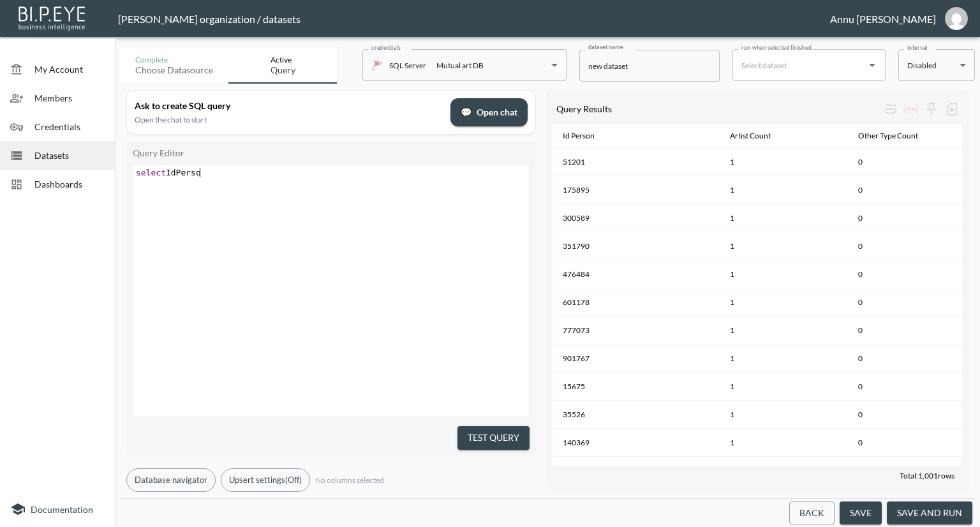
scroll to position [0, 69]
type textarea "select IdPerson,"
type textarea "SUM(CASE WHEN"
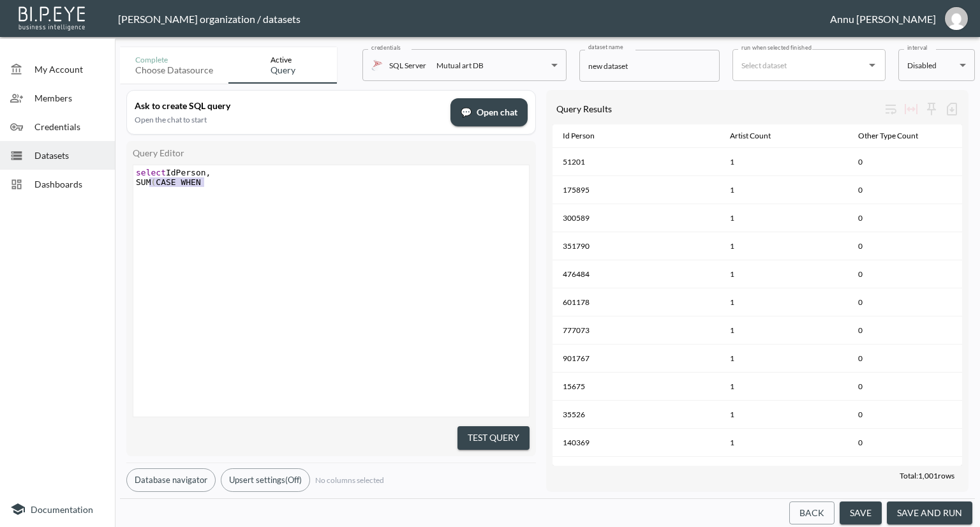
type textarea "select IdPerson, SUM(CASE WHEN"
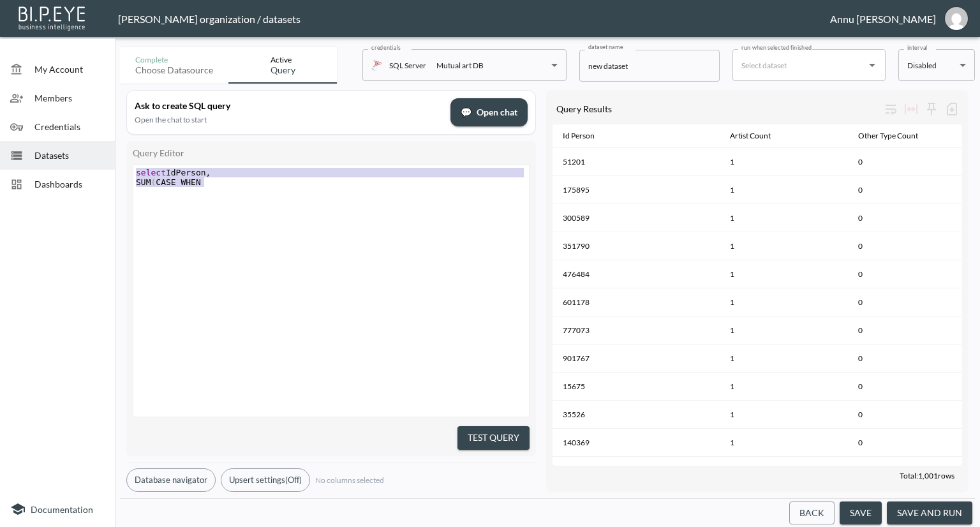
drag, startPoint x: 208, startPoint y: 180, endPoint x: 87, endPoint y: 167, distance: 122.0
click at [87, 167] on div "My Account Members Credentials Datasets Dashboards Documentation Complete Choos…" at bounding box center [490, 263] width 980 height 527
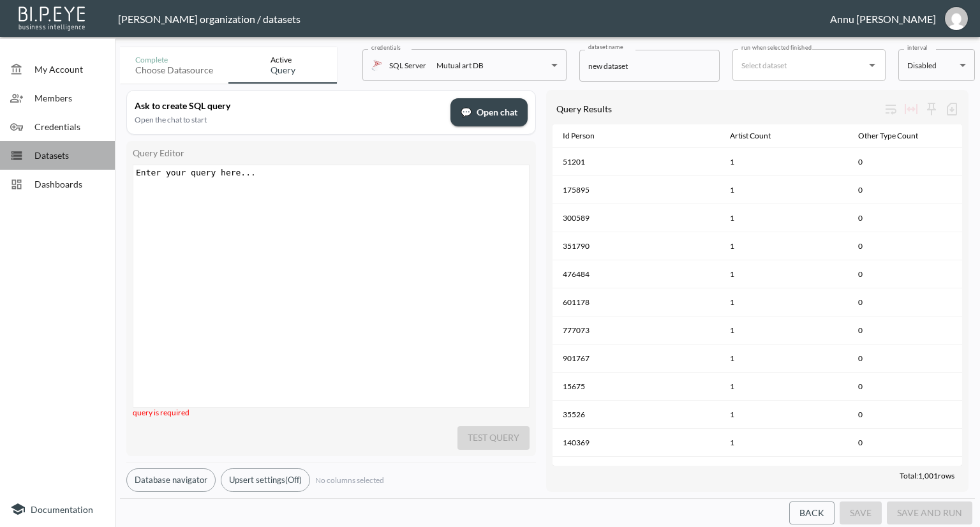
click at [79, 155] on span "Datasets" at bounding box center [69, 155] width 70 height 13
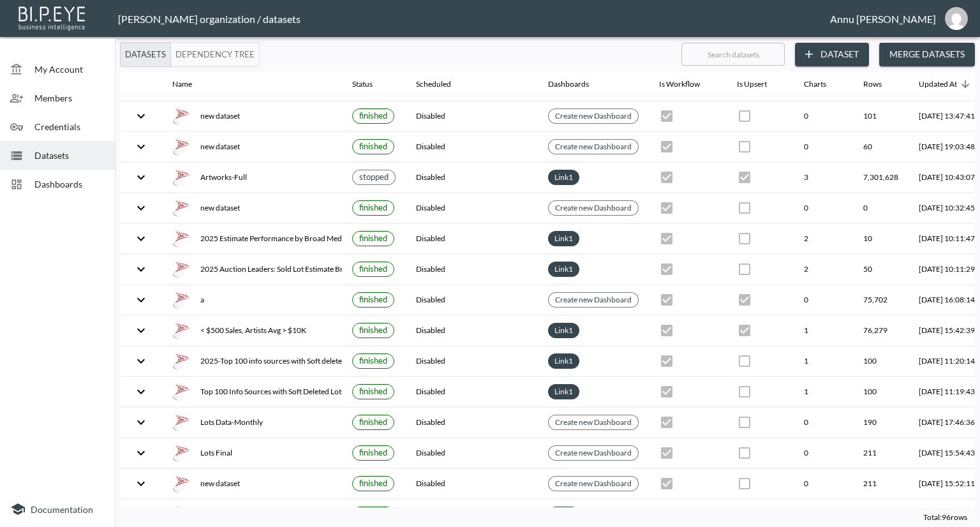
scroll to position [2536, 0]
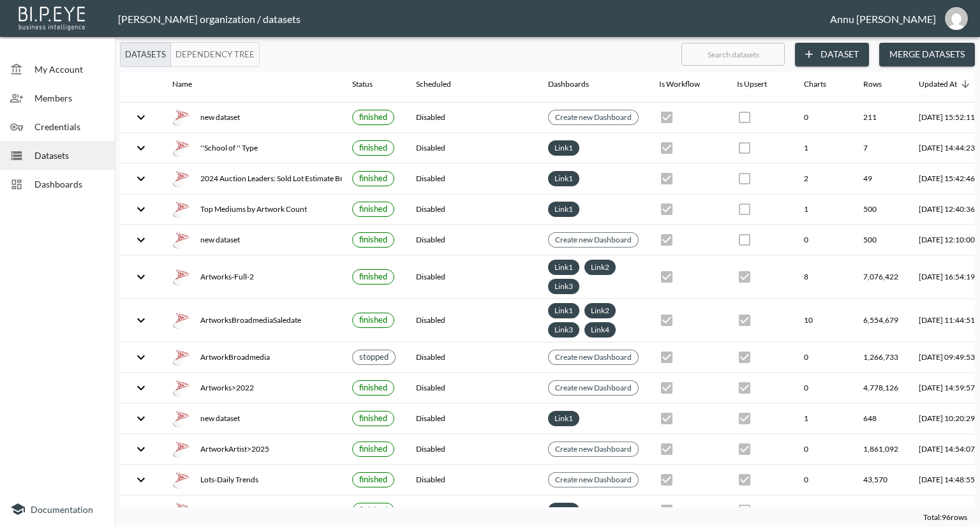
click at [84, 198] on ul "My Account Members Credentials Datasets Dashboards" at bounding box center [57, 121] width 115 height 165
click at [100, 174] on div "Dashboards" at bounding box center [57, 184] width 115 height 29
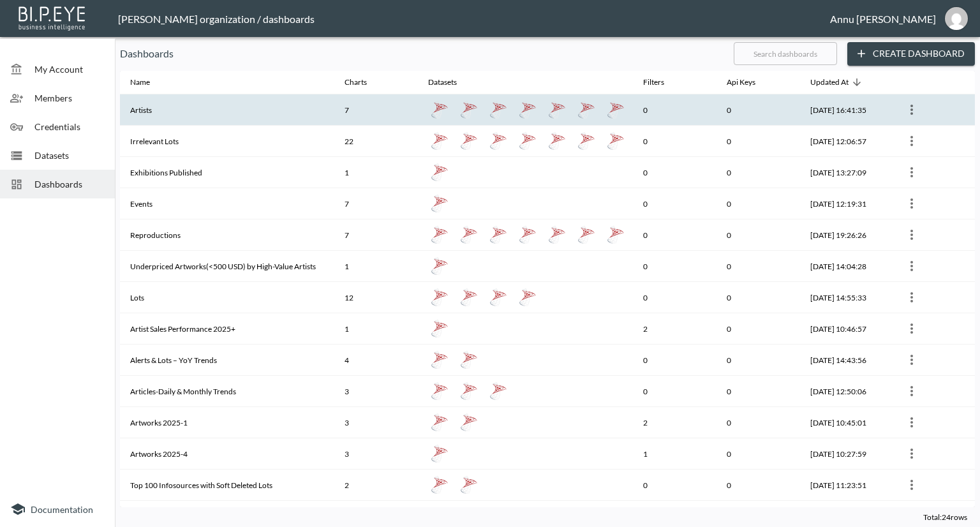
click at [179, 109] on th "Artists" at bounding box center [227, 109] width 214 height 31
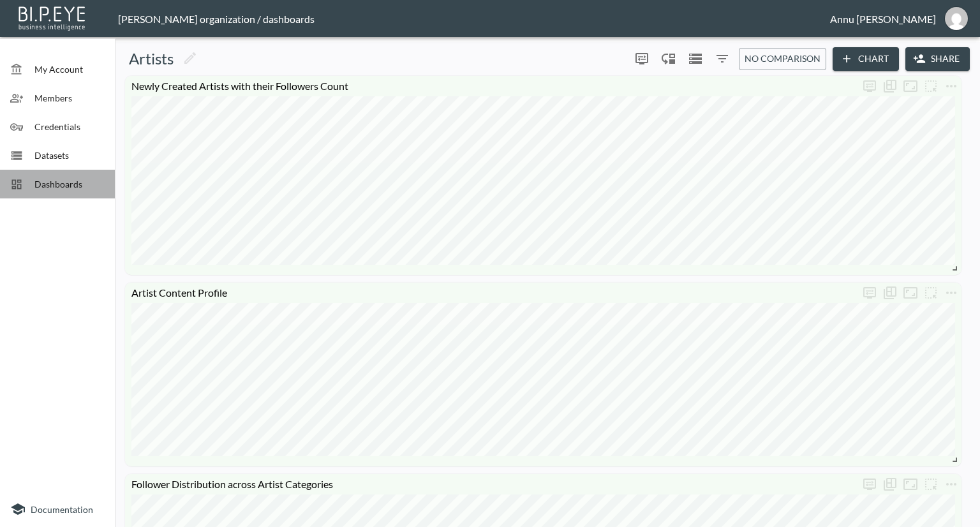
click at [61, 177] on span "Dashboards" at bounding box center [69, 183] width 70 height 13
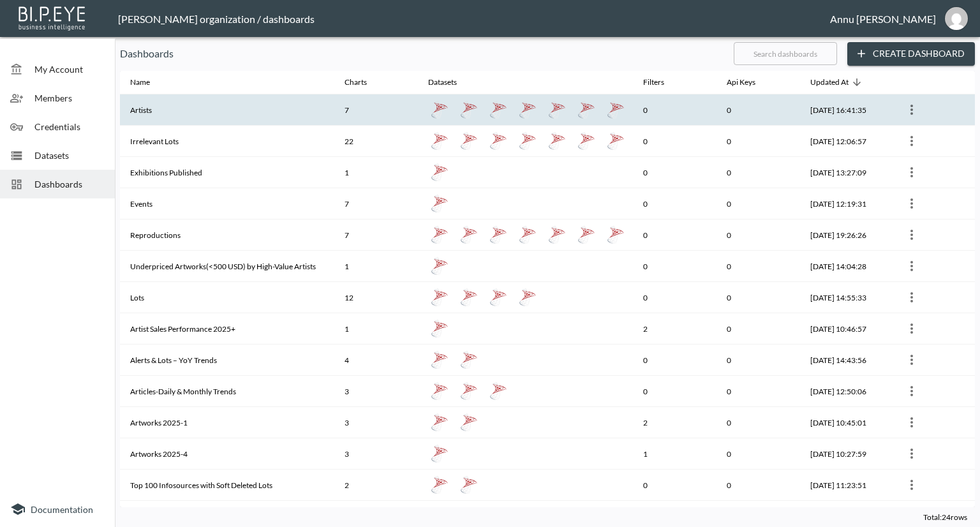
click at [168, 112] on th "Artists" at bounding box center [227, 109] width 214 height 31
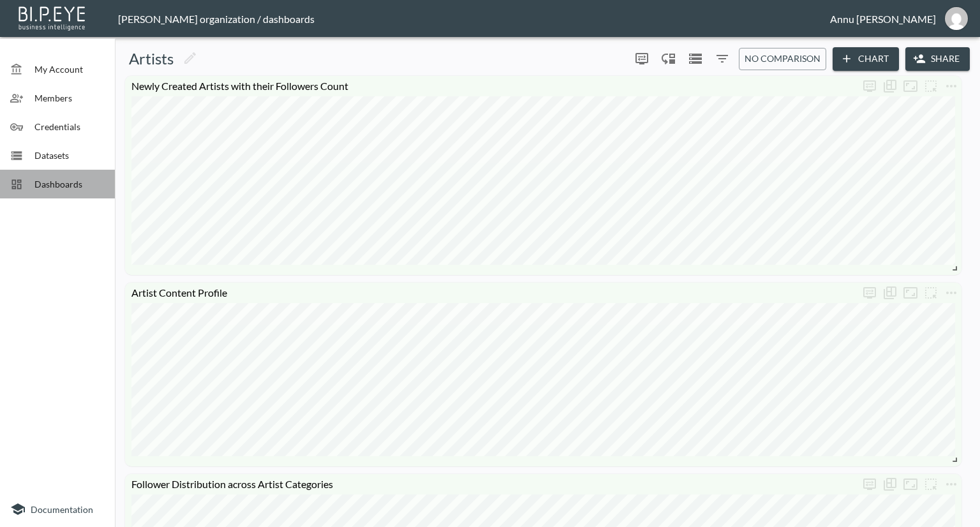
click at [91, 181] on span "Dashboards" at bounding box center [69, 183] width 70 height 13
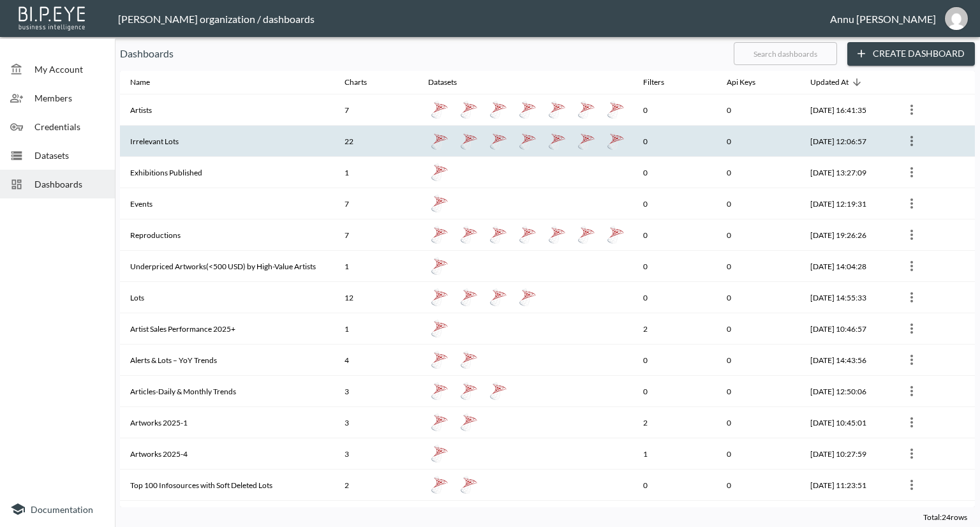
click at [158, 151] on th "Irrelevant Lots" at bounding box center [227, 141] width 214 height 31
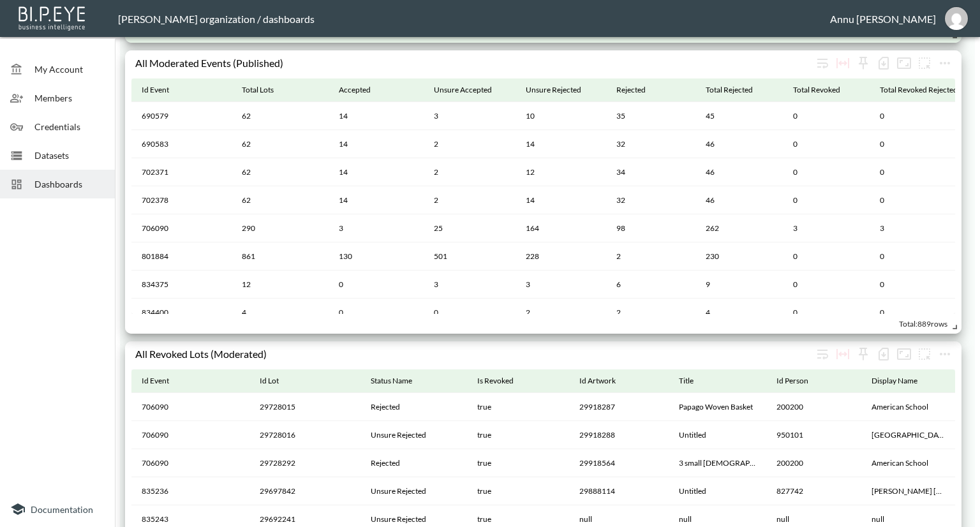
scroll to position [1787, 0]
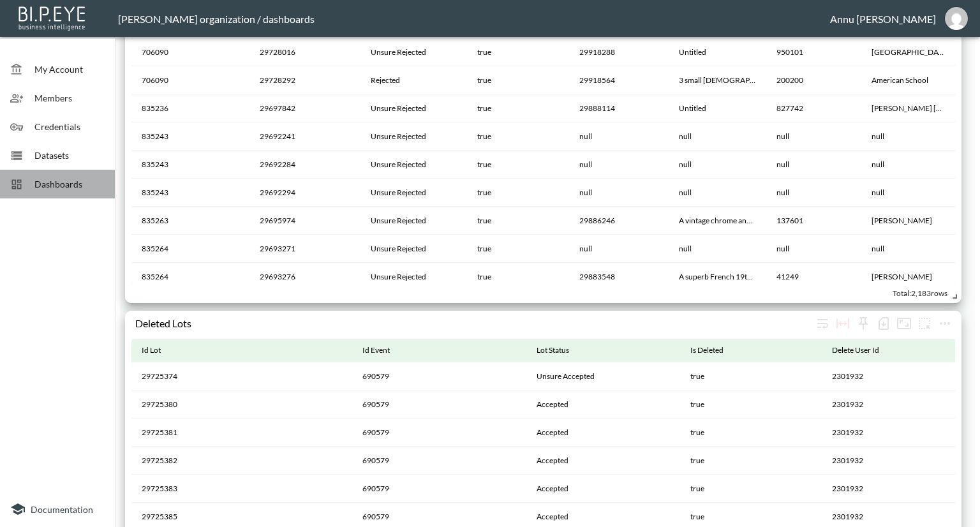
click at [84, 190] on span "Dashboards" at bounding box center [69, 183] width 70 height 13
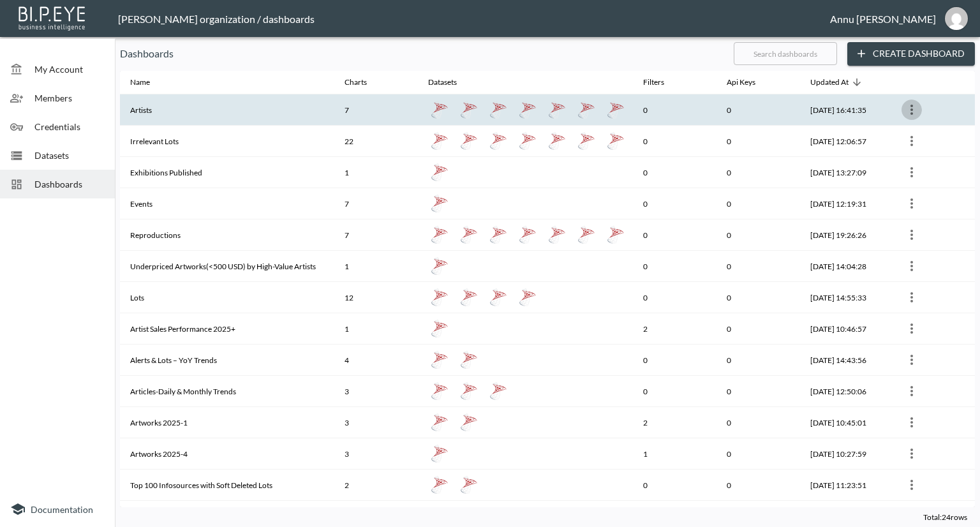
click at [911, 109] on icon "more" at bounding box center [912, 110] width 3 height 10
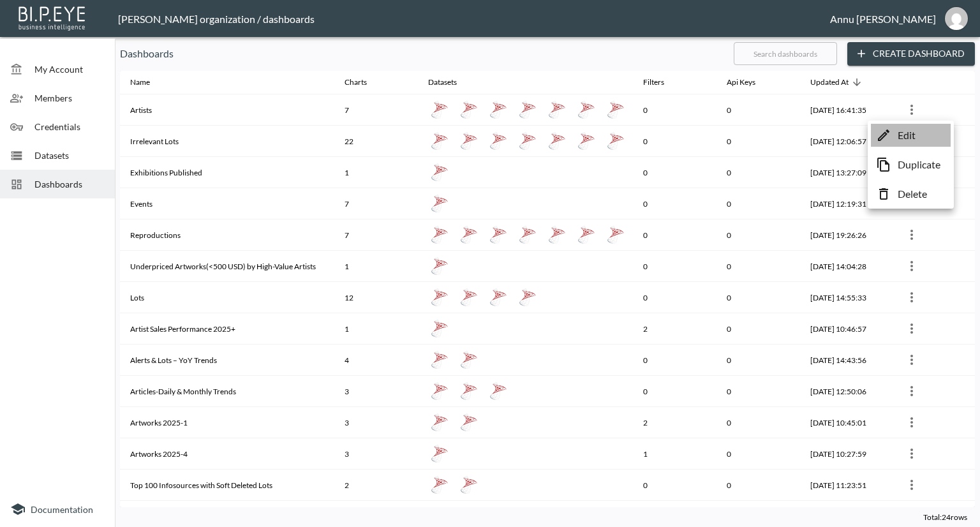
click at [909, 135] on p "Edit" at bounding box center [907, 135] width 18 height 15
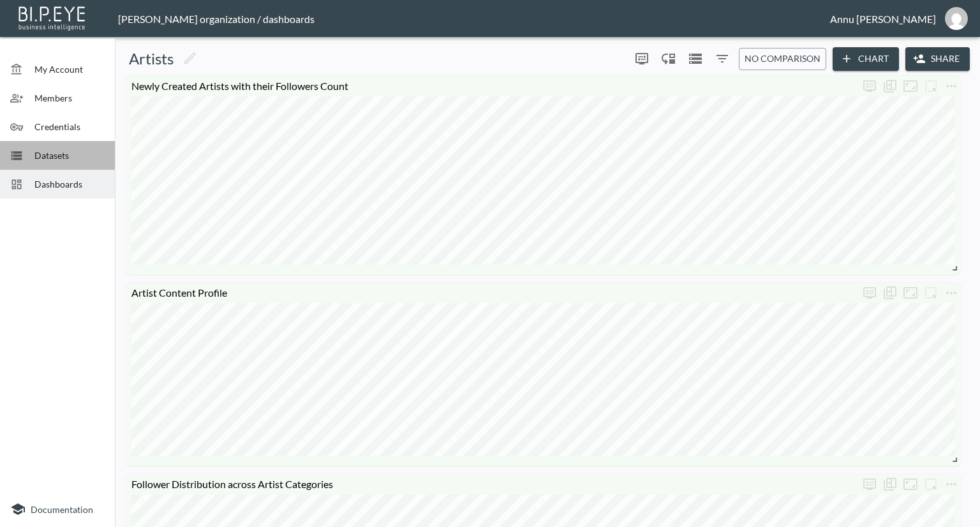
click at [79, 154] on span "Datasets" at bounding box center [69, 155] width 70 height 13
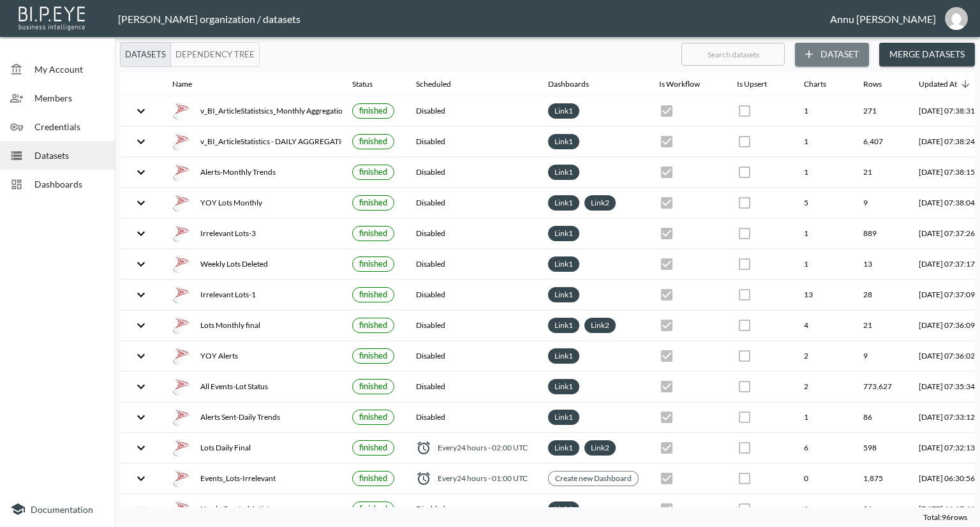
click at [832, 57] on button "Dataset" at bounding box center [832, 55] width 74 height 24
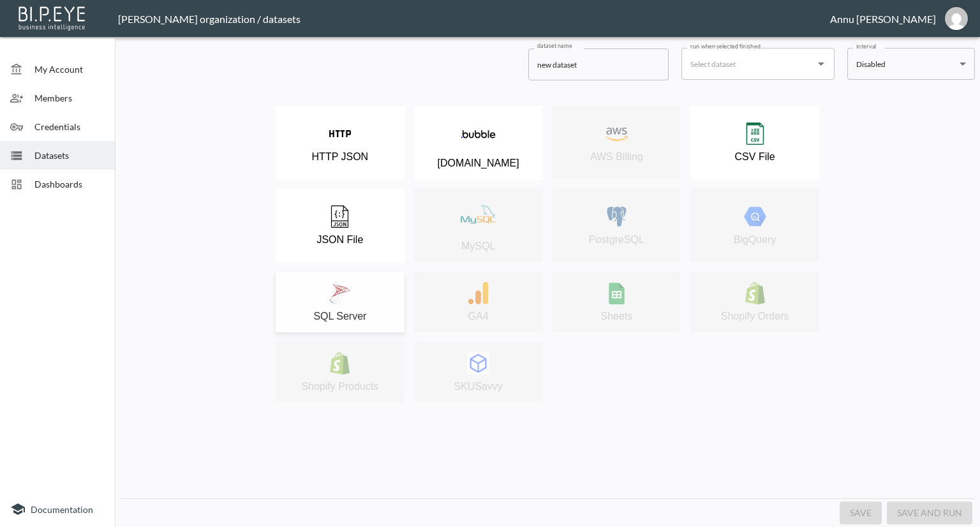
click at [369, 285] on div "SQL Server" at bounding box center [340, 302] width 116 height 40
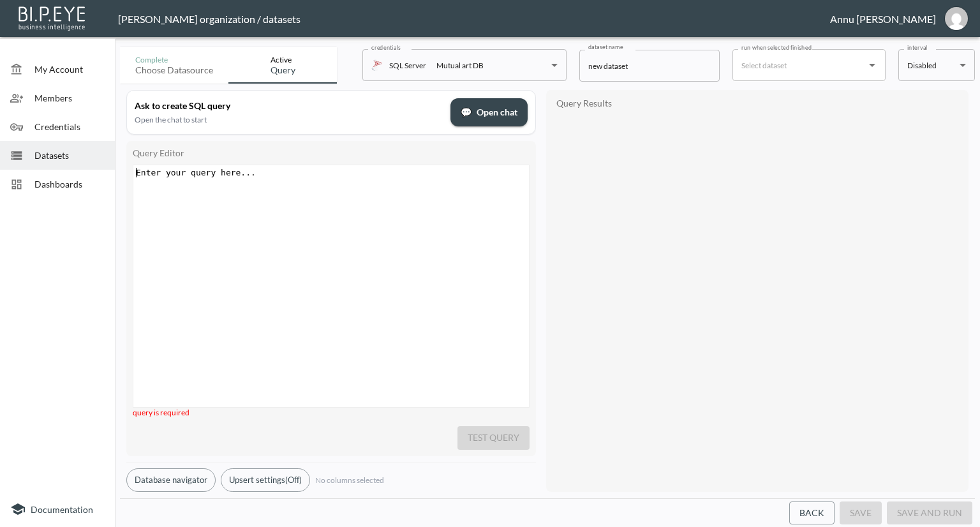
click at [318, 170] on pre "​" at bounding box center [332, 173] width 399 height 10
click at [317, 174] on pre "​" at bounding box center [332, 173] width 399 height 10
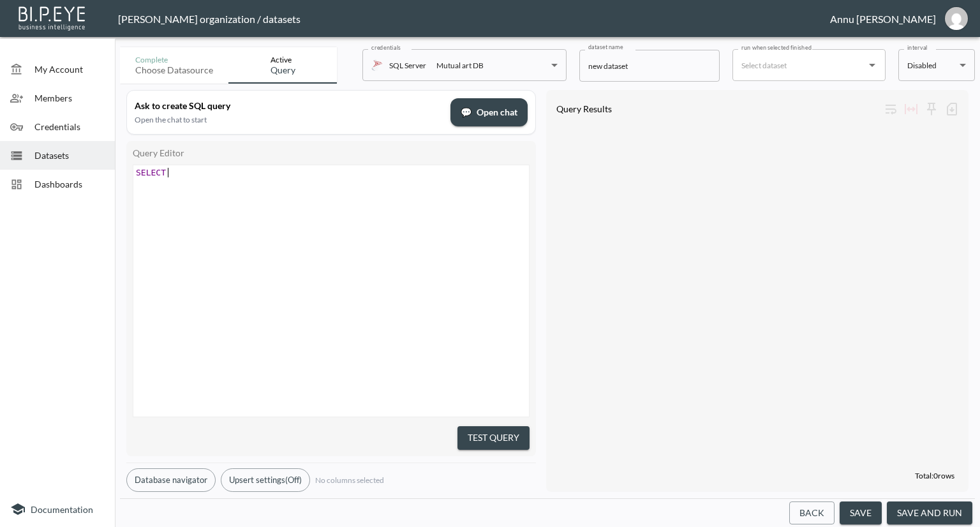
scroll to position [0, 32]
type textarea "SELECT i"
type textarea "IdPerson,"
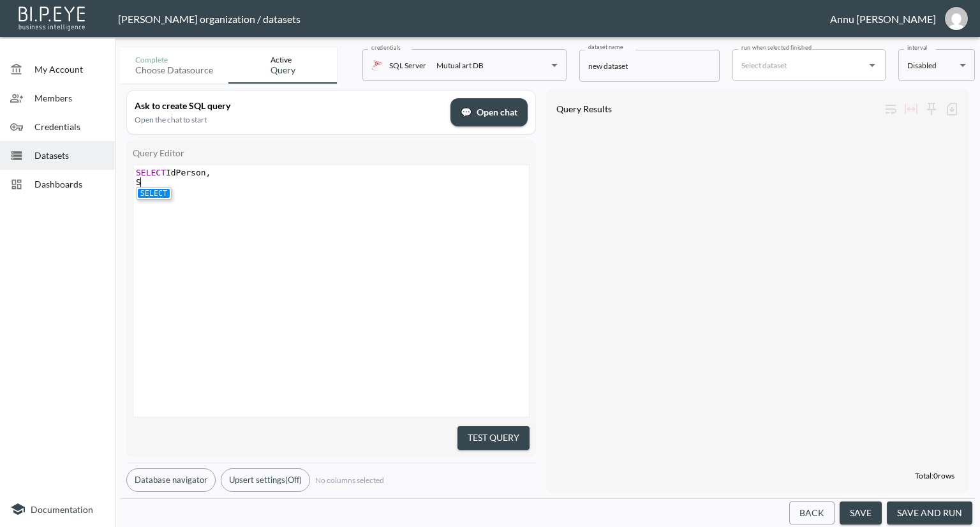
type textarea "SY"
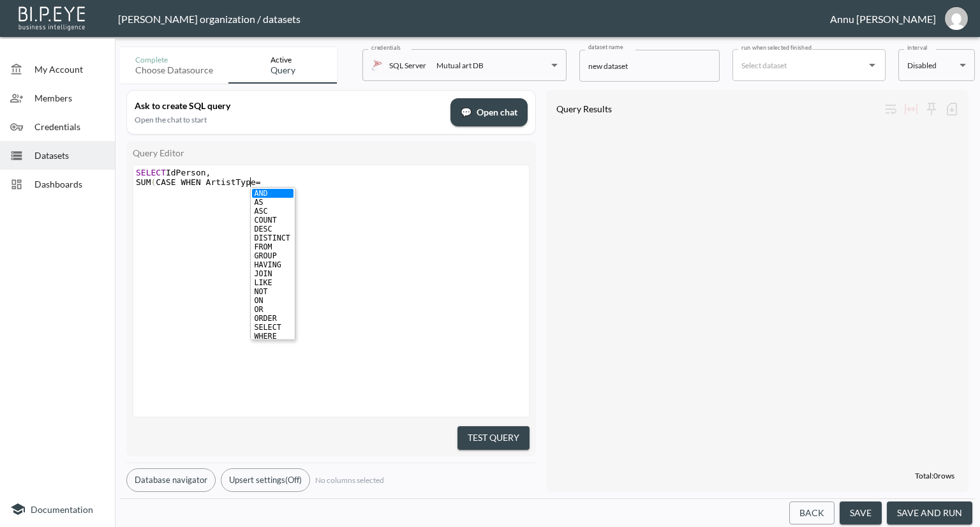
type textarea "UM(CASE WHEN ArtistType=''"
type textarea "Artist"
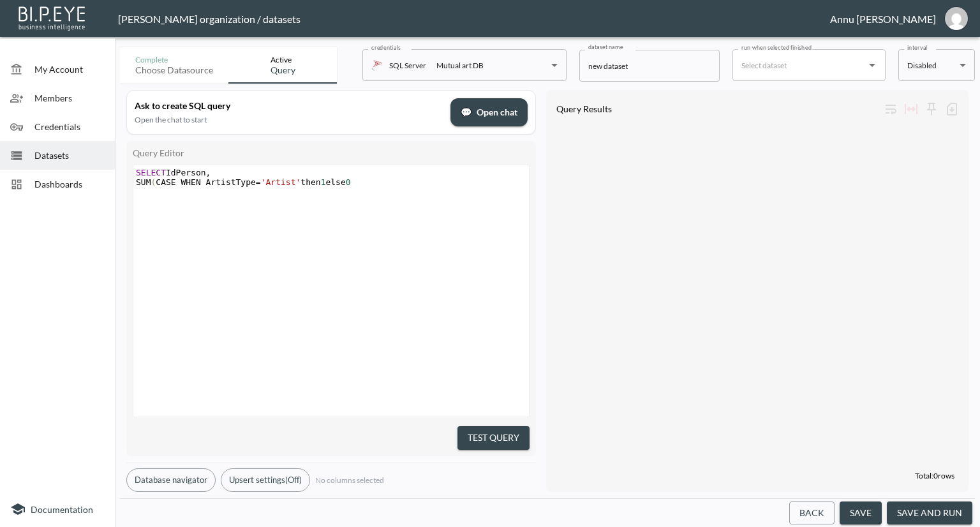
scroll to position [0, 69]
type textarea "then 1 else 0),"
click at [359, 182] on pre "SUM ( CASE WHEN ArtistType = 'Artist' then 1 else 0 ) ," at bounding box center [332, 182] width 399 height 10
click at [357, 182] on span "," at bounding box center [357, 182] width 5 height 10
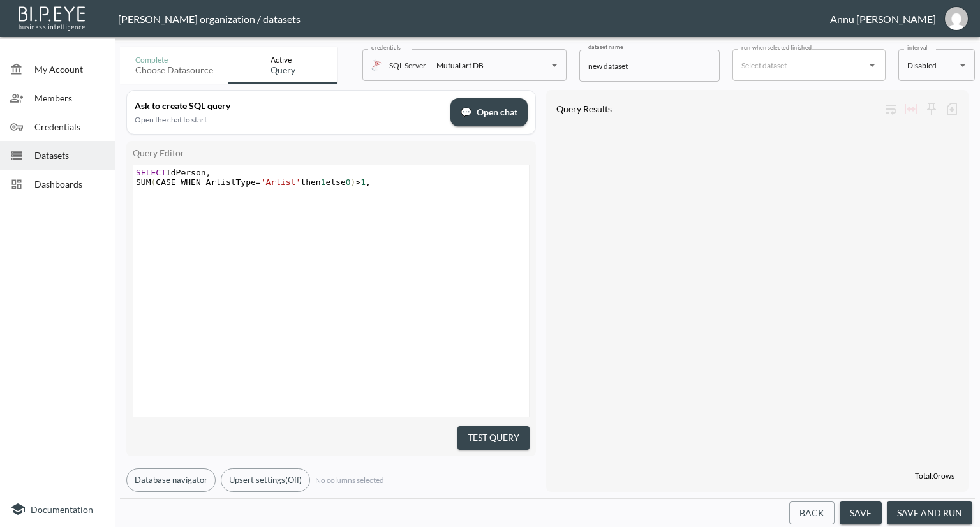
scroll to position [0, 8]
type textarea ">1"
click at [55, 175] on div "Dashboards" at bounding box center [57, 184] width 115 height 29
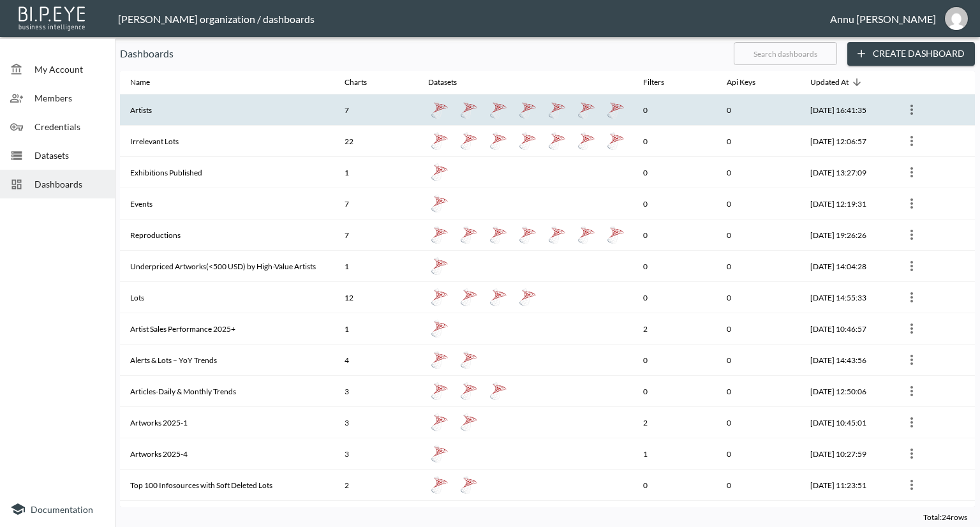
click at [232, 108] on th "Artists" at bounding box center [227, 109] width 214 height 31
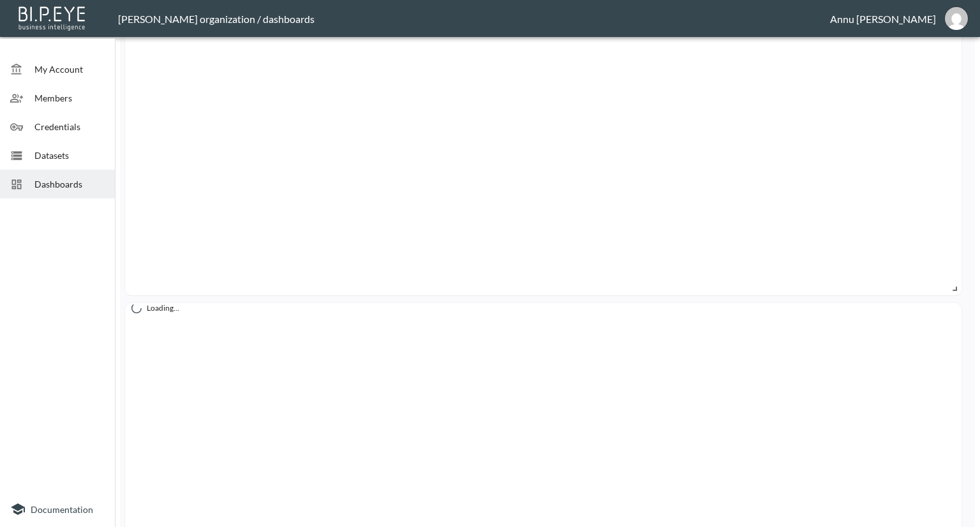
scroll to position [1634, 0]
click at [71, 179] on span "Dashboards" at bounding box center [69, 183] width 70 height 13
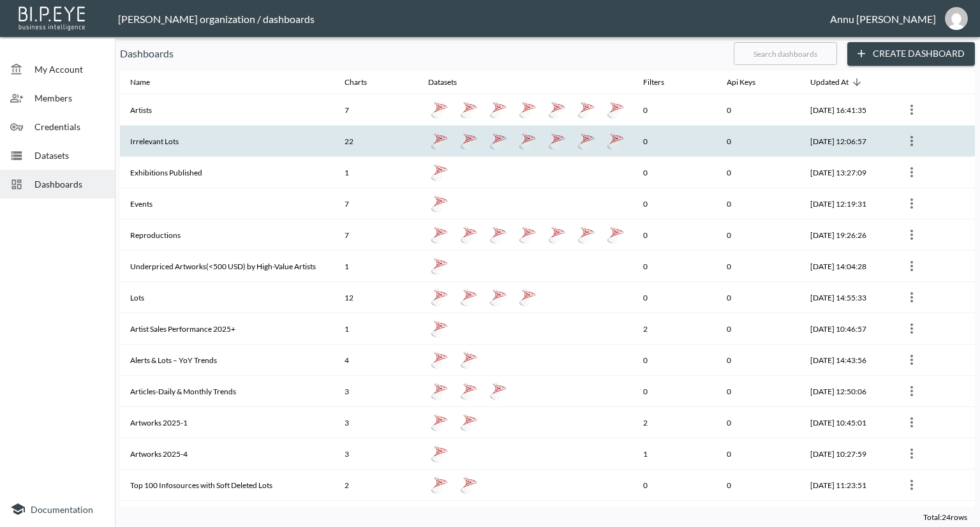
click at [161, 141] on th "Irrelevant Lots" at bounding box center [227, 141] width 214 height 31
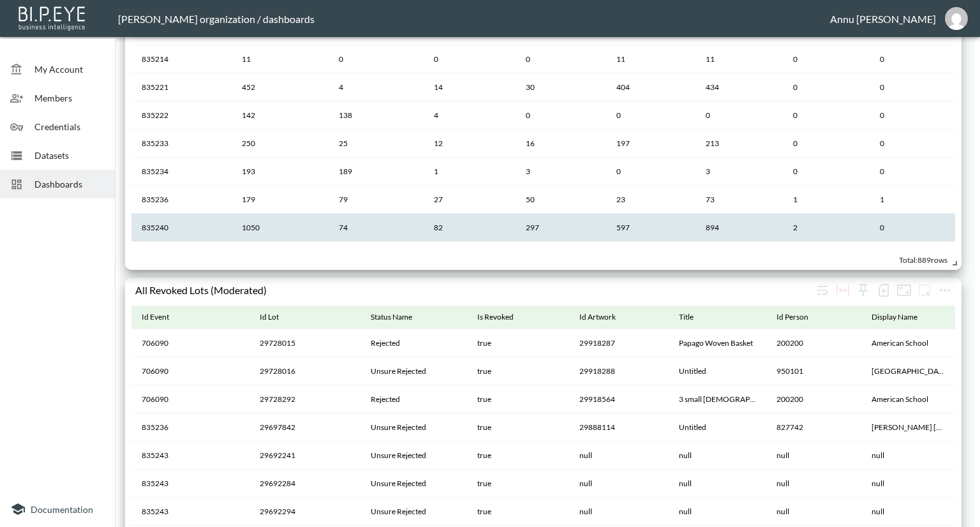
scroll to position [447, 0]
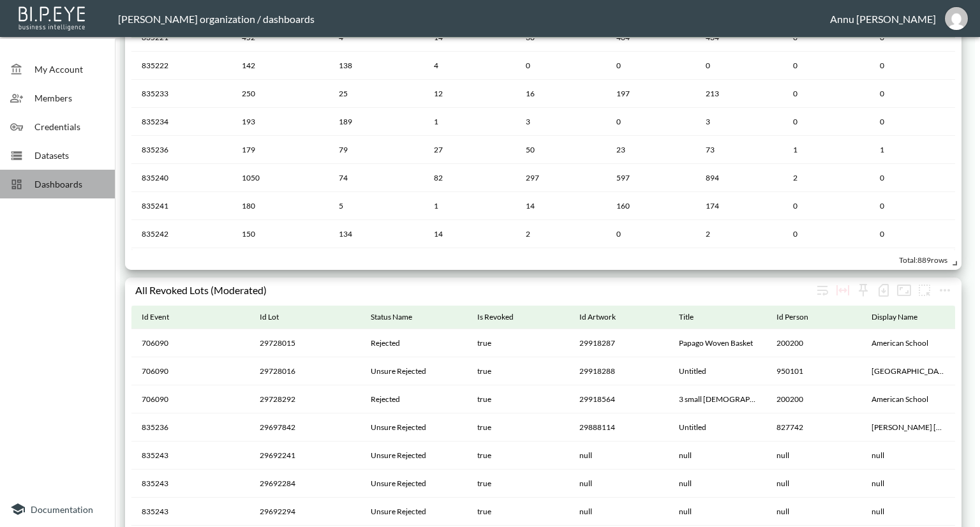
click at [84, 177] on div "Dashboards" at bounding box center [57, 184] width 115 height 29
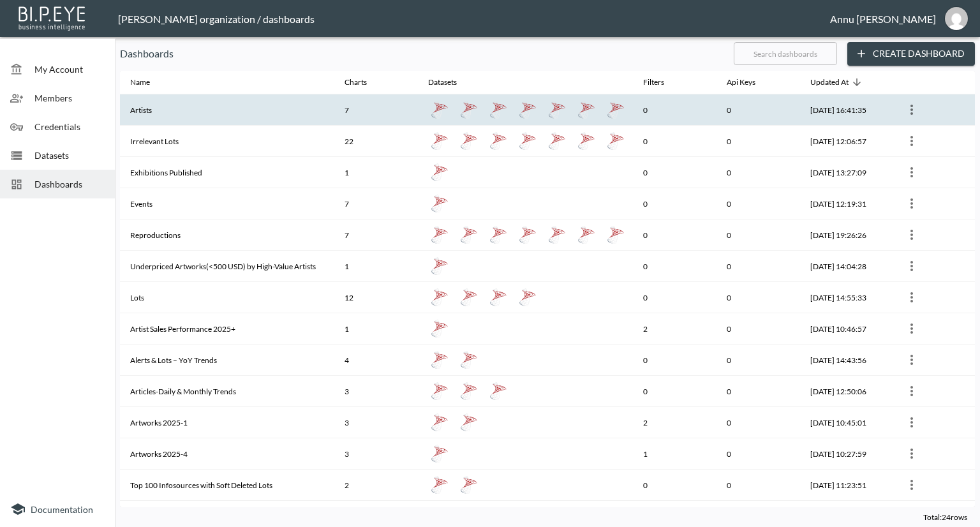
click at [165, 113] on th "Artists" at bounding box center [227, 109] width 214 height 31
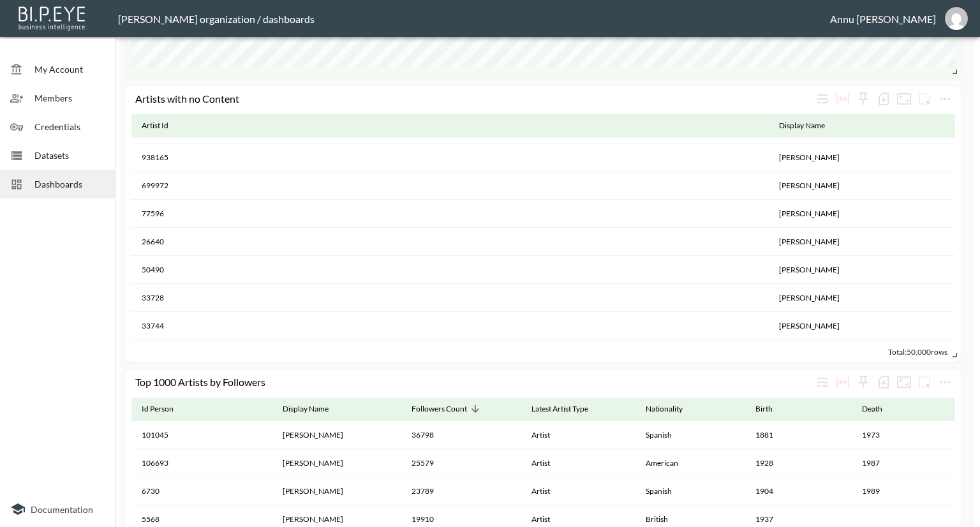
scroll to position [191, 0]
click at [941, 98] on icon "more" at bounding box center [945, 99] width 10 height 3
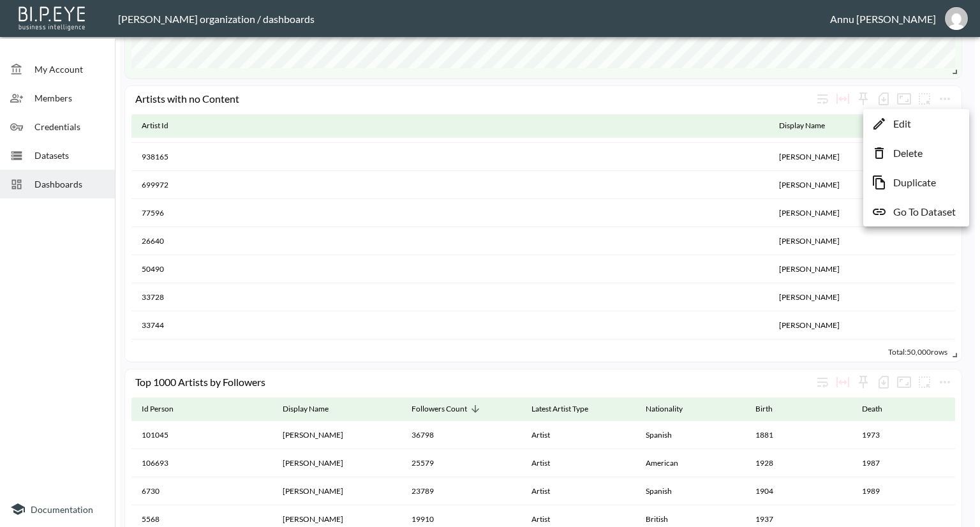
click at [26, 303] on div at bounding box center [490, 263] width 980 height 527
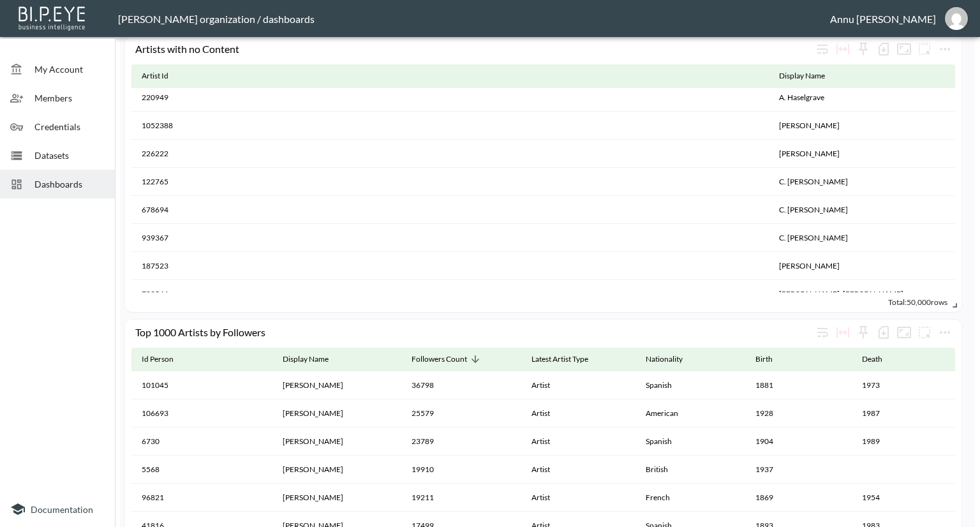
scroll to position [1021, 0]
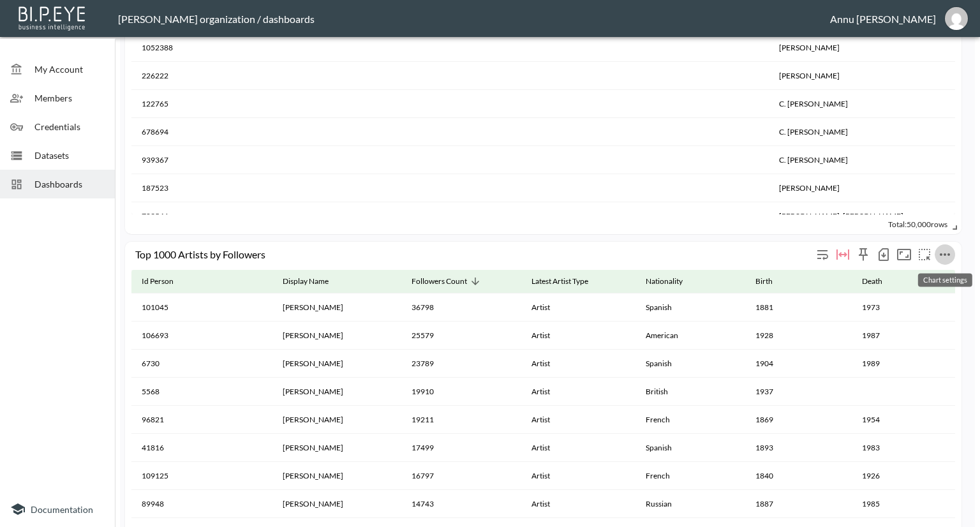
click at [947, 256] on icon "more" at bounding box center [945, 254] width 15 height 15
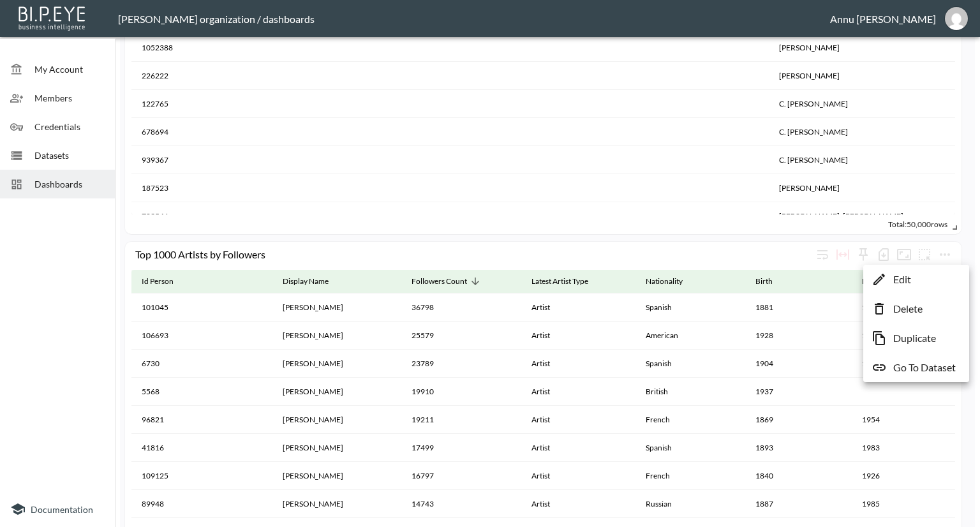
click at [925, 368] on p "Go To Dataset" at bounding box center [924, 367] width 63 height 15
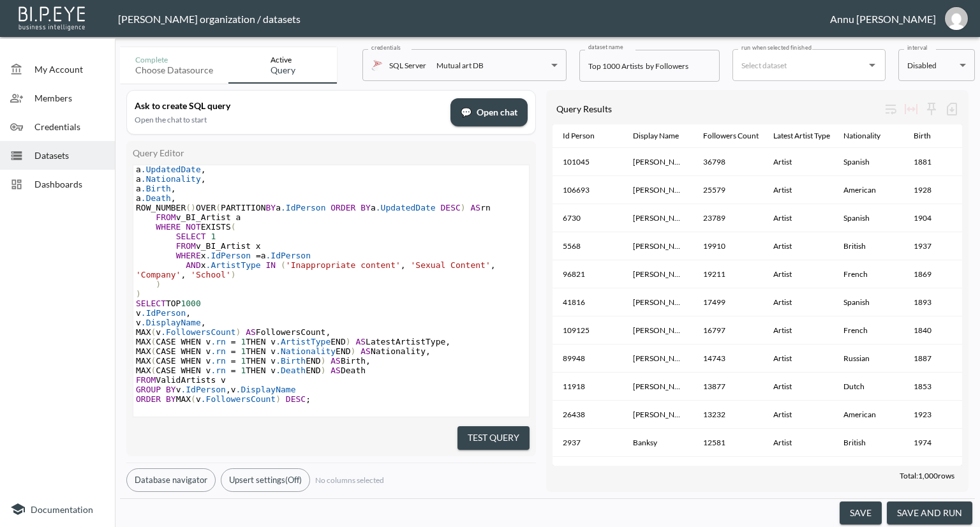
scroll to position [87, 0]
click at [54, 174] on div "Dashboards" at bounding box center [57, 184] width 115 height 29
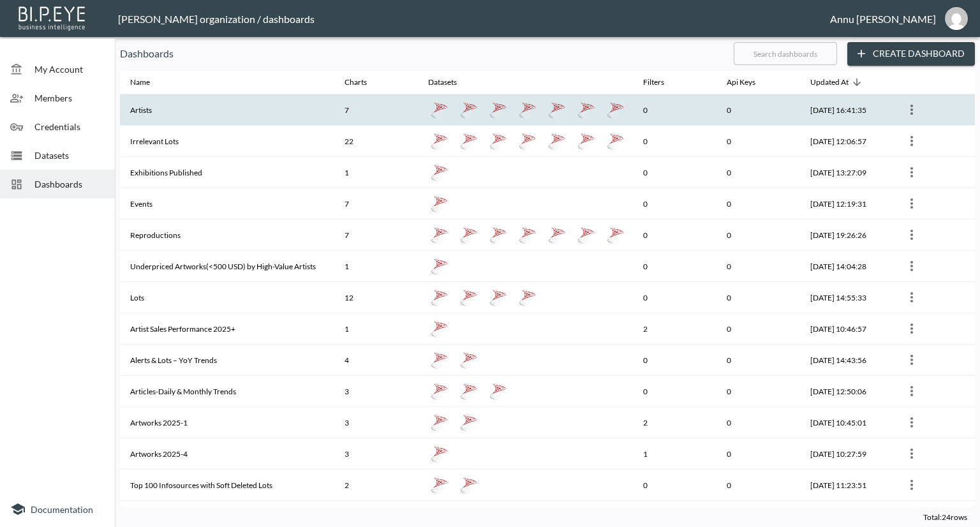
click at [185, 110] on th "Artists" at bounding box center [227, 109] width 214 height 31
